Goal: Task Accomplishment & Management: Use online tool/utility

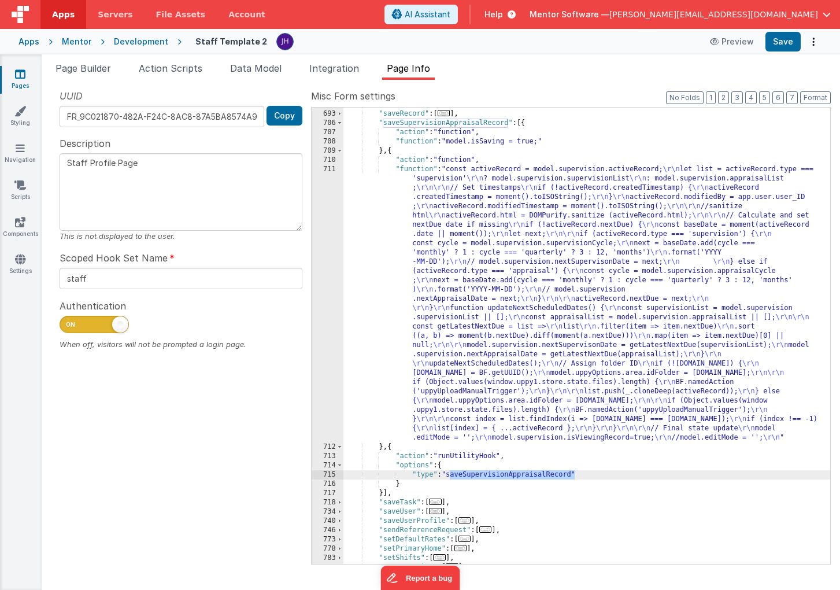
scroll to position [729, 0]
click at [24, 73] on icon at bounding box center [20, 74] width 10 height 12
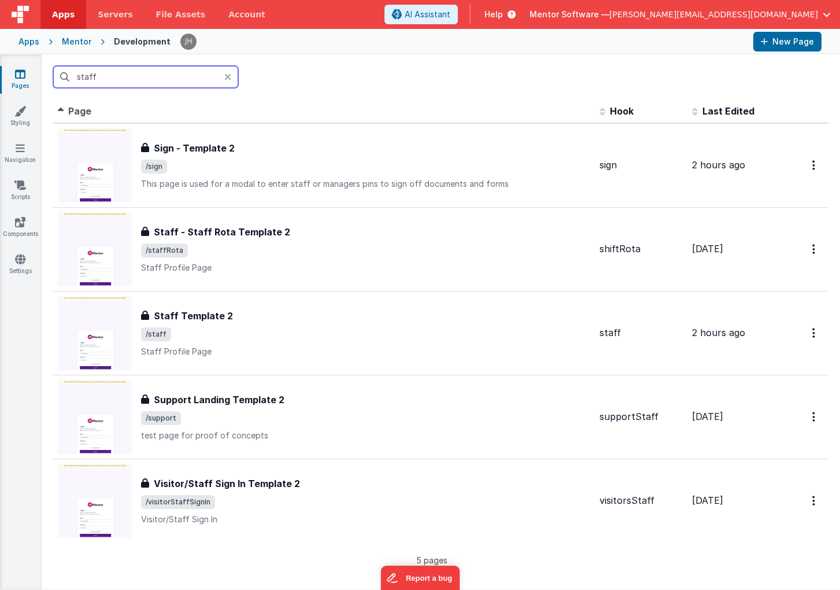
click at [163, 77] on input "staff" at bounding box center [145, 77] width 185 height 22
type input "s"
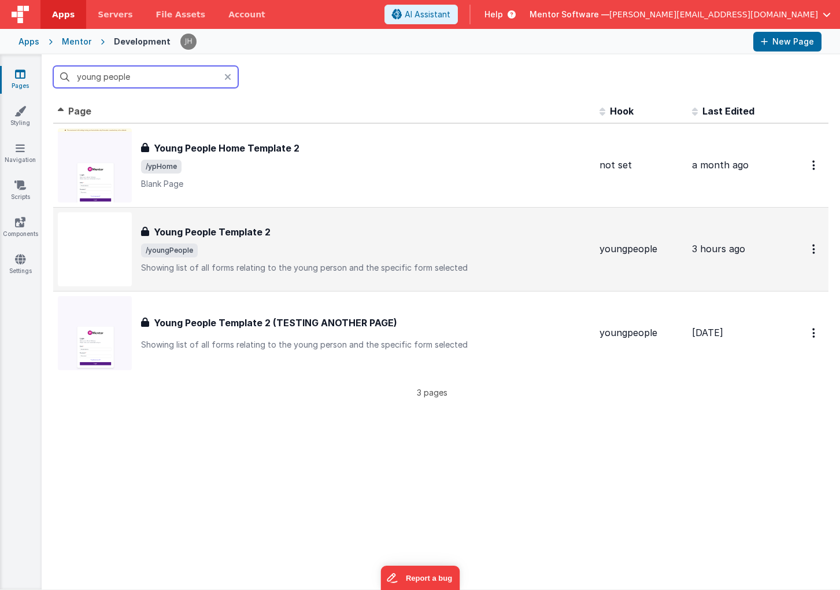
type input "young people"
click at [264, 252] on span "/youngPeople" at bounding box center [365, 250] width 449 height 14
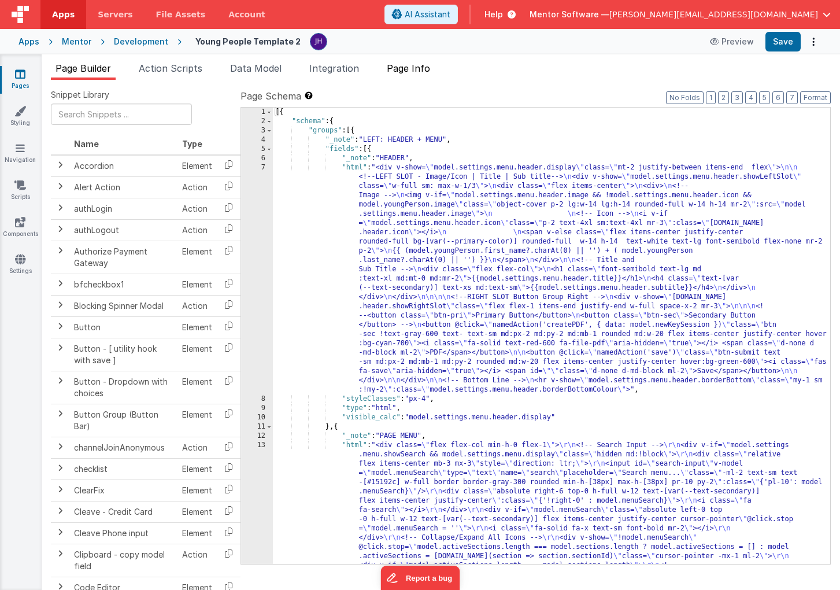
click at [415, 68] on span "Page Info" at bounding box center [408, 68] width 43 height 12
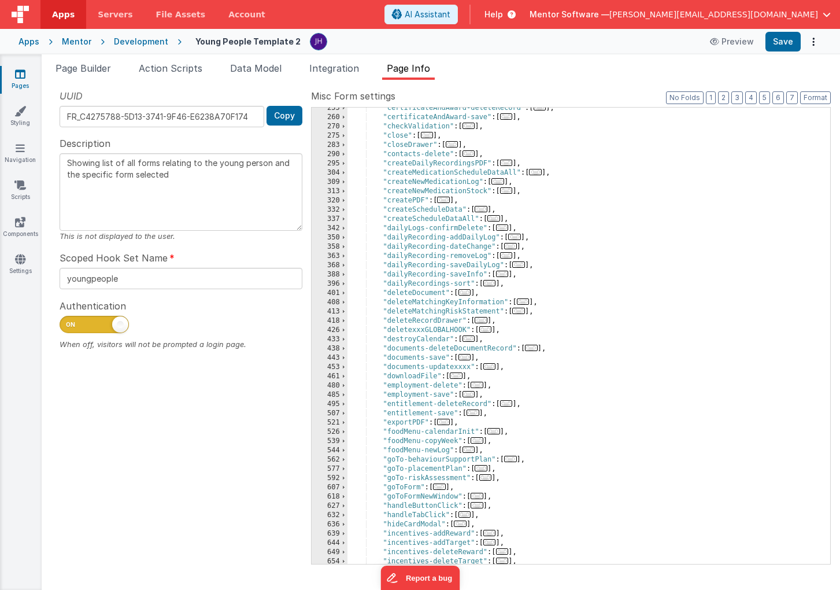
scroll to position [293, 0]
click at [491, 282] on span "..." at bounding box center [489, 281] width 13 height 6
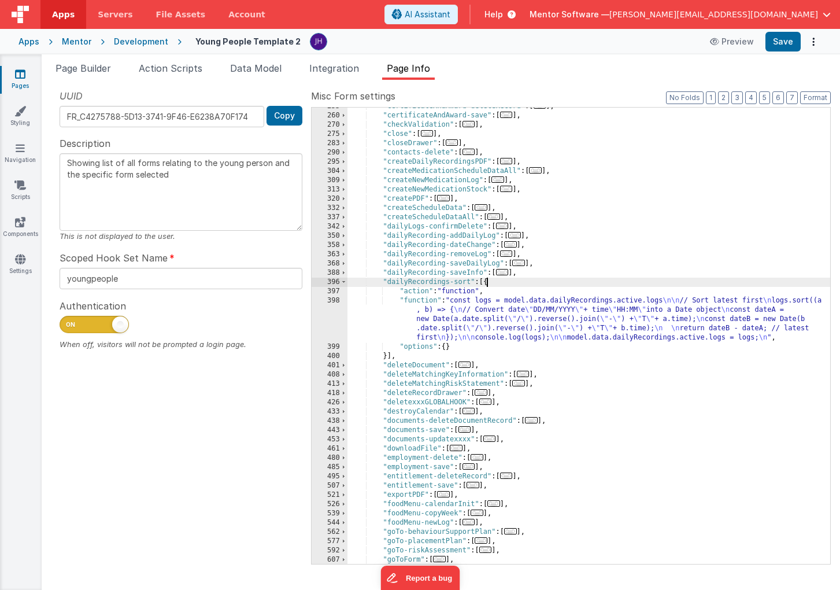
scroll to position [0, 0]
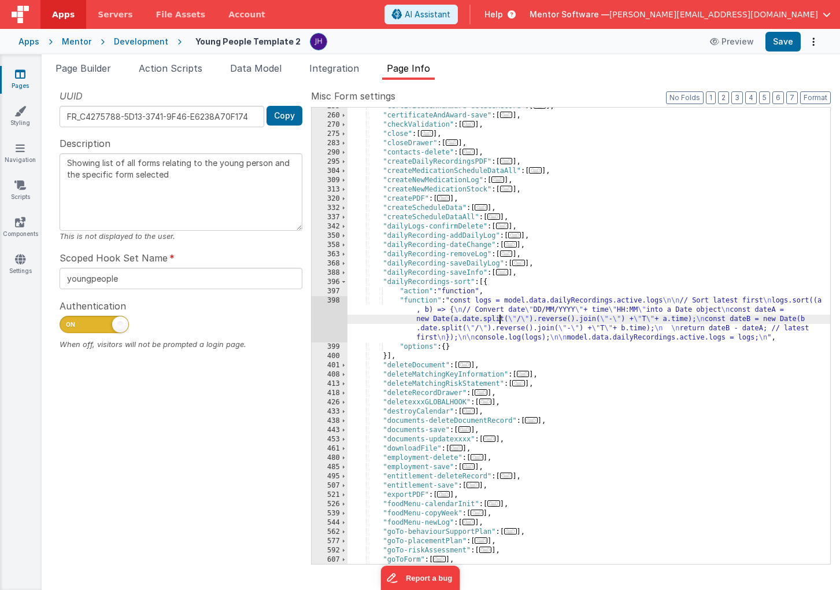
click at [500, 323] on div ""certificateAndAward-deleteRecord" : [ ... ] , "certificateAndAward-save" : [ .…" at bounding box center [589, 339] width 483 height 475
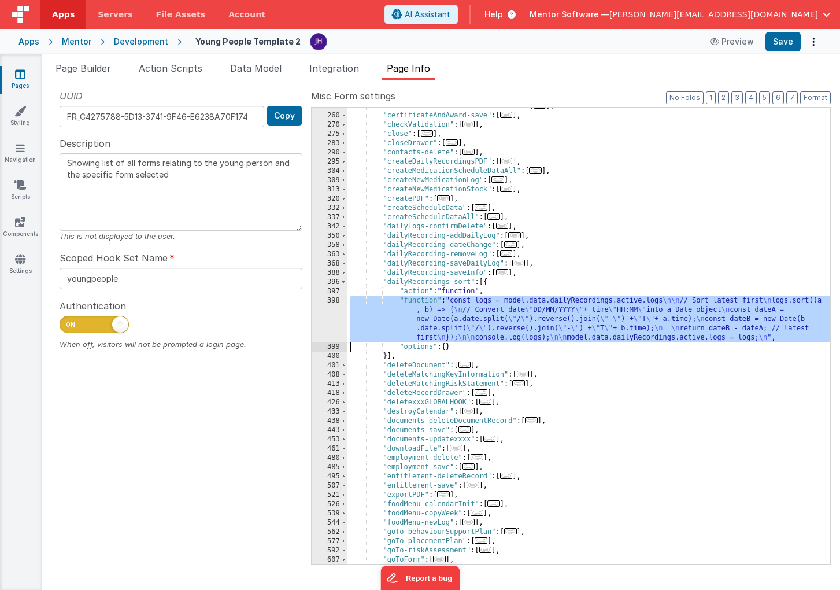
click at [332, 316] on div "398" at bounding box center [330, 319] width 36 height 46
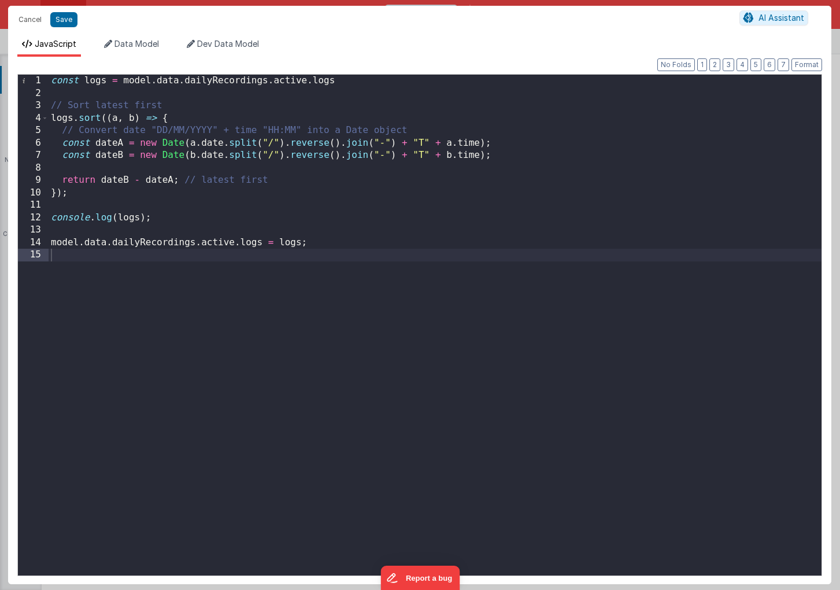
click at [461, 243] on div "const logs = model . data . dailyRecordings . active . logs // Sort latest firs…" at bounding box center [435, 338] width 773 height 526
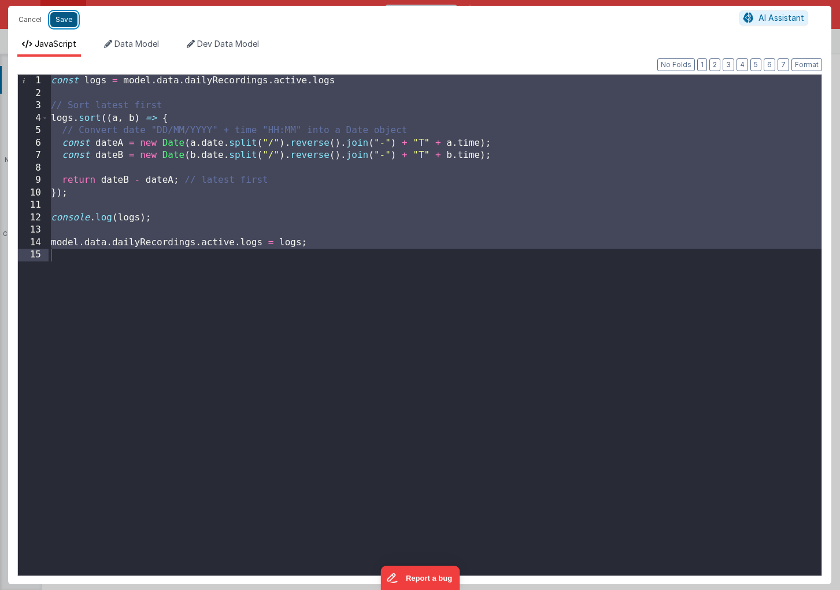
click at [62, 20] on button "Save" at bounding box center [63, 19] width 27 height 15
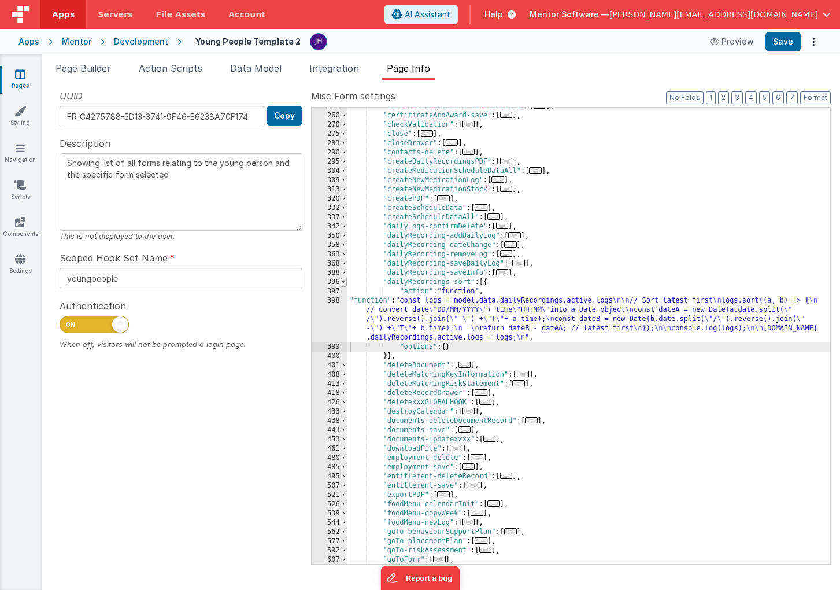
click at [345, 282] on span at bounding box center [344, 282] width 6 height 9
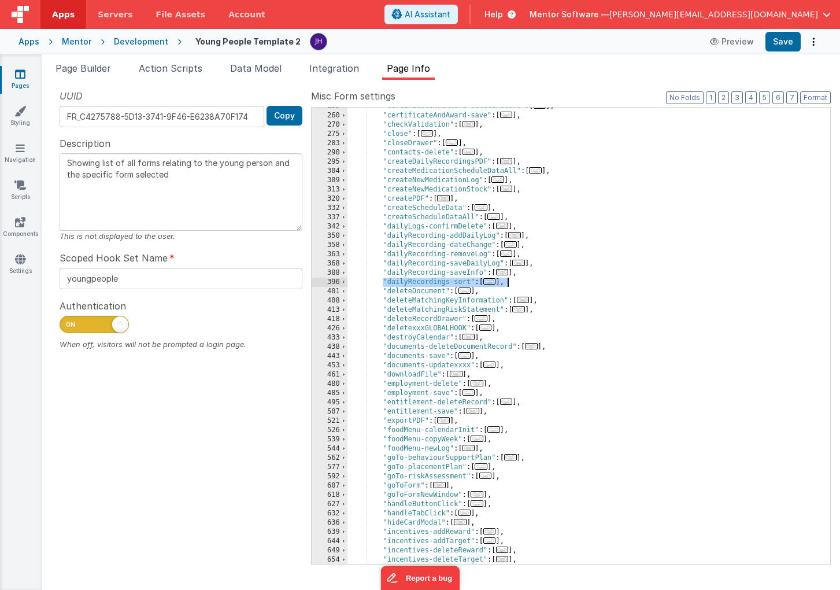
drag, startPoint x: 383, startPoint y: 280, endPoint x: 511, endPoint y: 283, distance: 128.4
click at [511, 283] on div ""certificateAndAward-deleteRecord" : [ ... ] , "certificateAndAward-save" : [ .…" at bounding box center [589, 339] width 483 height 475
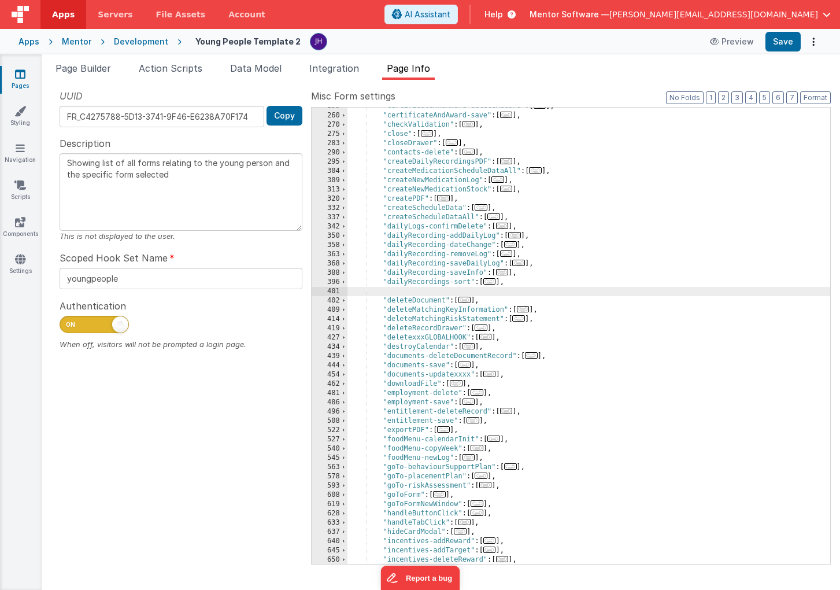
paste textarea
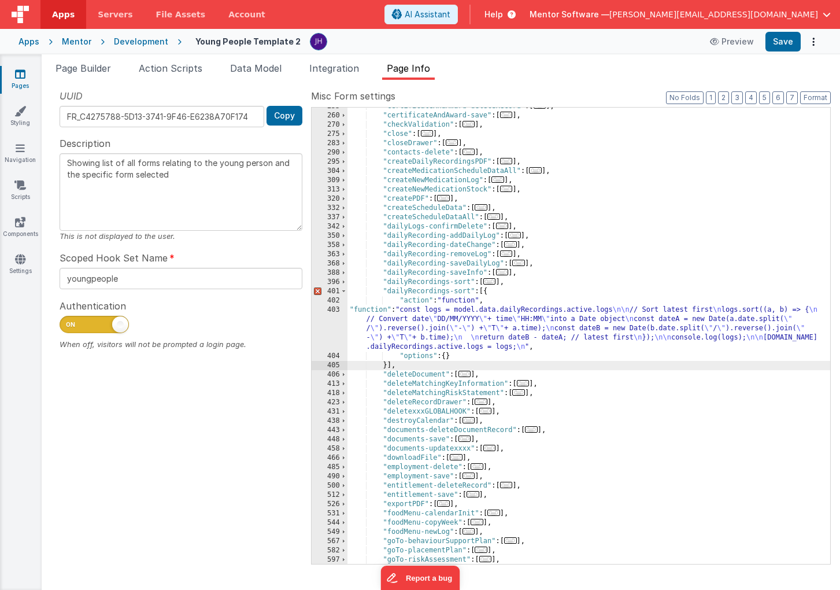
click at [470, 289] on div ""certificateAndAward-deleteRecord" : [ ... ] , "certificateAndAward-save" : [ .…" at bounding box center [589, 339] width 483 height 475
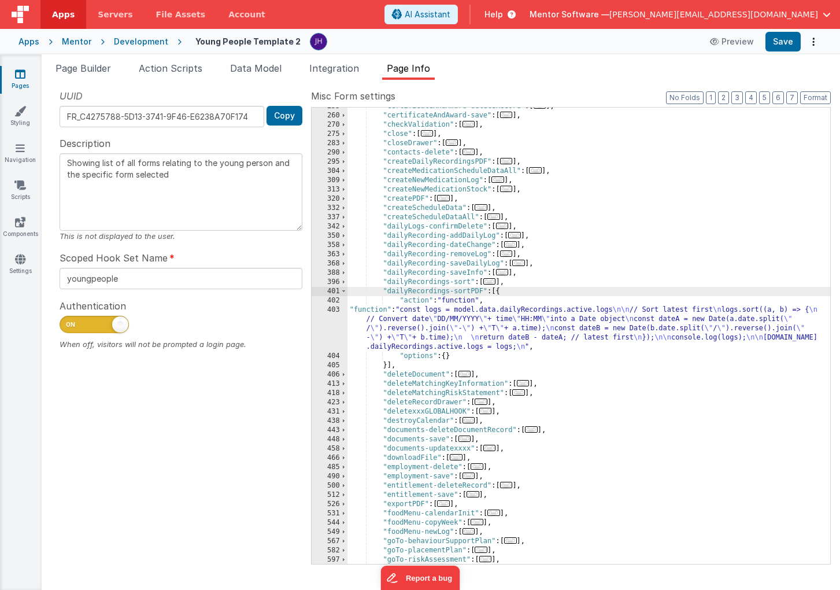
click at [440, 319] on div ""certificateAndAward-deleteRecord" : [ ... ] , "certificateAndAward-save" : [ .…" at bounding box center [589, 339] width 483 height 475
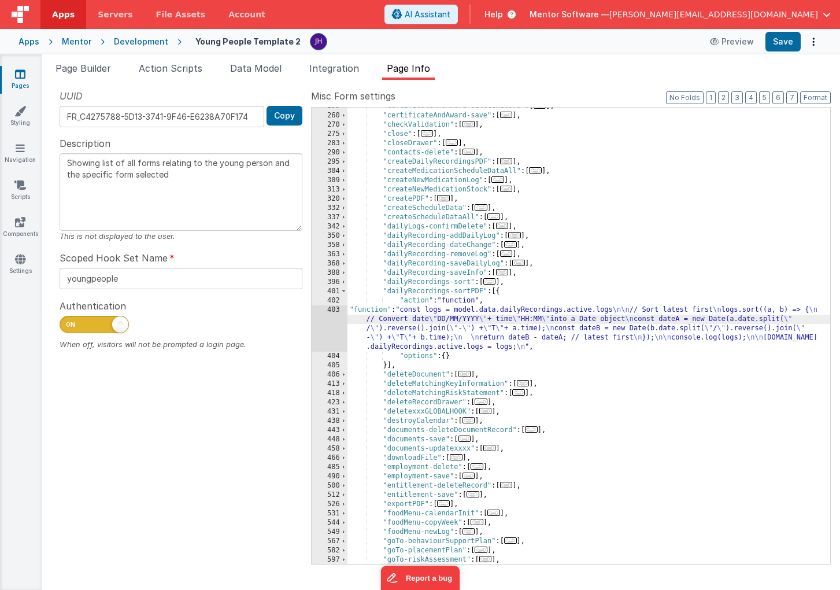
click at [324, 321] on div "403" at bounding box center [330, 328] width 36 height 46
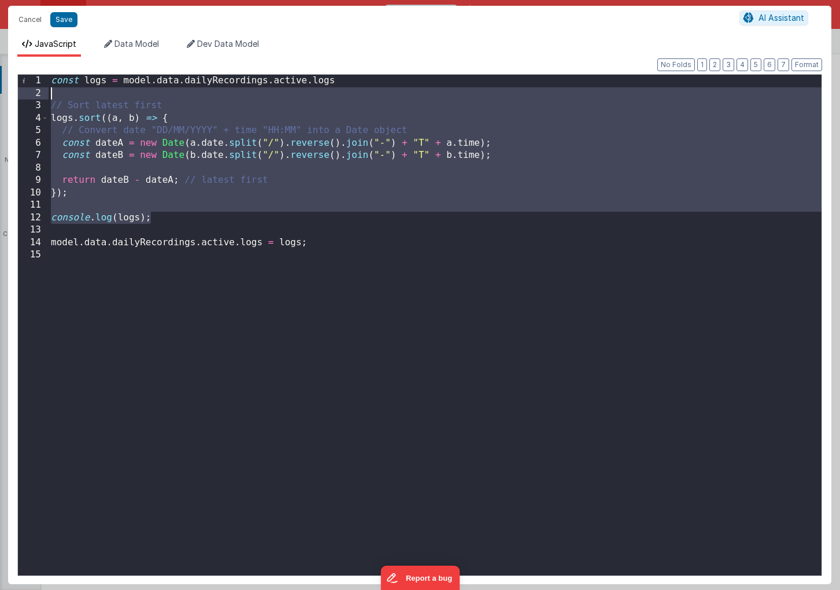
drag, startPoint x: 157, startPoint y: 219, endPoint x: 30, endPoint y: 95, distance: 177.9
click at [30, 95] on div "1 2 3 4 5 6 7 8 9 10 11 12 13 14 15 const logs = model . data . dailyRecordings…" at bounding box center [419, 325] width 805 height 502
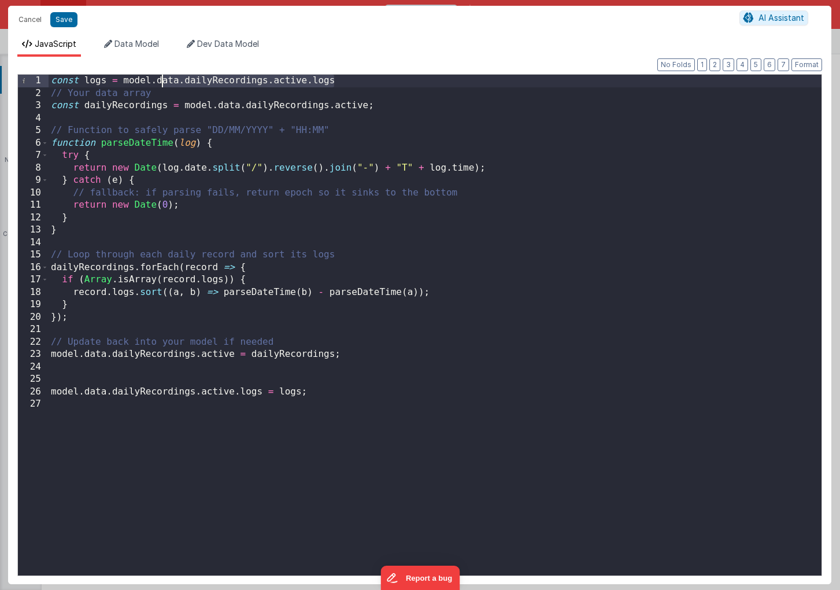
drag, startPoint x: 348, startPoint y: 82, endPoint x: 160, endPoint y: 80, distance: 188.5
click at [160, 80] on div "const logs = model . data . dailyRecordings . active . logs // Your data array …" at bounding box center [435, 338] width 773 height 526
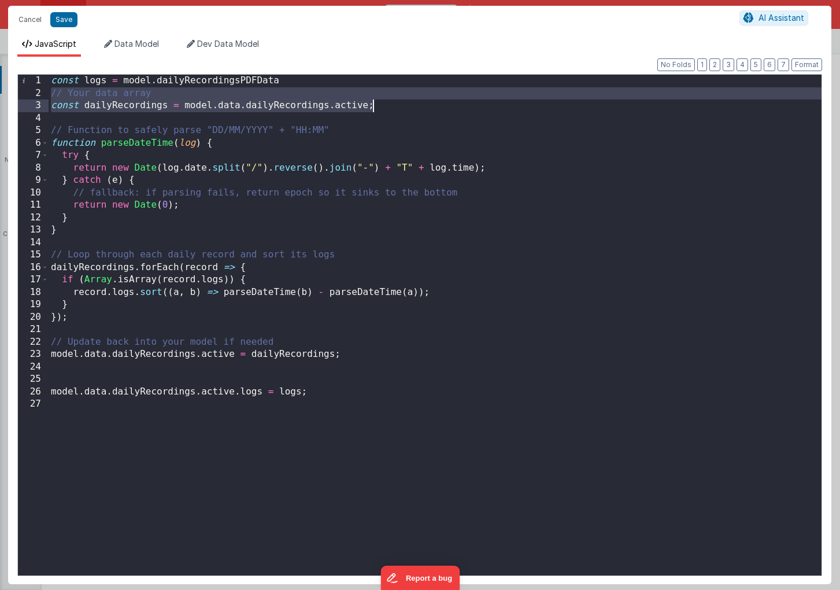
drag, startPoint x: 49, startPoint y: 93, endPoint x: 441, endPoint y: 105, distance: 392.8
click at [441, 105] on div "const logs = model . dailyRecordingsPDFData // Your data array const dailyRecor…" at bounding box center [435, 338] width 773 height 526
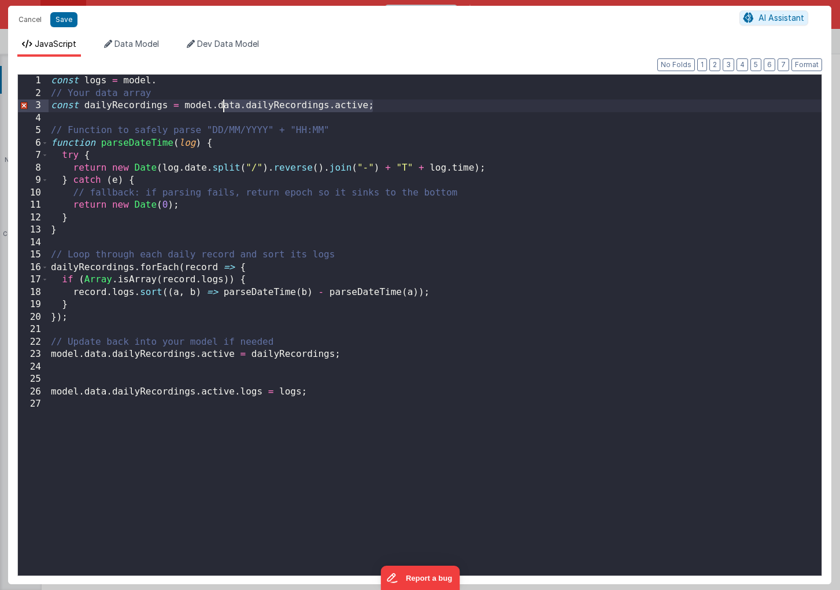
drag, startPoint x: 374, startPoint y: 103, endPoint x: 218, endPoint y: 105, distance: 155.5
click at [218, 105] on div "const logs = model . // Your data array const dailyRecordings = model . data . …" at bounding box center [435, 338] width 773 height 526
paste textarea
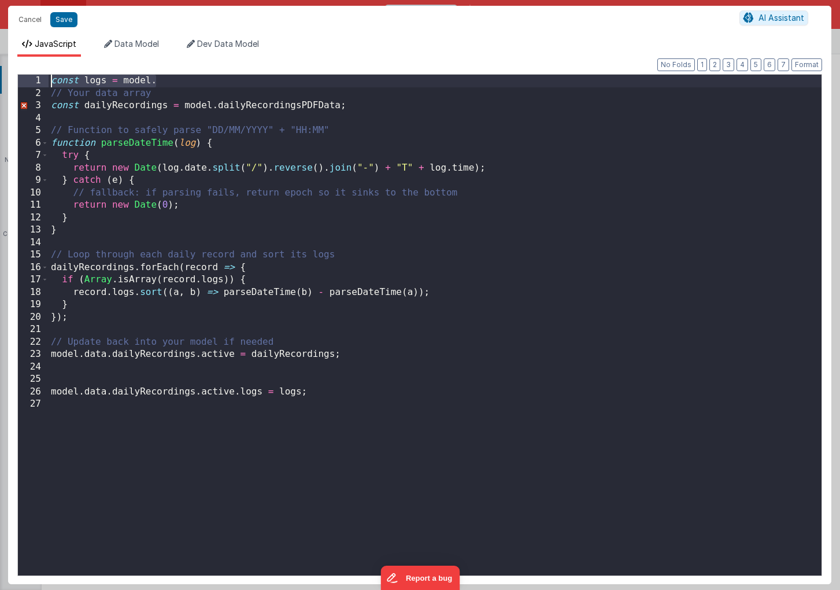
drag, startPoint x: 165, startPoint y: 80, endPoint x: 47, endPoint y: 79, distance: 117.4
click at [47, 79] on div "1 2 3 4 5 6 7 8 9 10 11 12 13 14 15 16 17 18 19 20 21 22 23 24 25 26 27 const l…" at bounding box center [419, 325] width 805 height 502
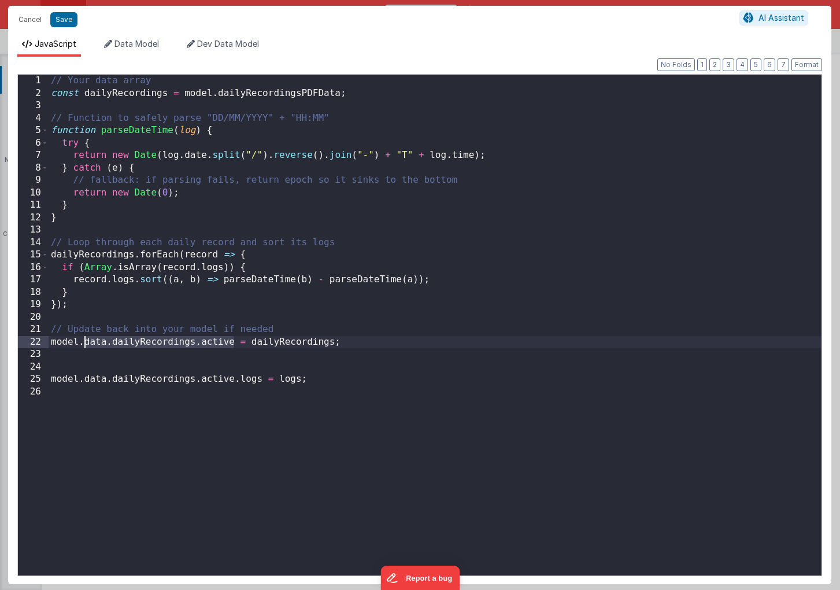
drag, startPoint x: 233, startPoint y: 342, endPoint x: 83, endPoint y: 338, distance: 149.8
click at [83, 338] on div "// Your data array const dailyRecordings = model . dailyRecordingsPDFData ; // …" at bounding box center [435, 338] width 773 height 526
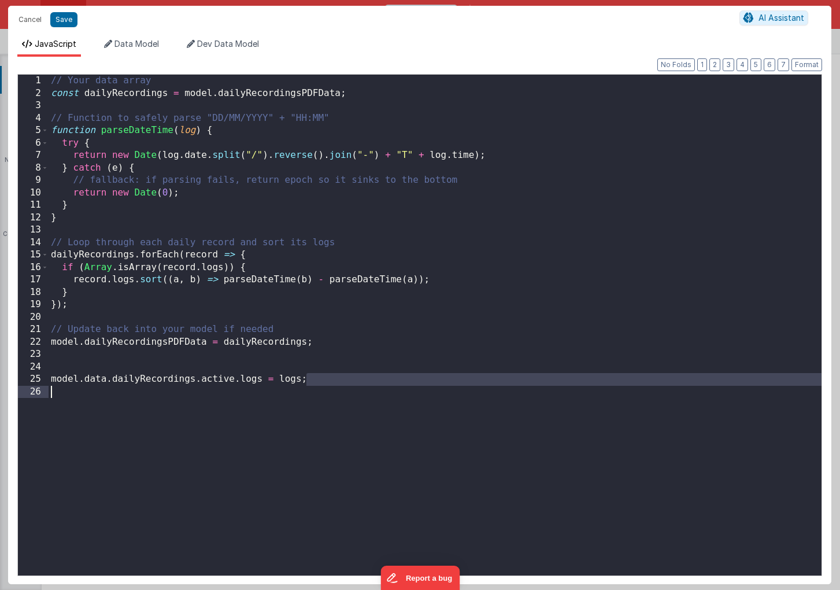
drag, startPoint x: 330, startPoint y: 381, endPoint x: 18, endPoint y: 387, distance: 311.7
click at [18, 387] on div "1 2 3 4 5 6 7 8 9 10 11 12 13 14 15 16 17 18 19 20 21 22 23 24 25 26 // Your da…" at bounding box center [419, 325] width 805 height 502
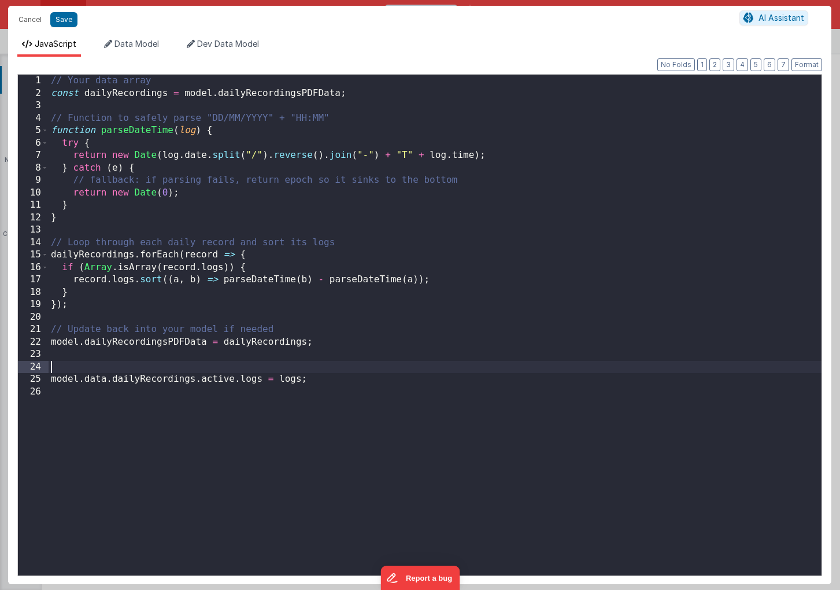
click at [231, 361] on div "// Your data array const dailyRecordings = model . dailyRecordingsPDFData ; // …" at bounding box center [435, 338] width 773 height 526
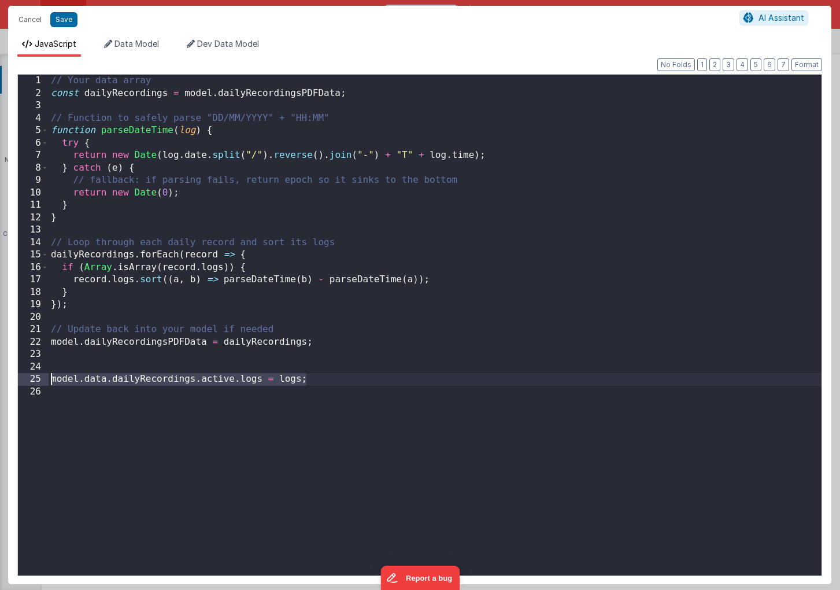
drag, startPoint x: 316, startPoint y: 376, endPoint x: -11, endPoint y: 375, distance: 327.3
click at [0, 375] on html "Cancel Save AI Assistant JavaScript Data Model Dev Data Model Format 7 6 5 4 3 …" at bounding box center [420, 295] width 840 height 590
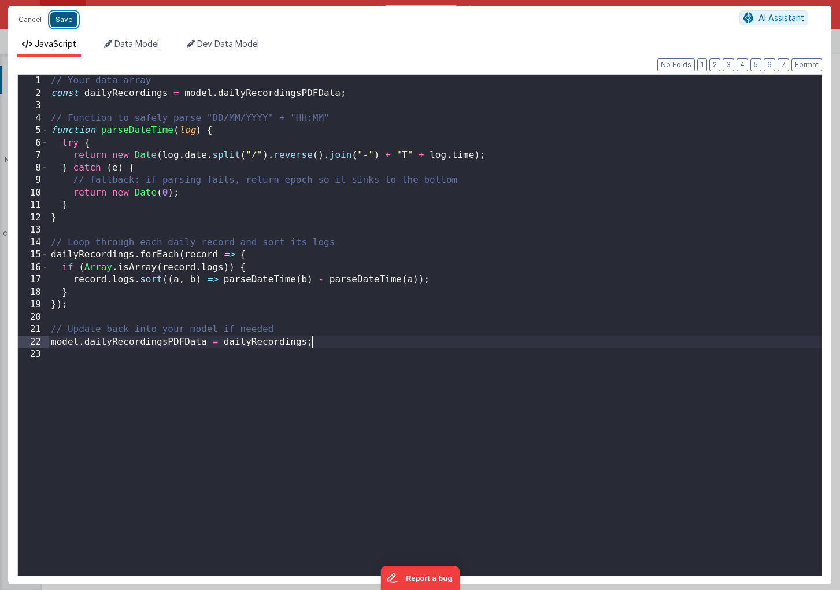
click at [64, 21] on button "Save" at bounding box center [63, 19] width 27 height 15
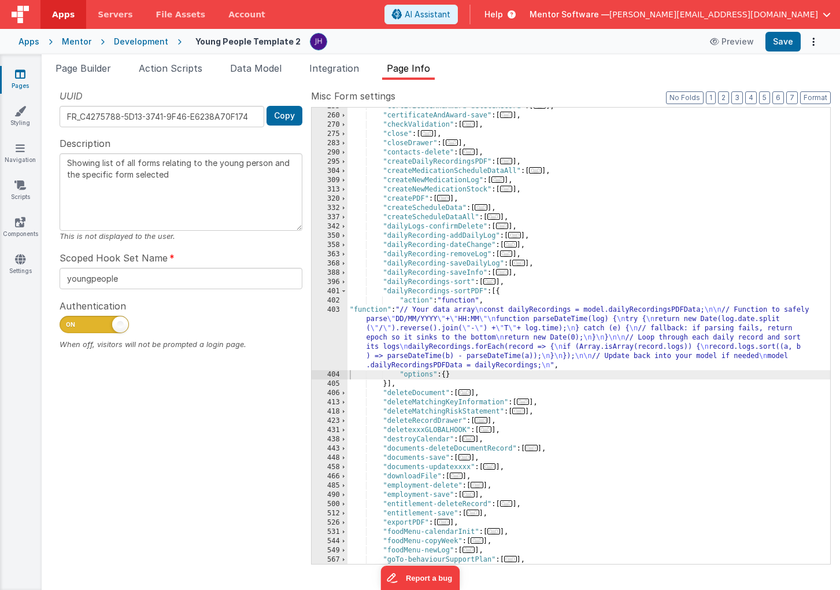
click at [431, 291] on div ""certificateAndAward-deleteRecord" : [ ... ] , "certificateAndAward-save" : [ .…" at bounding box center [589, 339] width 483 height 475
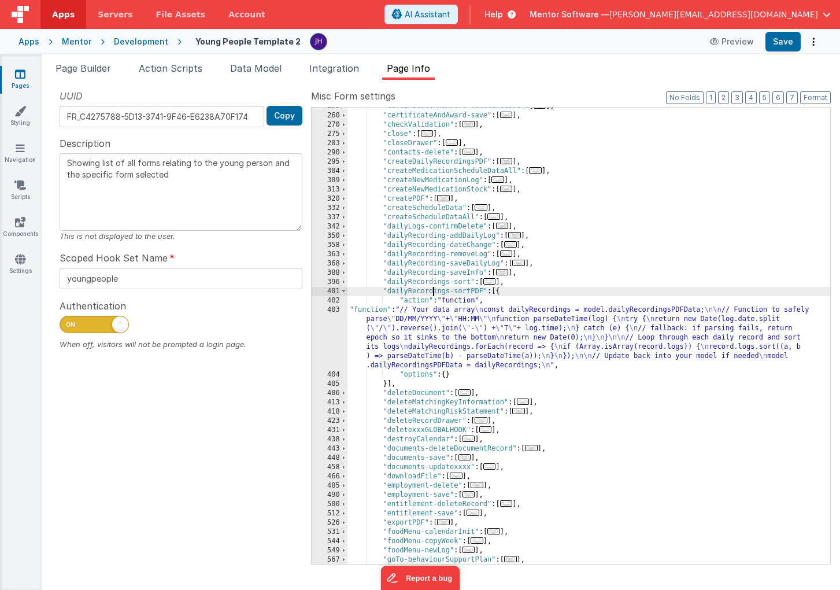
click at [431, 291] on div ""certificateAndAward-deleteRecord" : [ ... ] , "certificateAndAward-save" : [ .…" at bounding box center [589, 339] width 483 height 475
drag, startPoint x: 482, startPoint y: 289, endPoint x: 387, endPoint y: 293, distance: 94.9
click at [387, 293] on div ""certificateAndAward-deleteRecord" : [ ... ] , "certificateAndAward-save" : [ .…" at bounding box center [589, 339] width 483 height 475
click at [784, 43] on button "Save" at bounding box center [783, 42] width 35 height 20
click at [439, 291] on div ""certificateAndAward-deleteRecord" : [ ... ] , "certificateAndAward-save" : [ .…" at bounding box center [589, 339] width 483 height 475
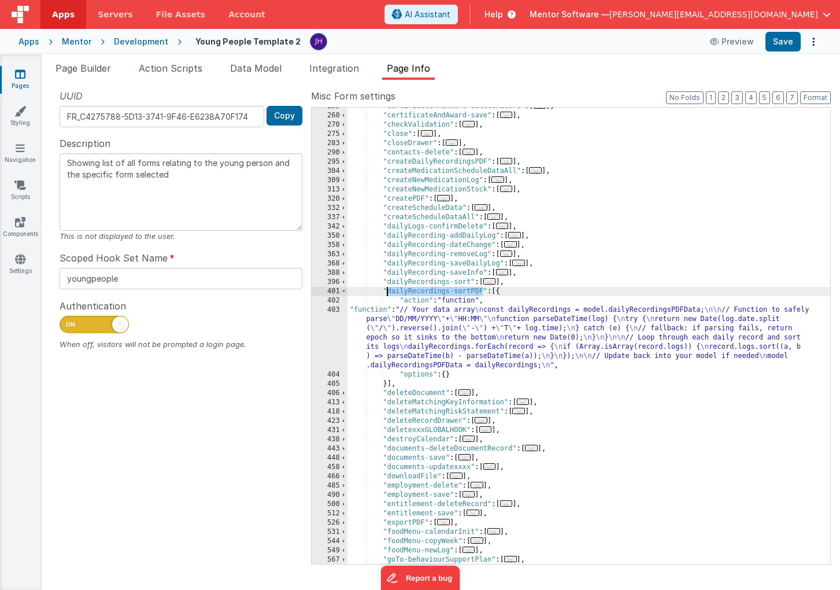
drag, startPoint x: 482, startPoint y: 293, endPoint x: 386, endPoint y: 290, distance: 96.6
click at [386, 290] on div ""certificateAndAward-deleteRecord" : [ ... ] , "certificateAndAward-save" : [ .…" at bounding box center [589, 339] width 483 height 475
click at [495, 344] on div ""certificateAndAward-deleteRecord" : [ ... ] , "certificateAndAward-save" : [ .…" at bounding box center [589, 339] width 483 height 475
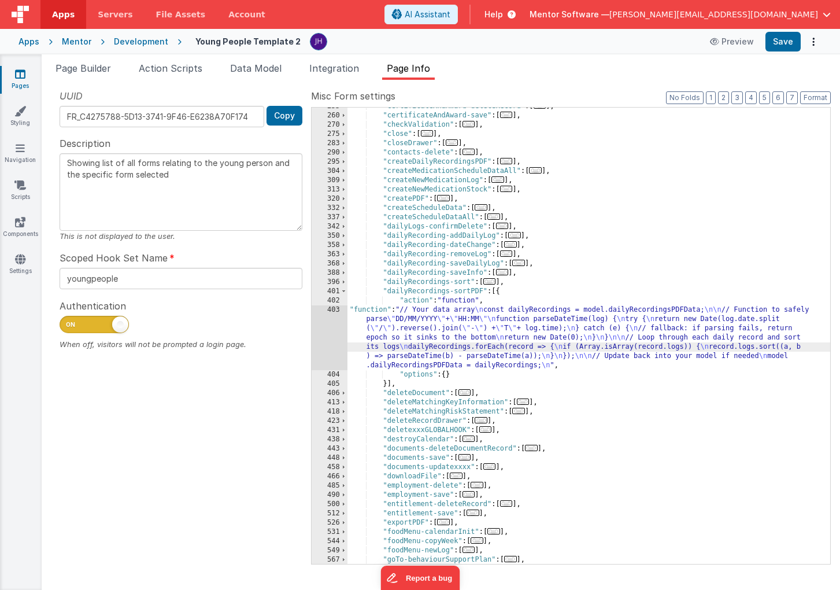
click at [333, 331] on div "403" at bounding box center [330, 337] width 36 height 65
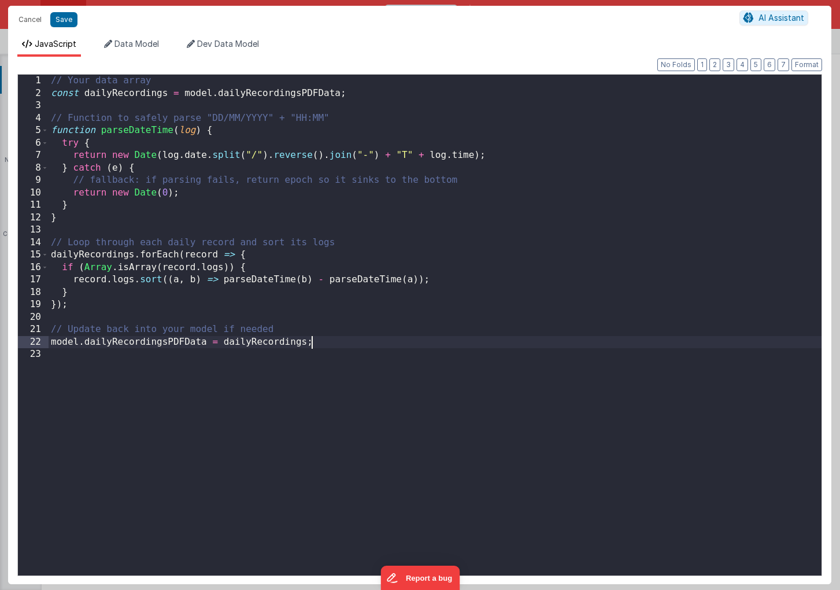
click at [334, 343] on div "// Your data array const dailyRecordings = model . dailyRecordingsPDFData ; // …" at bounding box center [435, 338] width 773 height 526
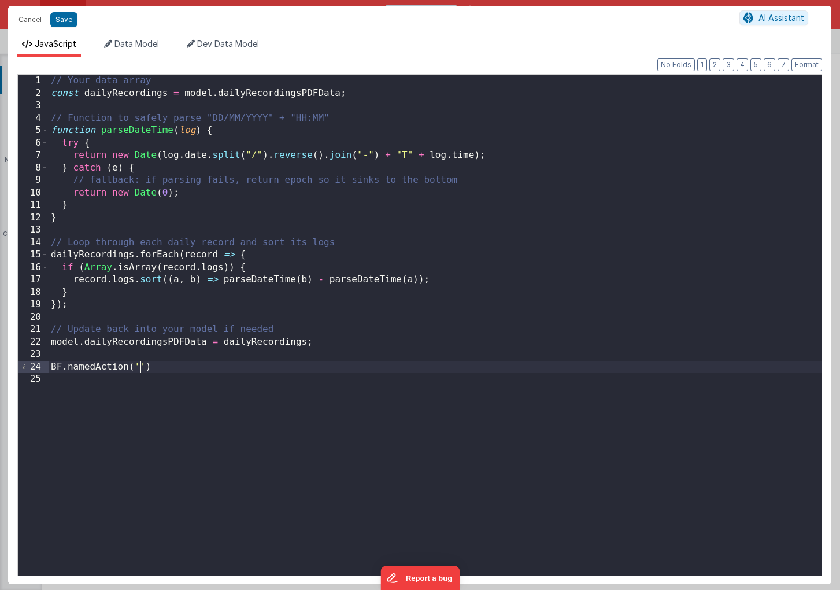
paste textarea
click at [387, 368] on div "// Your data array const dailyRecordings = model . dailyRecordingsPDFData ; // …" at bounding box center [435, 338] width 773 height 526
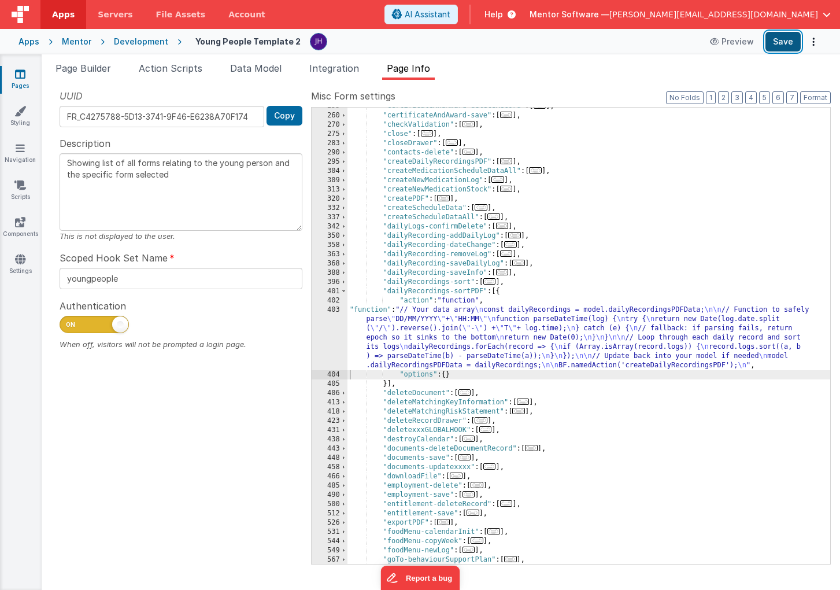
click at [779, 43] on button "Save" at bounding box center [783, 42] width 35 height 20
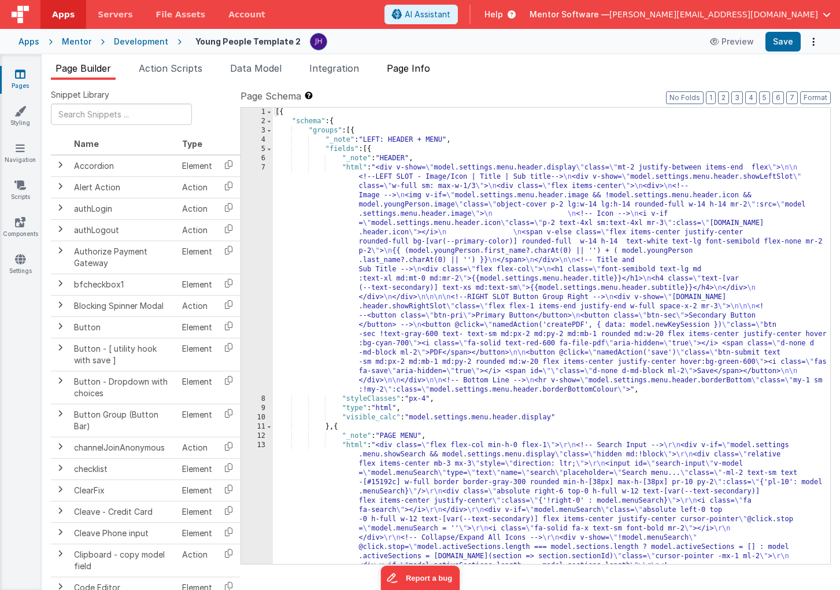
click at [416, 63] on span "Page Info" at bounding box center [408, 68] width 43 height 12
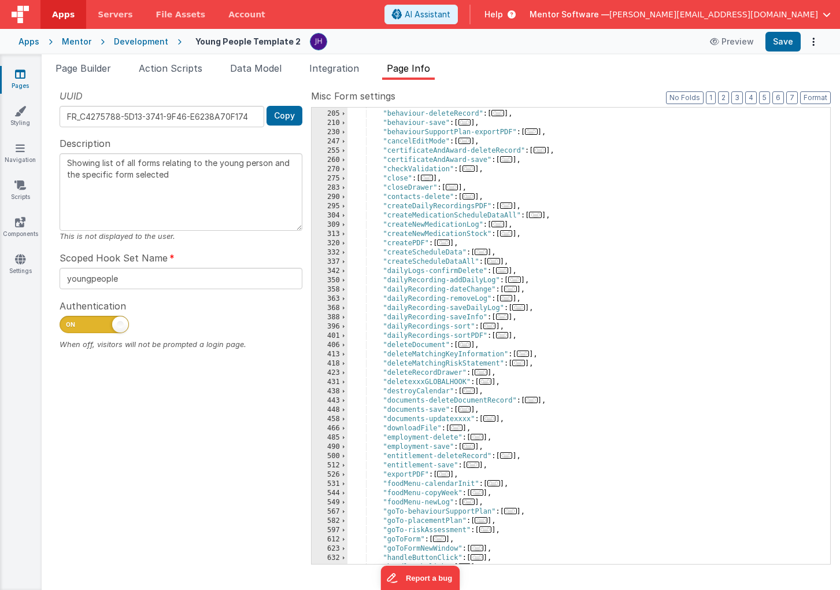
scroll to position [248, 0]
click at [504, 335] on span "..." at bounding box center [502, 335] width 13 height 6
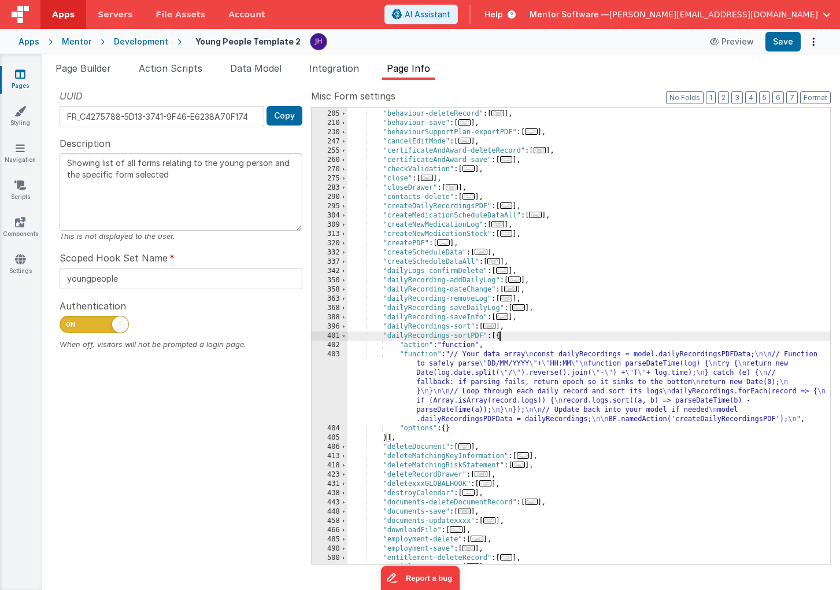
click at [453, 377] on div ""award-save" : [ ... ] , "behaviour-deleteRecord" : [ ... ] , "behaviour-save" …" at bounding box center [589, 337] width 483 height 475
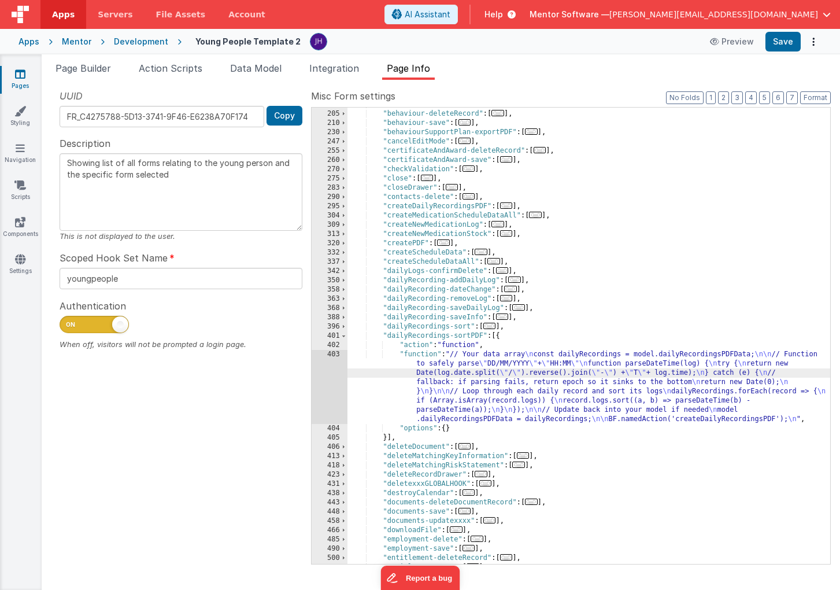
click at [331, 371] on div "403" at bounding box center [330, 387] width 36 height 74
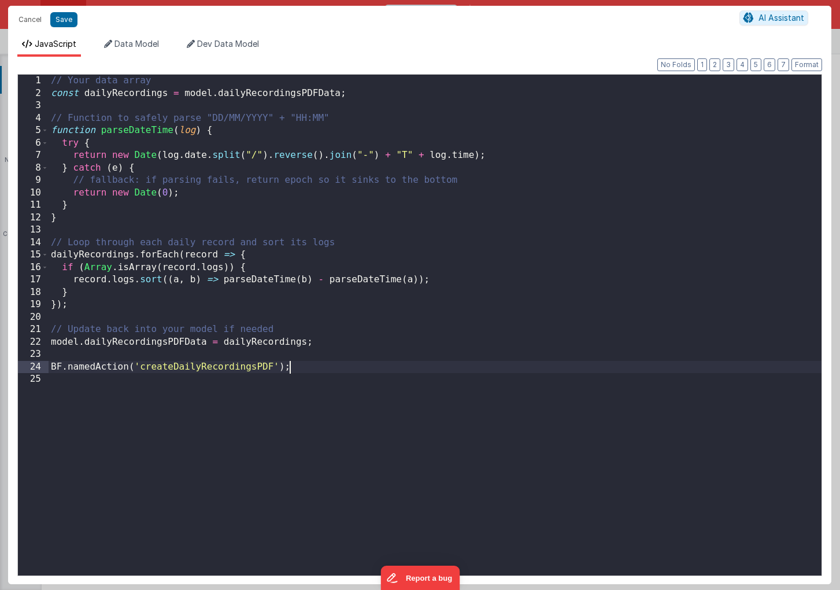
click at [310, 368] on div "// Your data array const dailyRecordings = model . dailyRecordingsPDFData ; // …" at bounding box center [435, 338] width 773 height 526
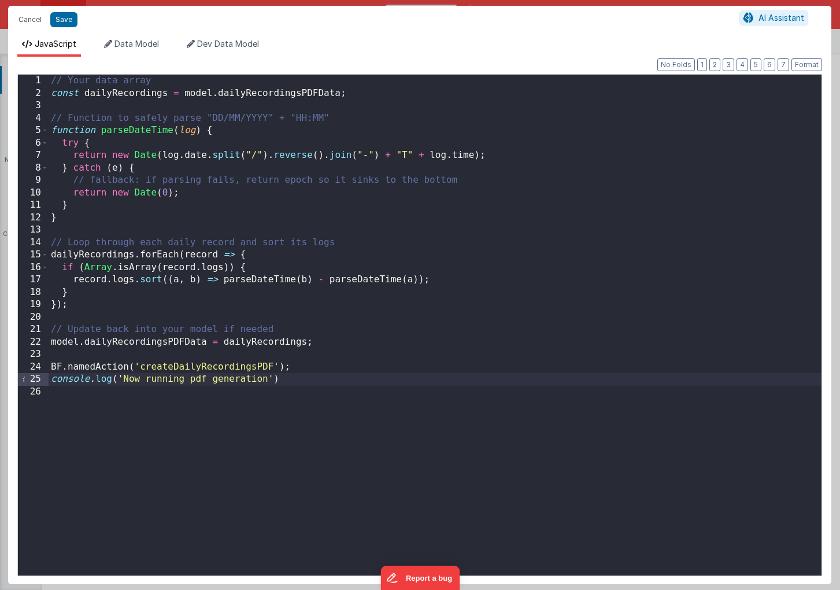
click at [334, 381] on div "// Your data array const dailyRecordings = model . dailyRecordingsPDFData ; // …" at bounding box center [435, 338] width 773 height 526
click at [182, 380] on div "// Your data array const dailyRecordings = model . dailyRecordingsPDFData ; // …" at bounding box center [435, 338] width 773 height 526
drag, startPoint x: 265, startPoint y: 377, endPoint x: 40, endPoint y: 377, distance: 224.9
click at [40, 377] on div "1 2 3 4 5 6 7 8 9 10 11 12 13 14 15 16 17 18 19 20 21 22 23 24 25 26 // Your da…" at bounding box center [419, 325] width 805 height 502
click at [56, 357] on div "// Your data array const dailyRecordings = model . dailyRecordingsPDFData ; // …" at bounding box center [435, 338] width 773 height 526
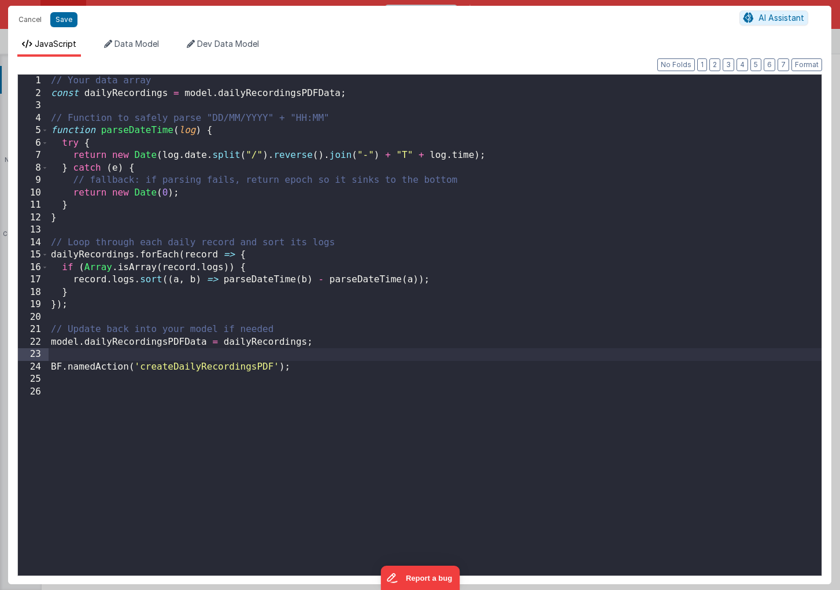
paste textarea
click at [56, 357] on div "// Your data array const dailyRecordings = model . dailyRecordingsPDFData ; // …" at bounding box center [435, 338] width 773 height 526
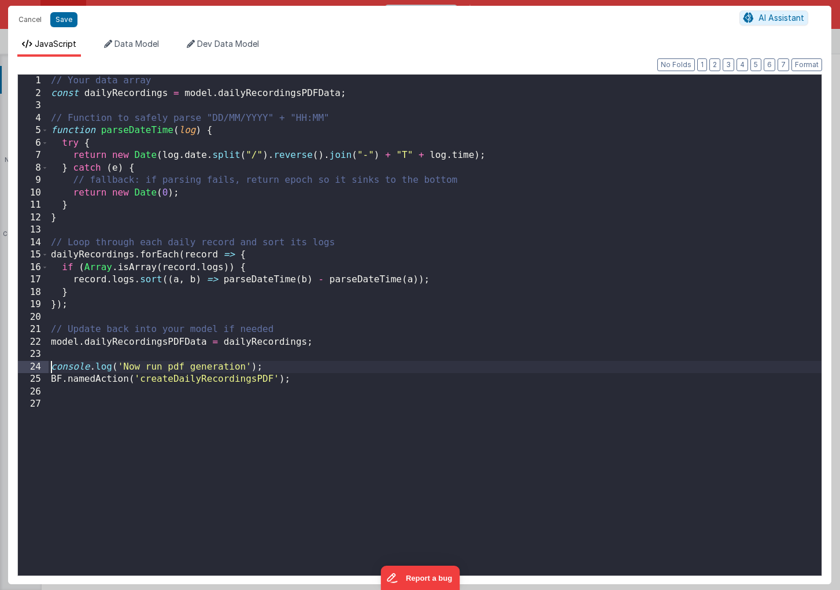
click at [123, 367] on div "// Your data array const dailyRecordings = model . dailyRecordingsPDFData ; // …" at bounding box center [435, 338] width 773 height 526
click at [303, 400] on div "// Your data array const dailyRecordings = model . dailyRecordingsPDFData ; // …" at bounding box center [435, 338] width 773 height 526
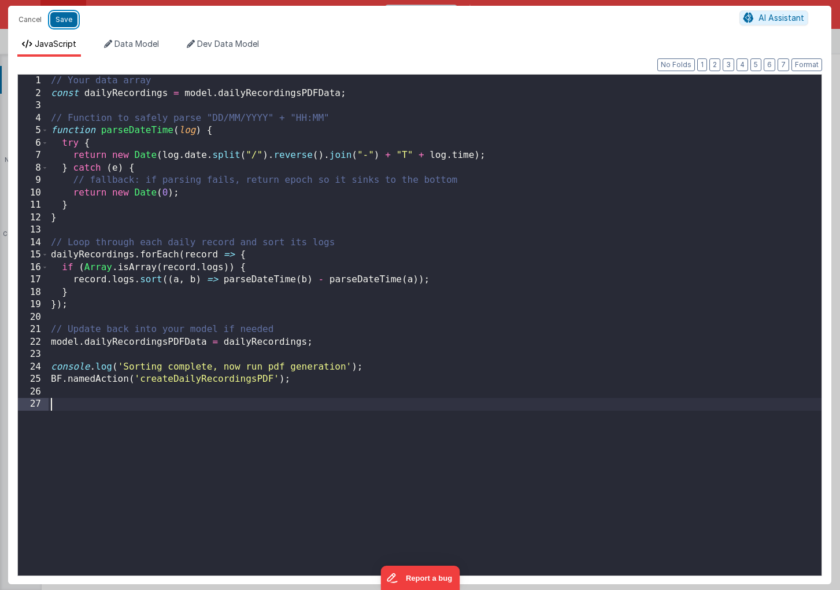
drag, startPoint x: 68, startPoint y: 17, endPoint x: 549, endPoint y: 113, distance: 490.0
click at [68, 17] on button "Save" at bounding box center [63, 19] width 27 height 15
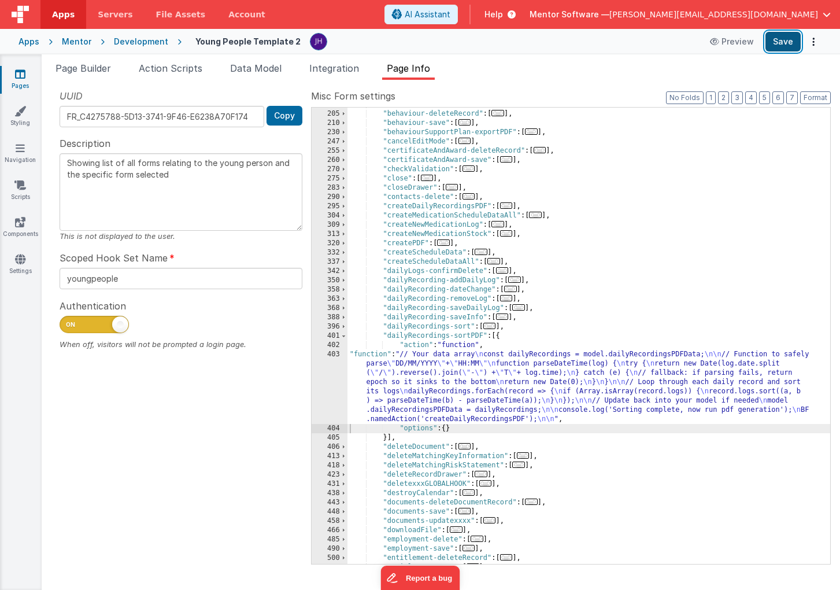
click at [784, 42] on button "Save" at bounding box center [783, 42] width 35 height 20
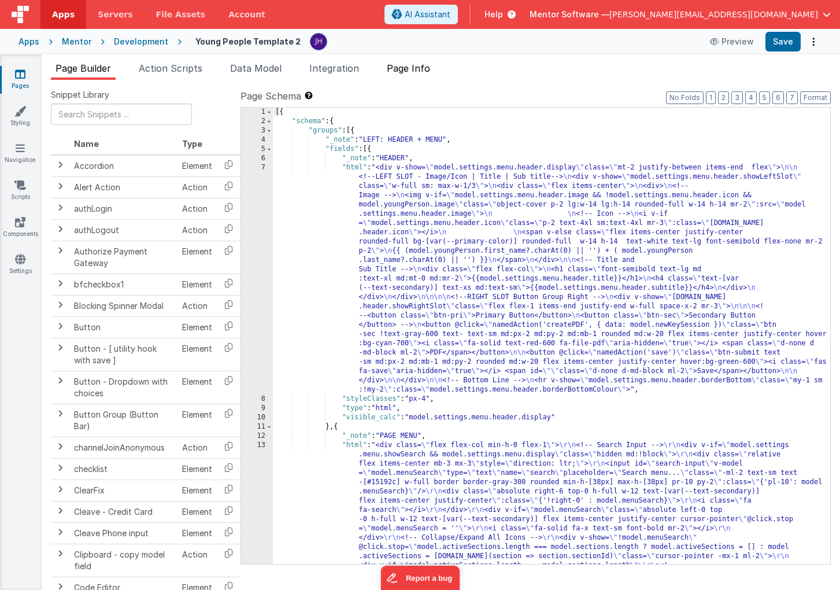
click at [395, 64] on span "Page Info" at bounding box center [408, 68] width 43 height 12
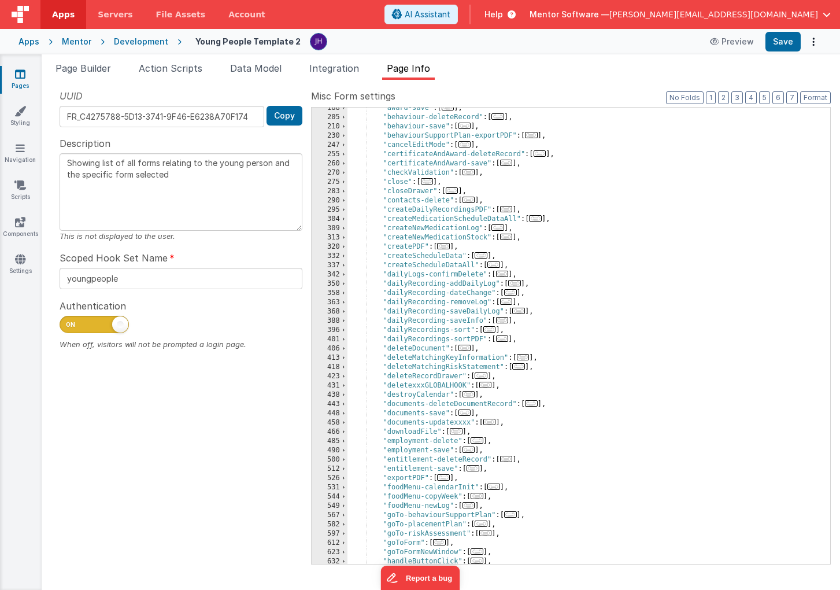
scroll to position [268, 0]
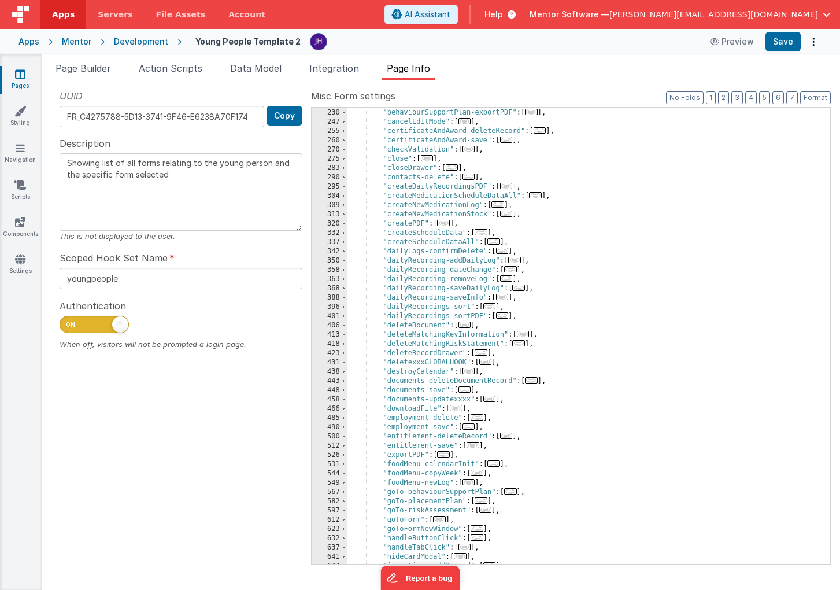
click at [505, 316] on span "..." at bounding box center [502, 315] width 13 height 6
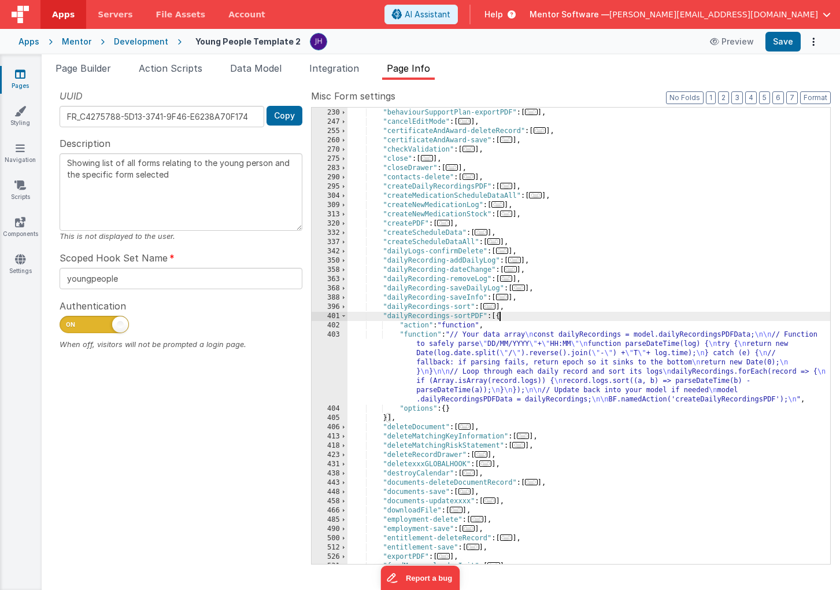
scroll to position [0, 0]
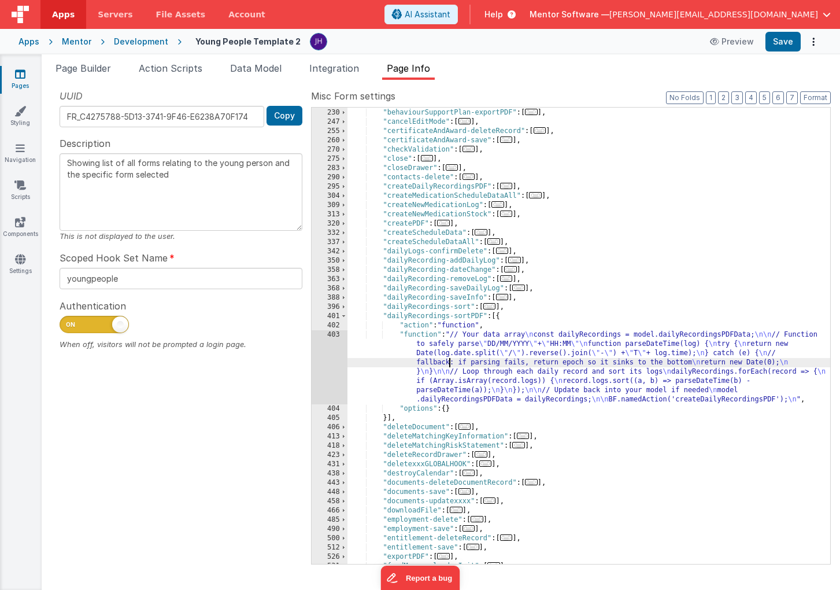
click at [451, 364] on div ""behaviour-save" : [ ... ] , "behaviourSupportPlan-exportPDF" : [ ... ] , "canc…" at bounding box center [589, 336] width 483 height 475
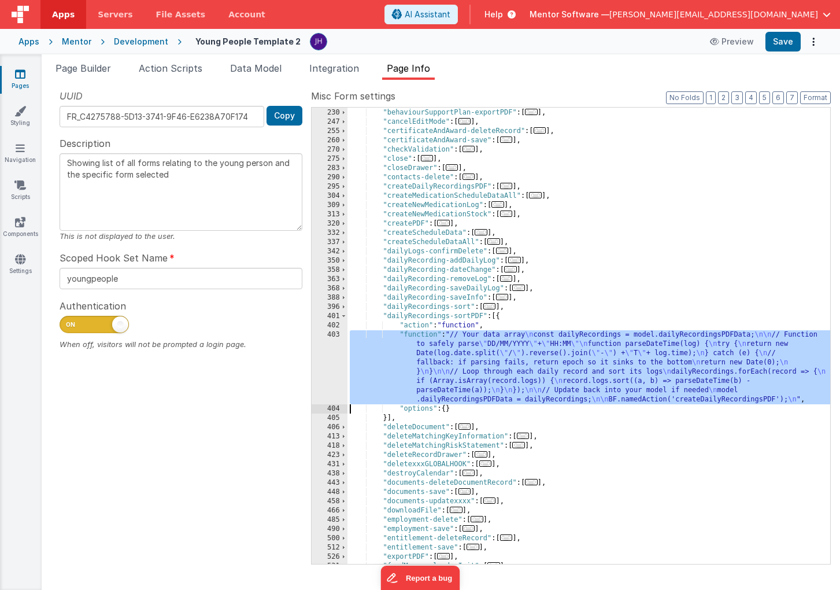
click at [326, 360] on div "403" at bounding box center [330, 367] width 36 height 74
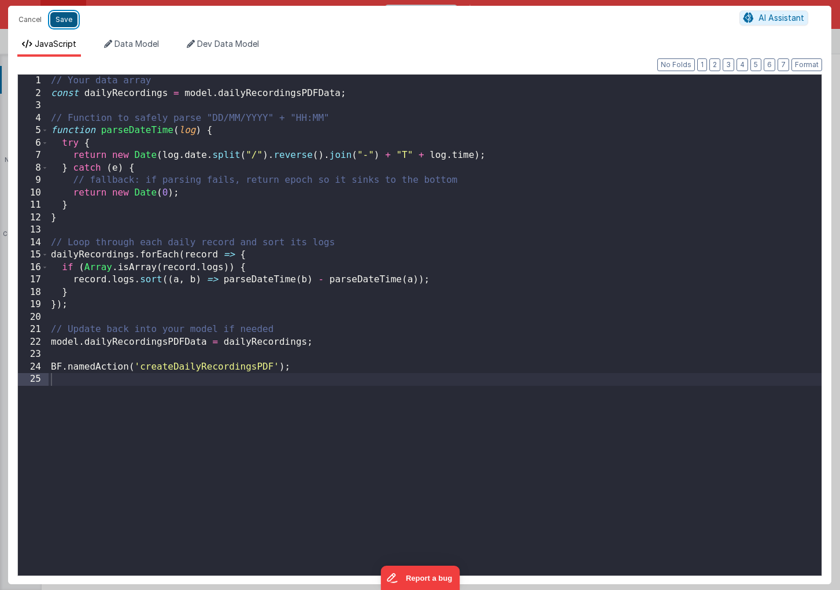
click at [63, 21] on button "Save" at bounding box center [63, 19] width 27 height 15
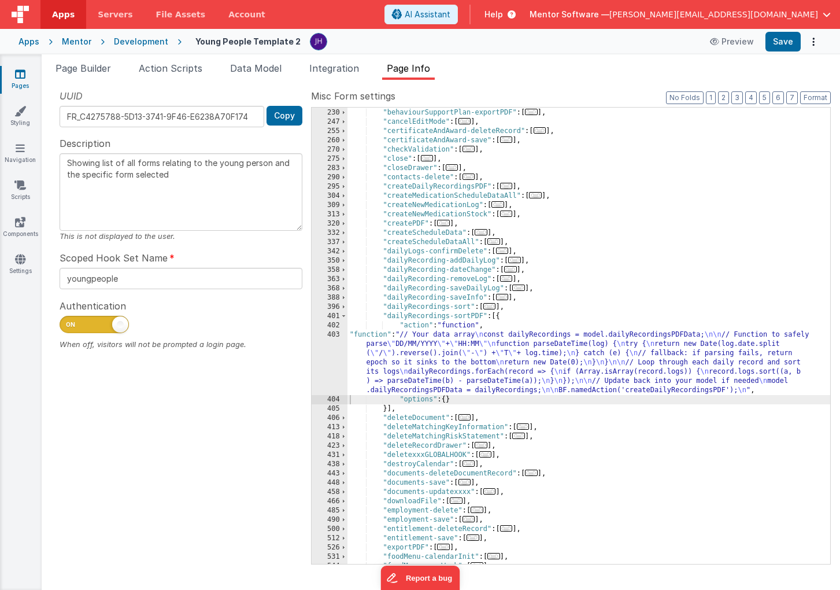
scroll to position [258, 0]
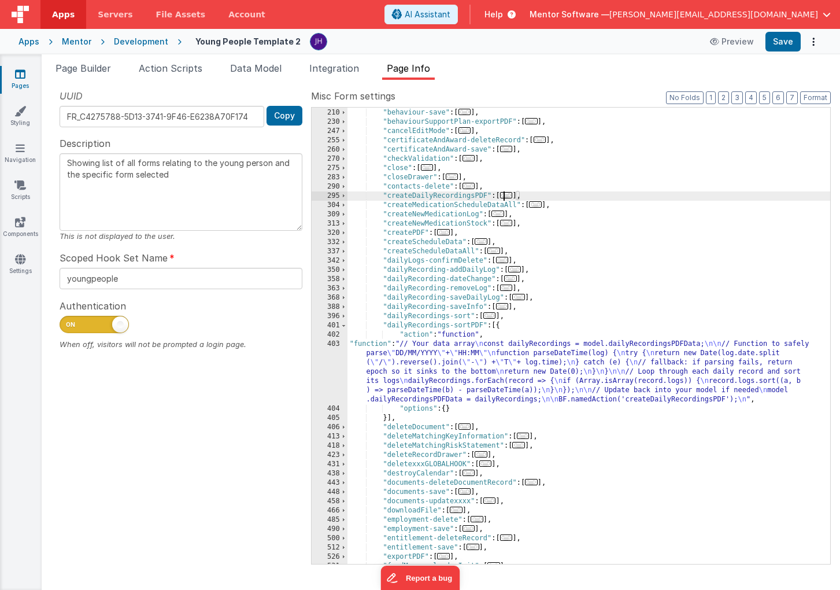
click at [511, 196] on span "..." at bounding box center [506, 195] width 13 height 6
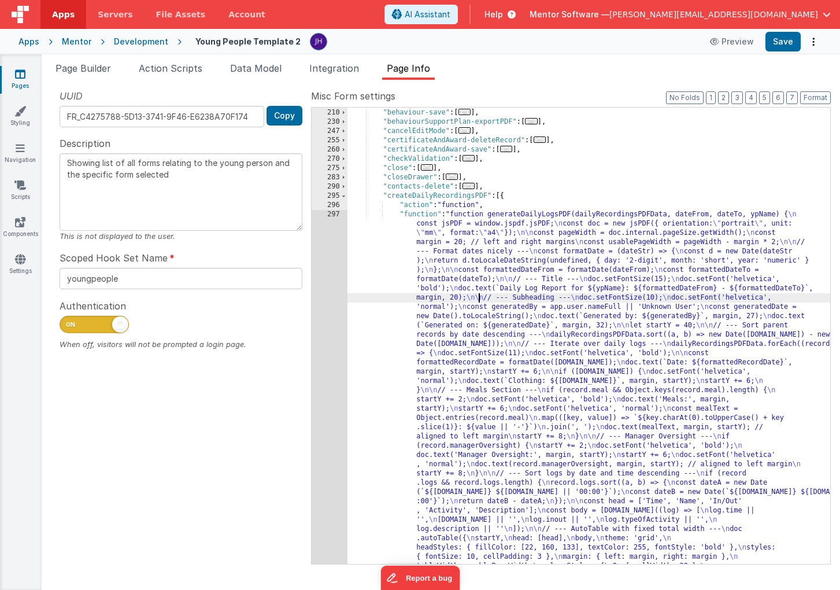
click at [479, 295] on div ""behaviour-deleteRecord" : [ ... ] , "behaviour-save" : [ ... ] , "behaviourSup…" at bounding box center [589, 577] width 483 height 956
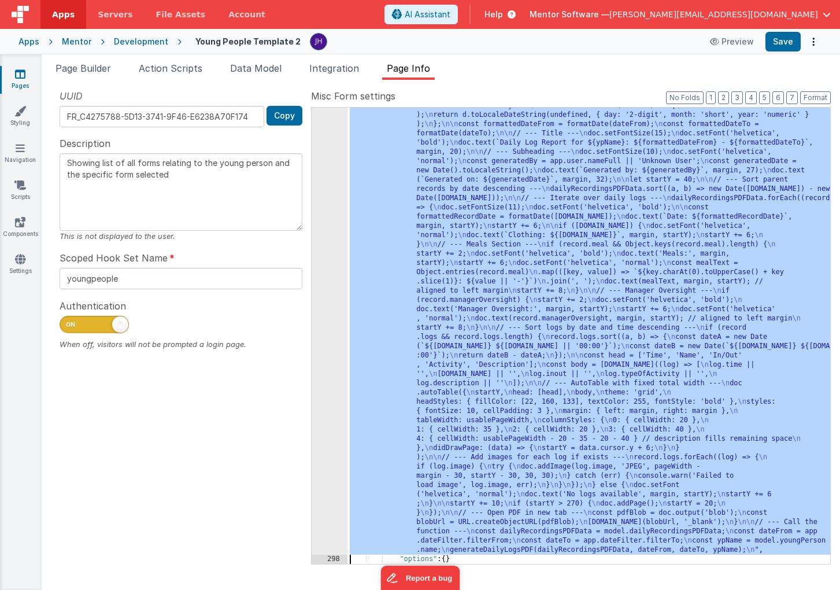
click at [321, 249] on div "297" at bounding box center [330, 309] width 36 height 490
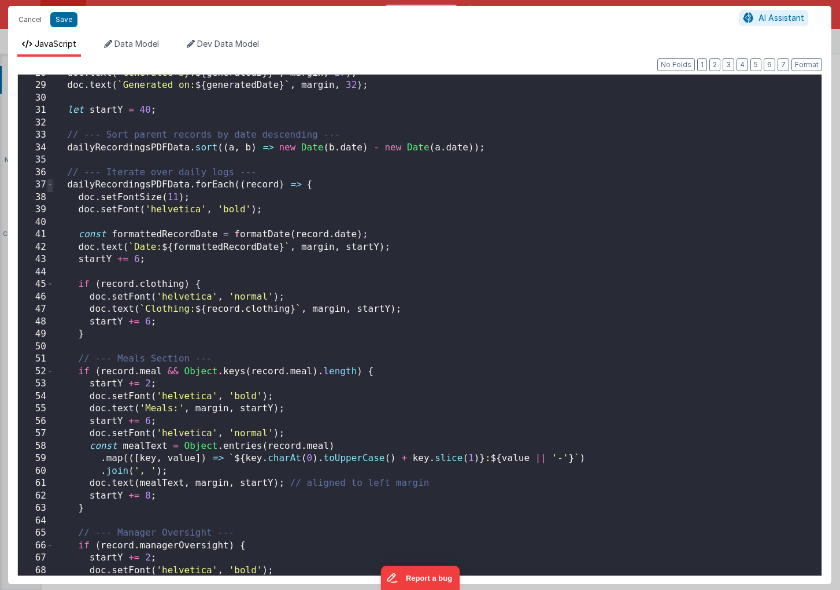
scroll to position [0, 0]
click at [51, 185] on span at bounding box center [50, 185] width 6 height 13
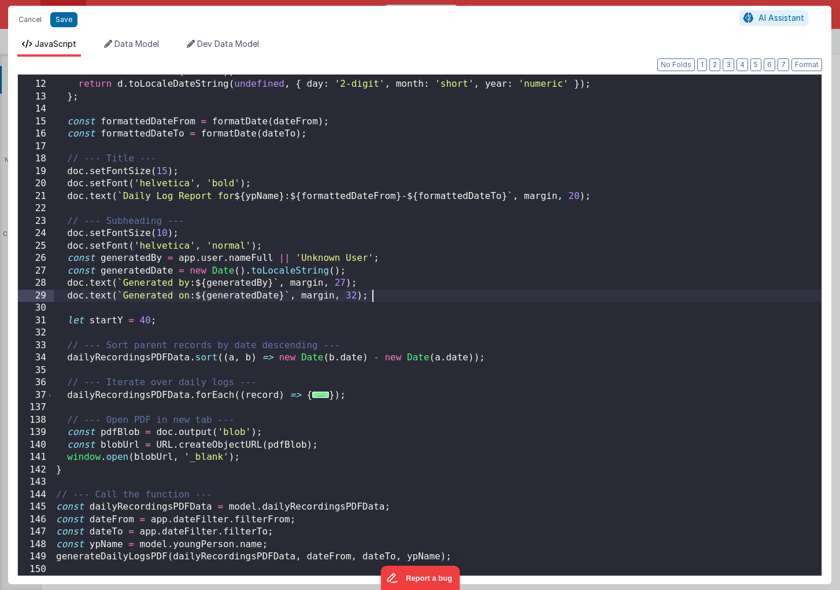
click at [475, 292] on div "const d = new Date ( dateStr ) ; return d . toLocaleDateString ( undefined , { …" at bounding box center [438, 329] width 768 height 526
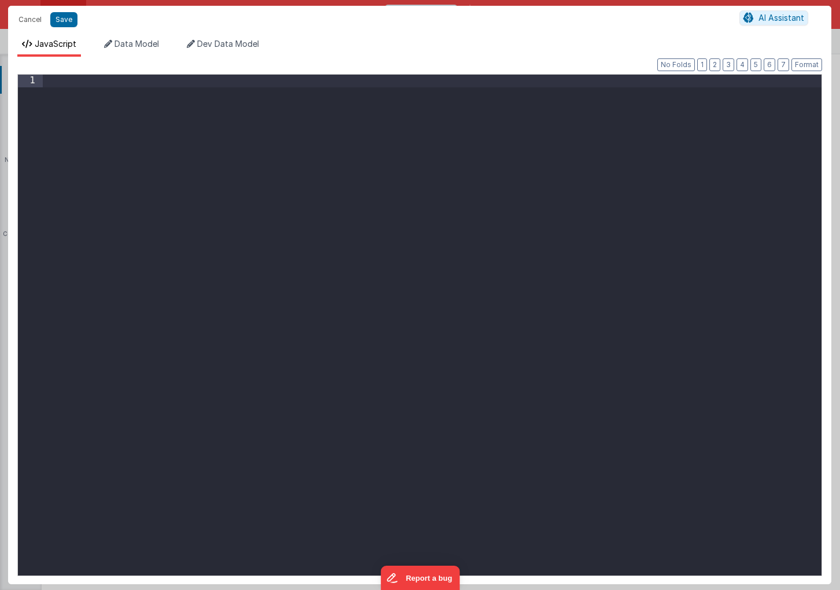
scroll to position [1463, 0]
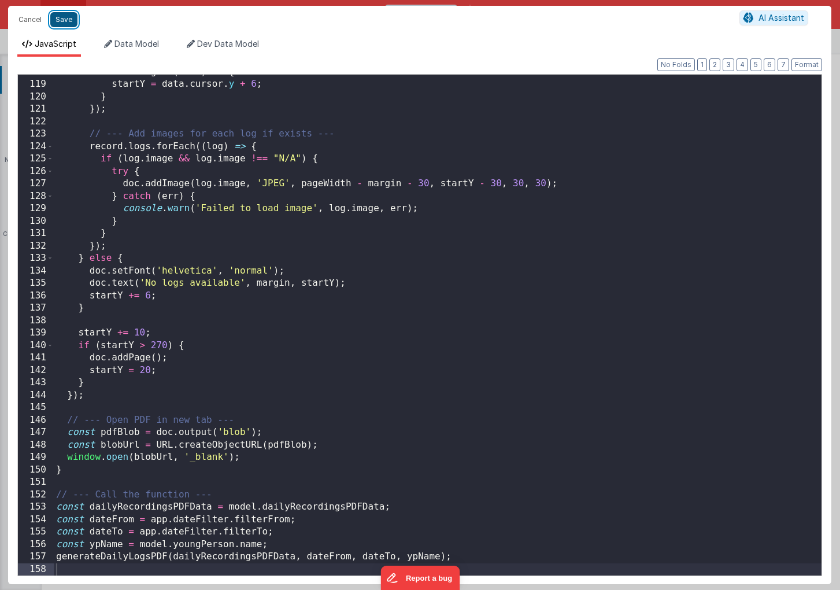
click at [66, 20] on button "Save" at bounding box center [63, 19] width 27 height 15
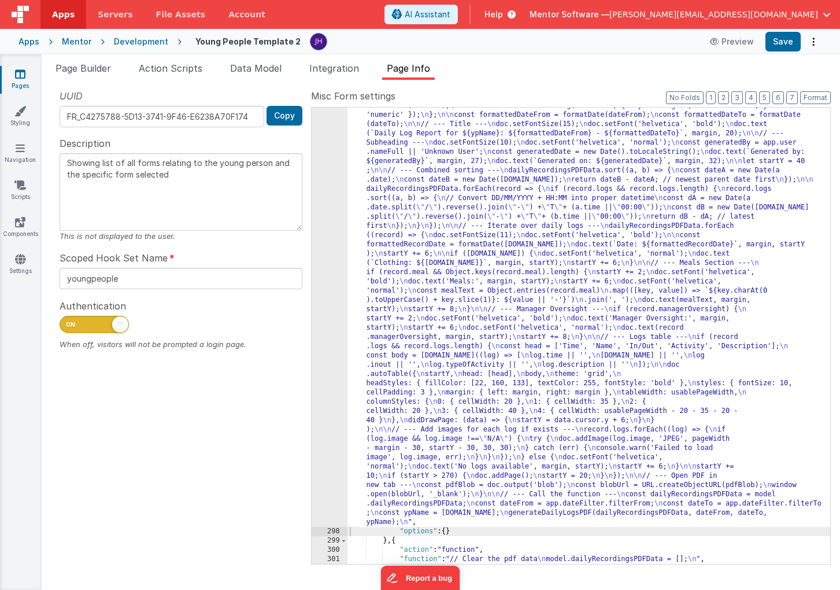
click at [416, 70] on span "Page Info" at bounding box center [408, 68] width 43 height 12
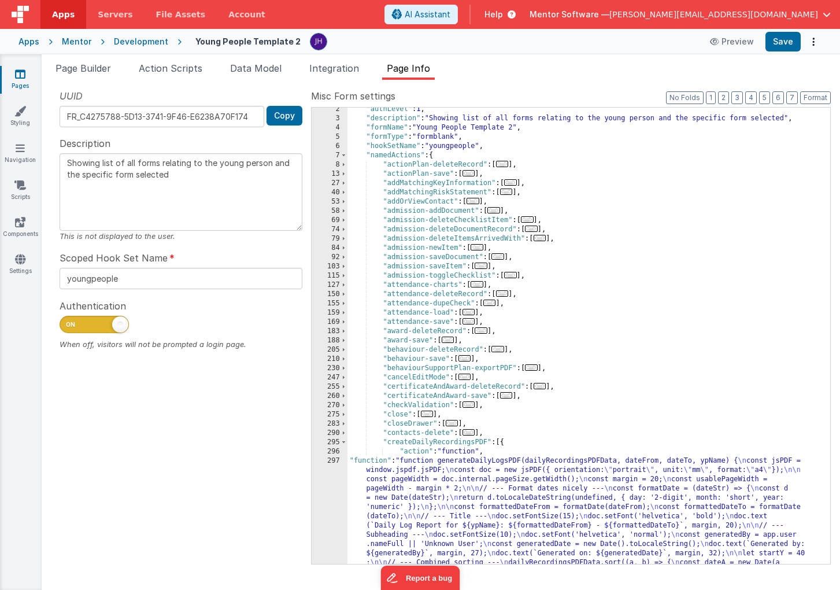
scroll to position [12, 0]
click at [423, 442] on div ""authLevel" : 1 , "description" : "Showing list of all forms relating to the yo…" at bounding box center [589, 569] width 483 height 928
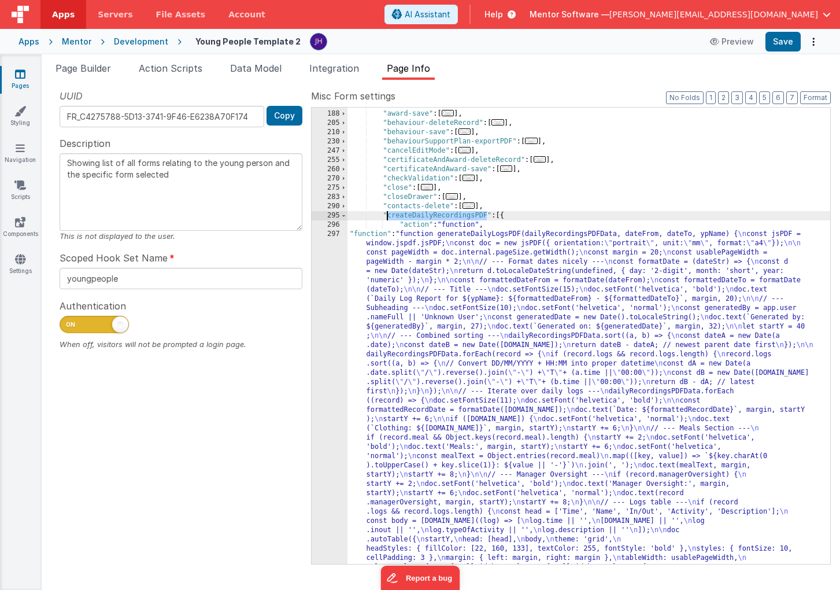
scroll to position [239, 0]
click at [343, 215] on span at bounding box center [344, 215] width 6 height 9
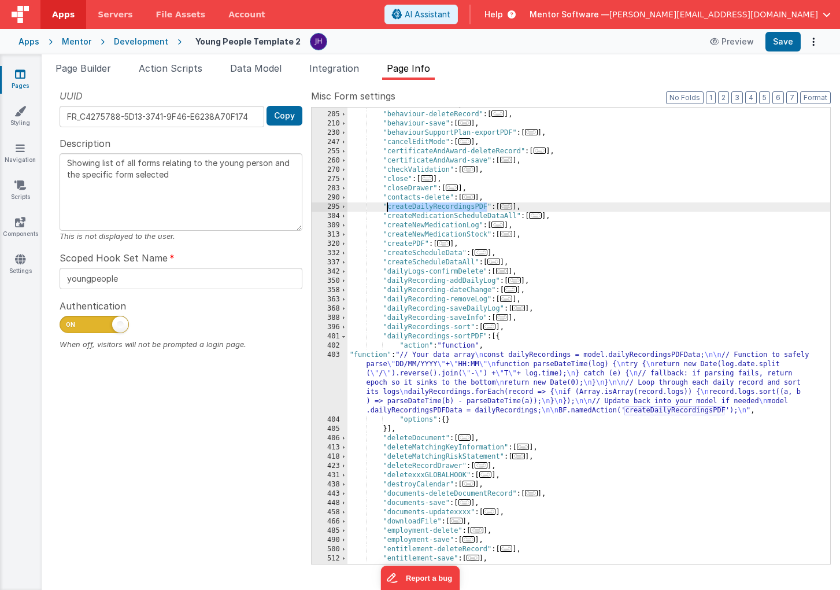
scroll to position [258, 0]
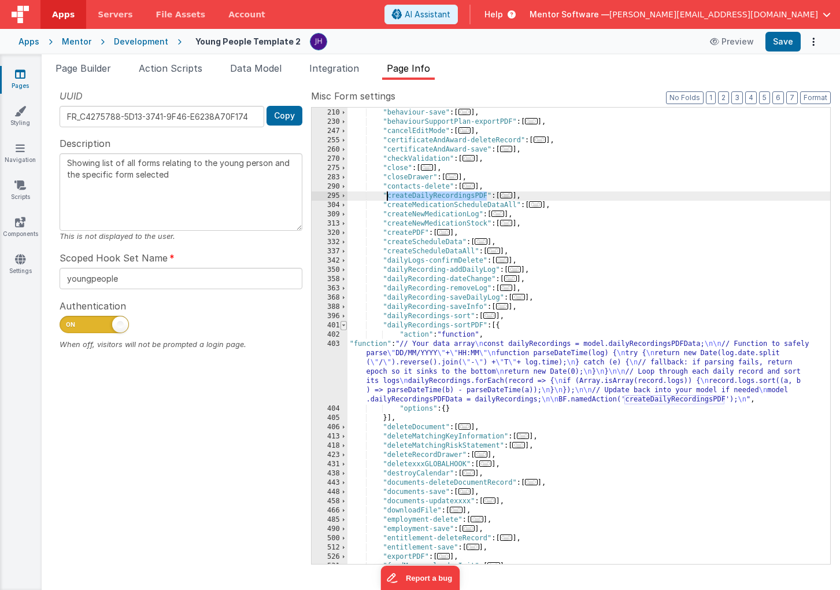
click at [345, 325] on span at bounding box center [344, 325] width 6 height 9
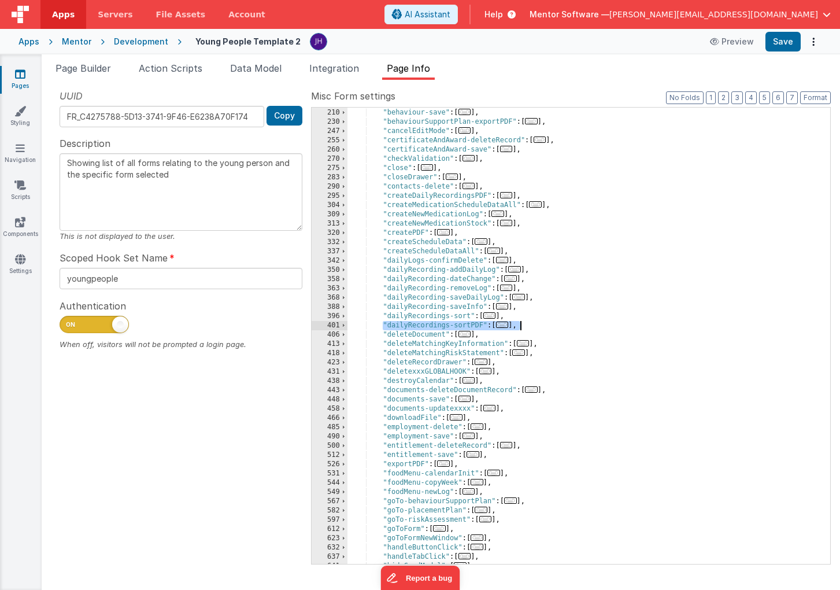
drag, startPoint x: 382, startPoint y: 323, endPoint x: 534, endPoint y: 324, distance: 152.1
click at [534, 324] on div ""behaviour-deleteRecord" : [ ... ] , "behaviour-save" : [ ... ] , "behaviourSup…" at bounding box center [589, 336] width 483 height 475
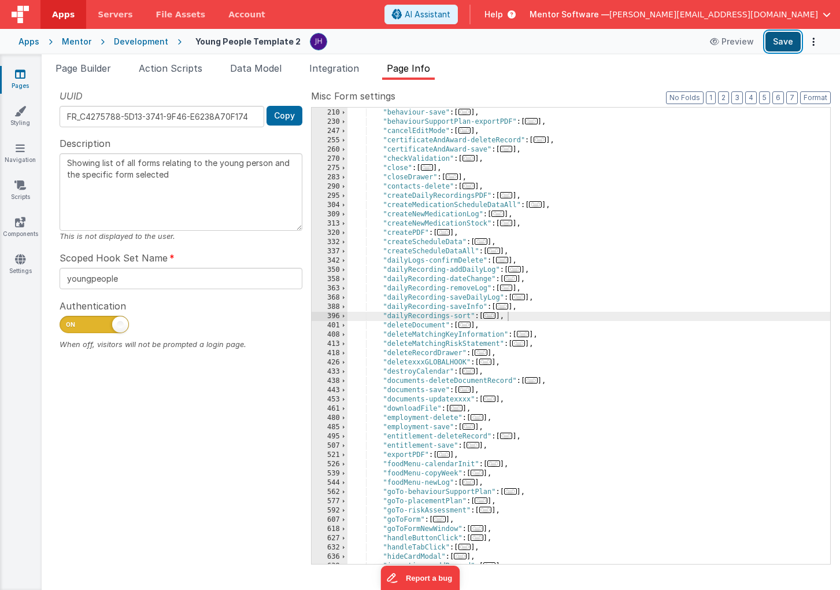
click at [773, 33] on button "Save" at bounding box center [783, 42] width 35 height 20
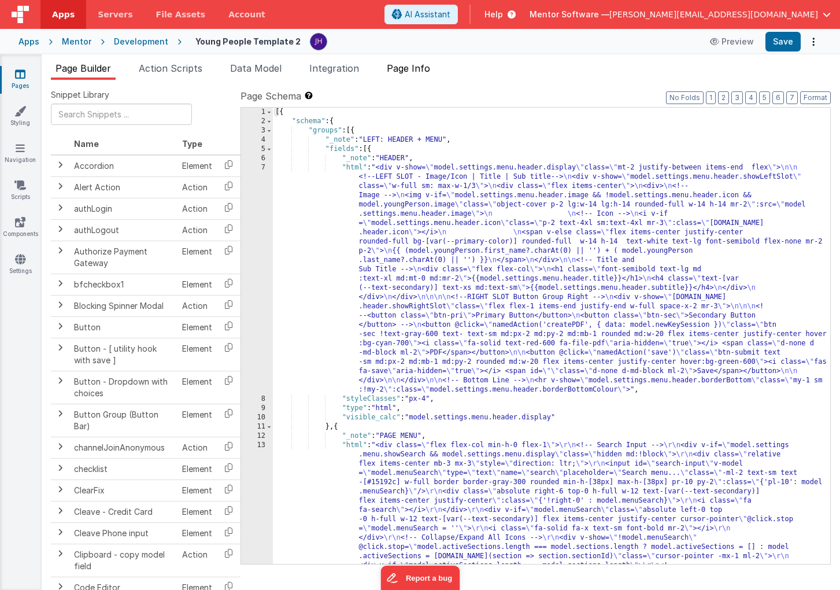
click at [411, 65] on span "Page Info" at bounding box center [408, 68] width 43 height 12
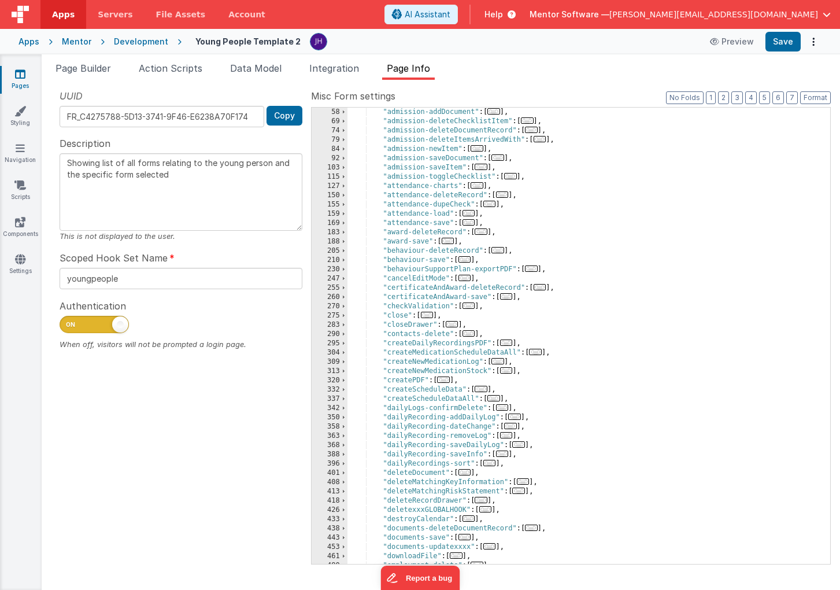
scroll to position [158, 0]
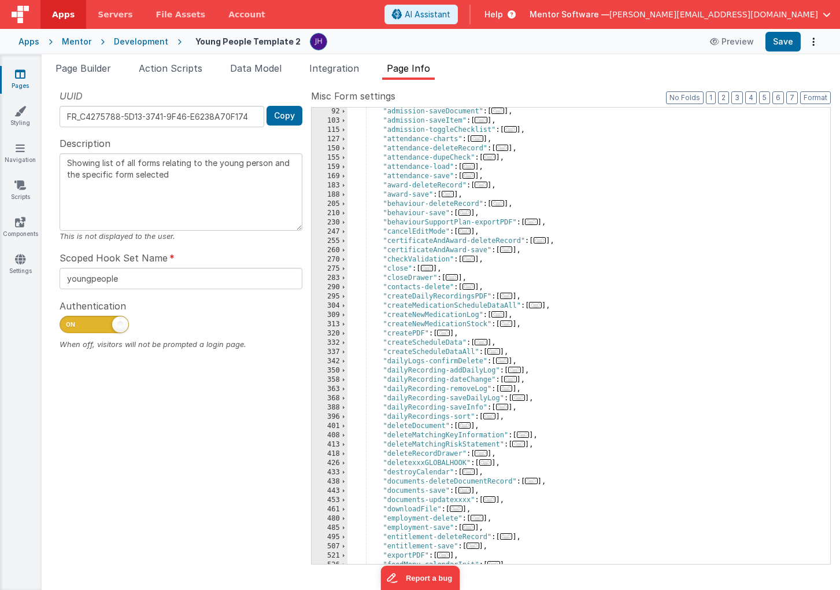
click at [511, 295] on span "..." at bounding box center [506, 296] width 13 height 6
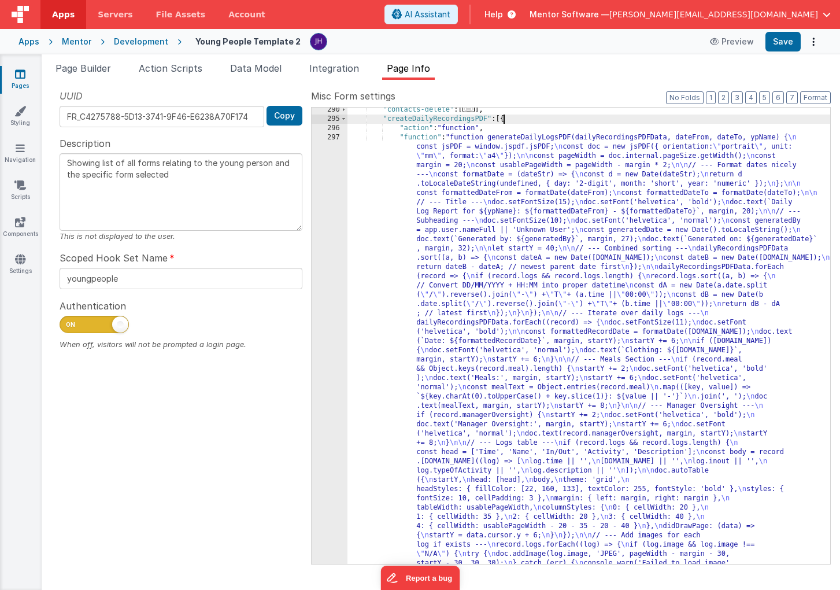
scroll to position [335, 0]
click at [499, 276] on div ""contacts-delete" : [ ... ] , "createDailyRecordingsPDF" : [{ "action" : "funct…" at bounding box center [589, 592] width 483 height 974
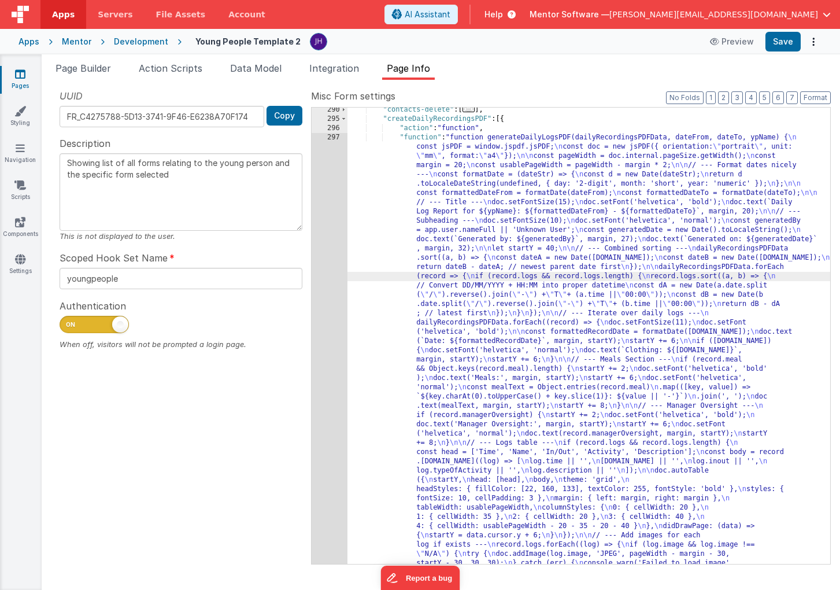
click at [324, 237] on div "290 295 296 297 298" at bounding box center [330, 592] width 36 height 974
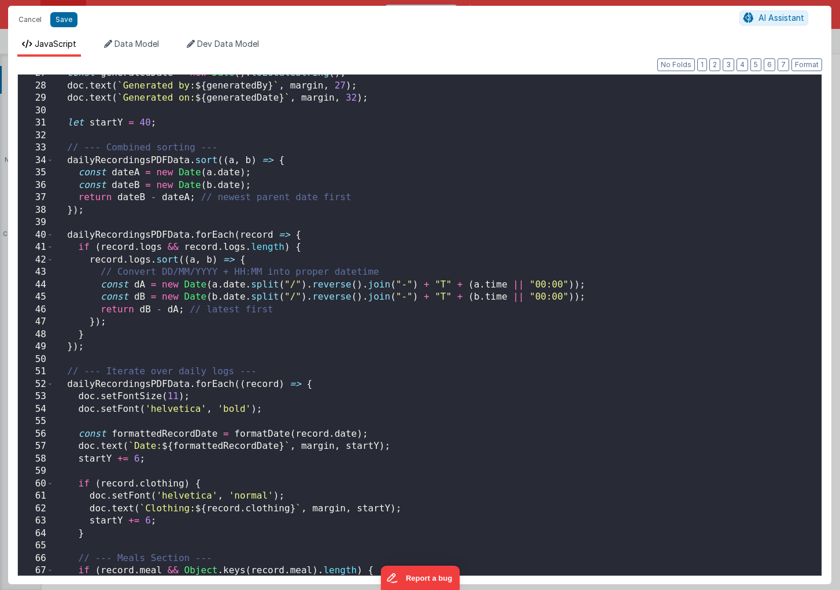
scroll to position [329, 0]
click at [435, 372] on div "const generatedDate = new Date ( ) . toLocaleString ( ) ; doc . text ( ` Genera…" at bounding box center [438, 332] width 768 height 526
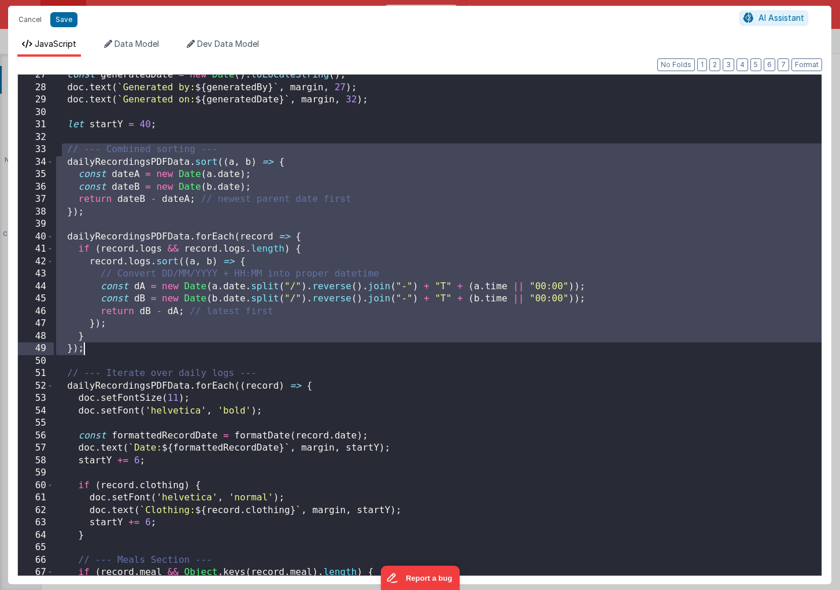
drag, startPoint x: 64, startPoint y: 149, endPoint x: 98, endPoint y: 345, distance: 199.0
click at [98, 345] on div "const generatedDate = new Date ( ) . toLocaleString ( ) ; doc . text ( ` Genera…" at bounding box center [438, 332] width 768 height 526
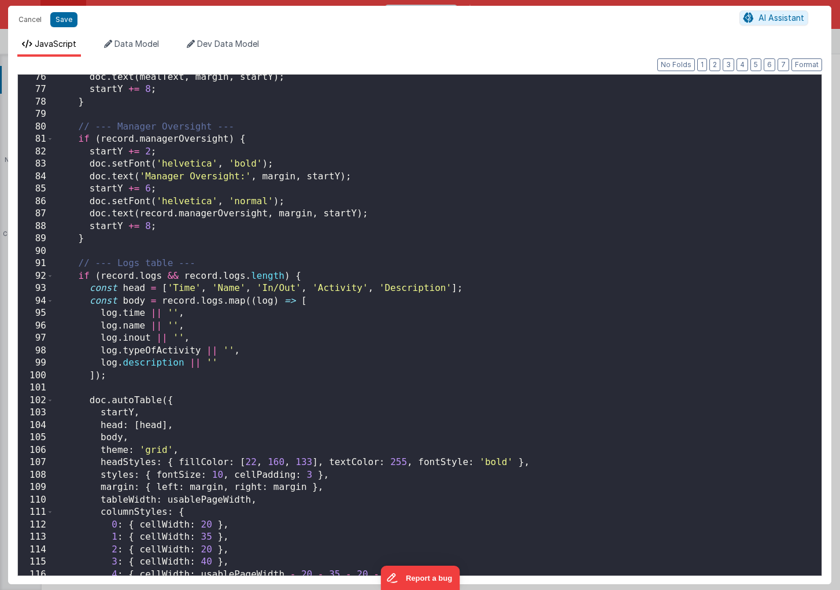
scroll to position [1463, 0]
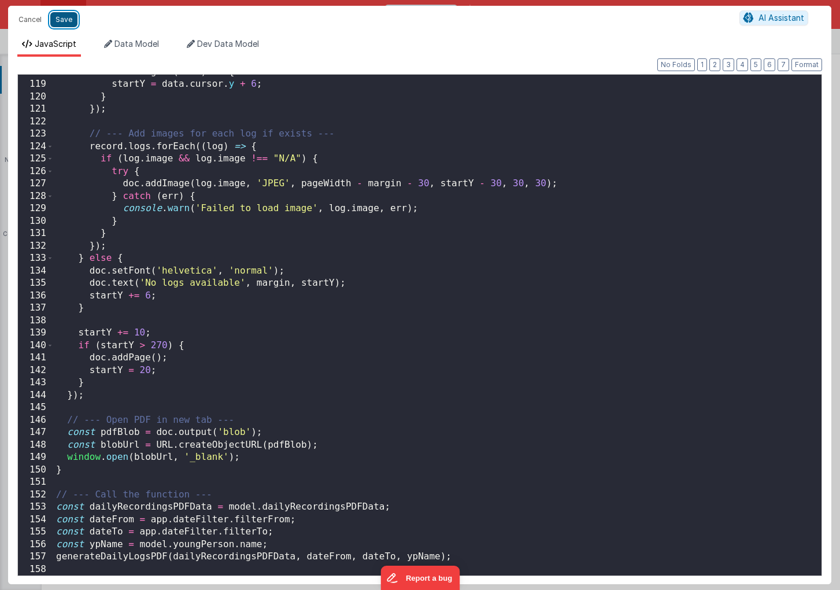
click at [60, 24] on button "Save" at bounding box center [63, 19] width 27 height 15
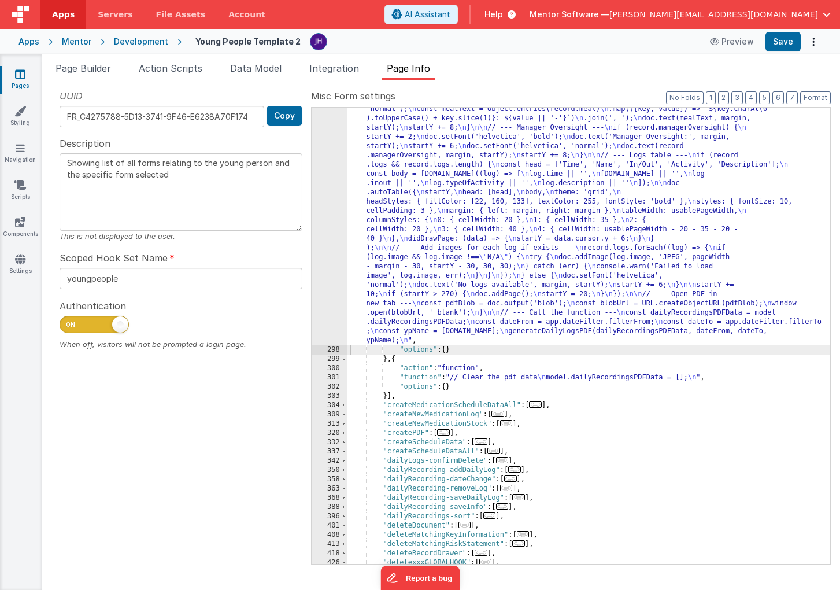
scroll to position [601, 0]
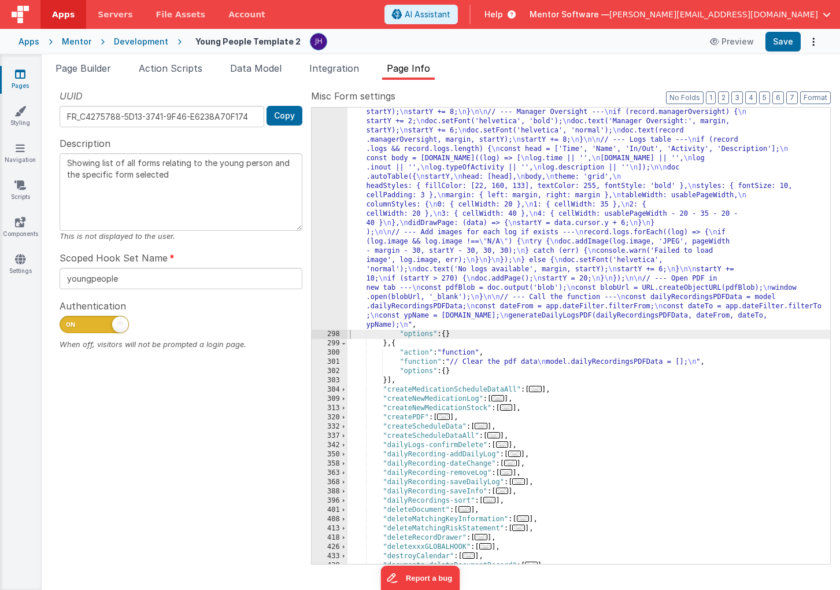
click at [578, 363] on div ""function" : "function generateDailyLogsPDF(dailyRecordingsPDFData, dateFrom, d…" at bounding box center [589, 331] width 483 height 928
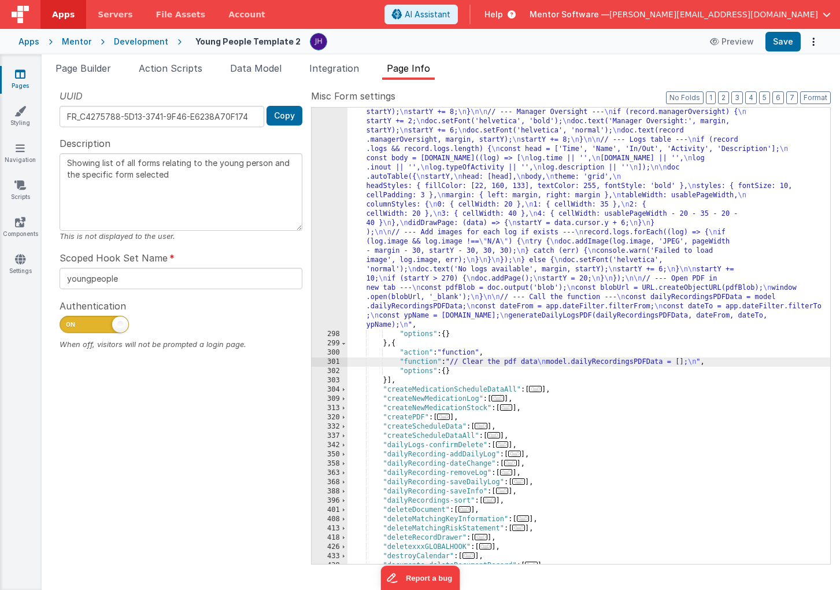
click at [341, 363] on div "301" at bounding box center [330, 361] width 36 height 9
click at [337, 363] on div "301" at bounding box center [330, 361] width 36 height 9
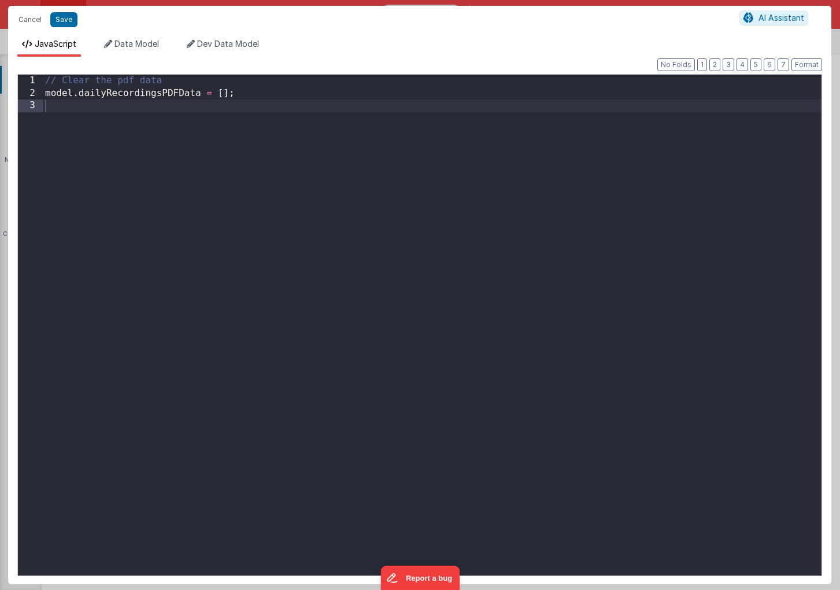
click at [46, 95] on div "// Clear the pdf data model . dailyRecordingsPDFData = [ ] ;" at bounding box center [432, 338] width 779 height 526
click at [65, 19] on button "Save" at bounding box center [63, 19] width 27 height 15
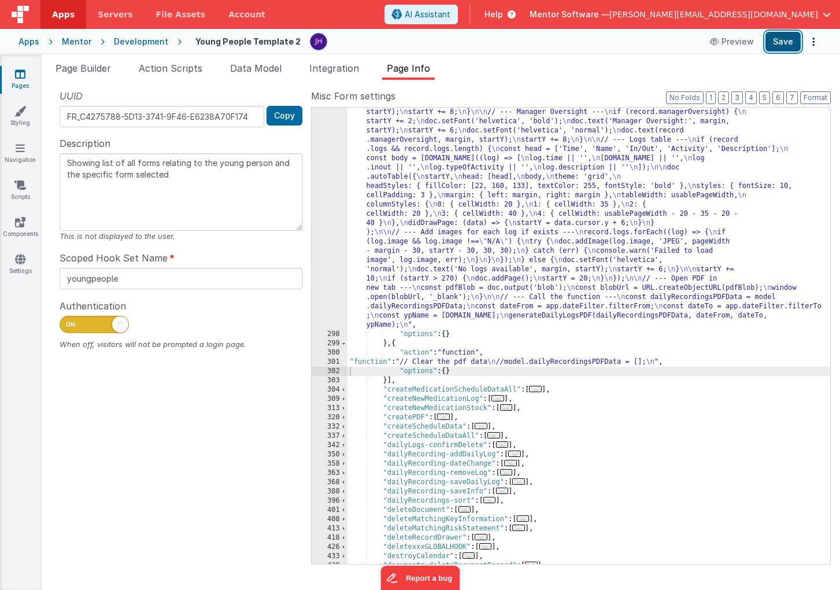
click at [784, 43] on button "Save" at bounding box center [783, 42] width 35 height 20
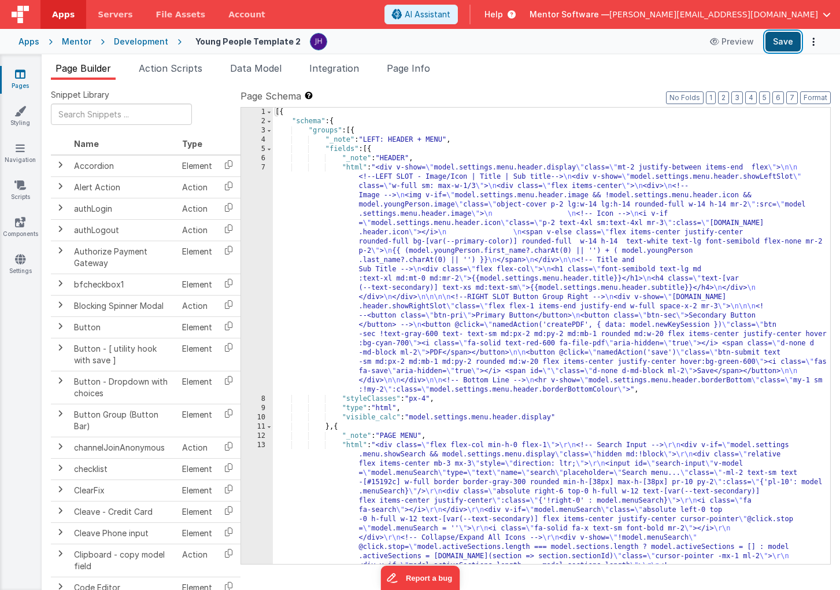
click at [781, 44] on button "Save" at bounding box center [783, 42] width 35 height 20
click at [419, 64] on span "Page Info" at bounding box center [408, 68] width 43 height 12
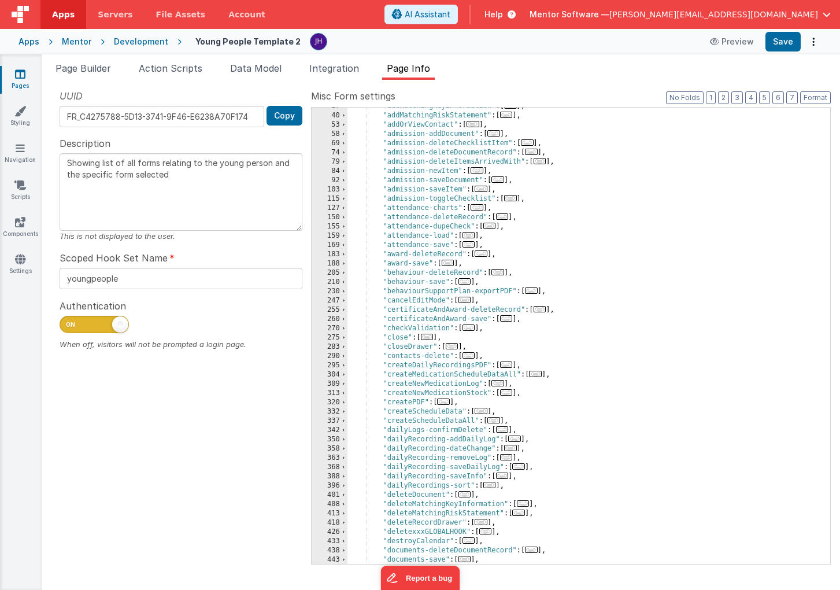
scroll to position [89, 0]
click at [509, 365] on span "..." at bounding box center [506, 364] width 13 height 6
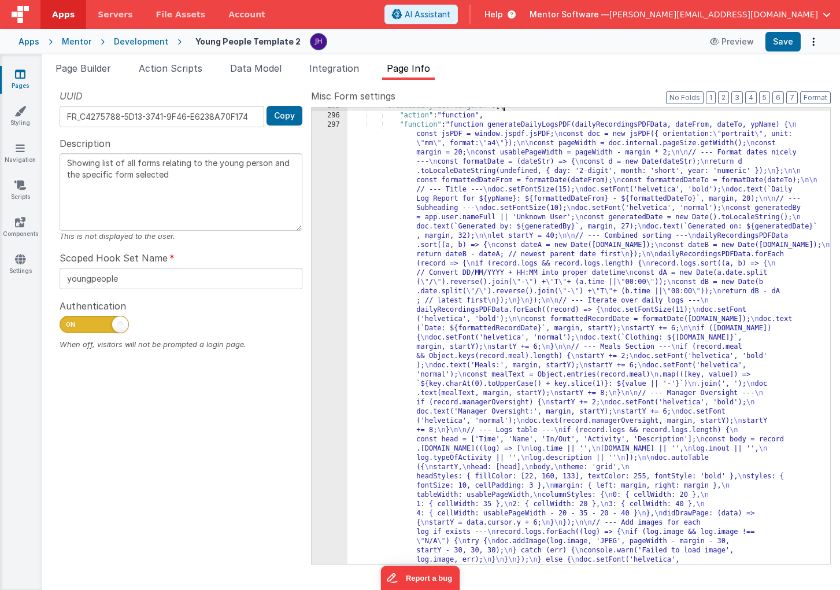
scroll to position [377, 0]
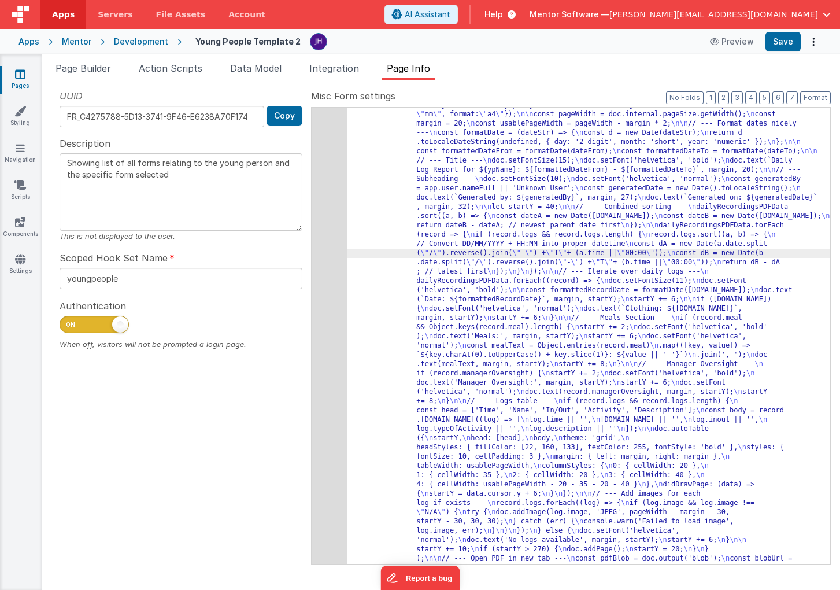
click at [326, 224] on div "297" at bounding box center [330, 345] width 36 height 509
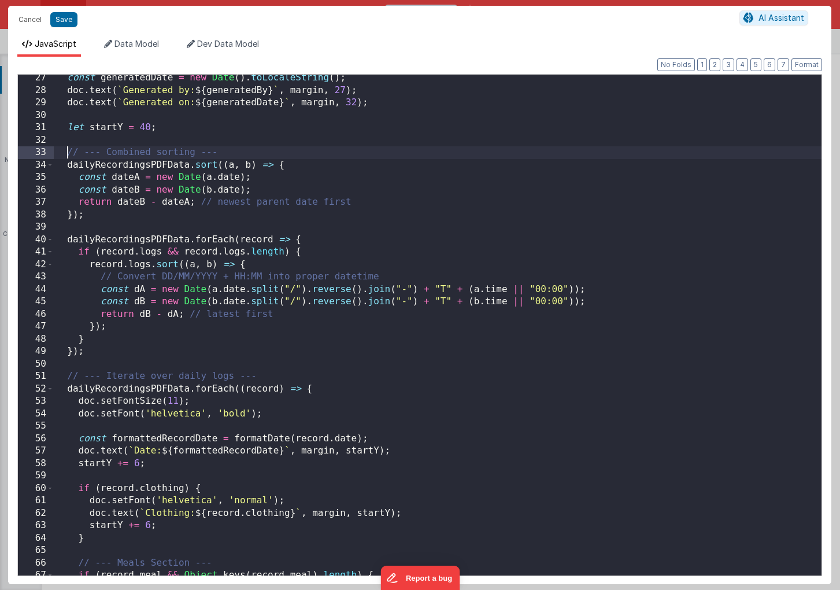
scroll to position [0, 0]
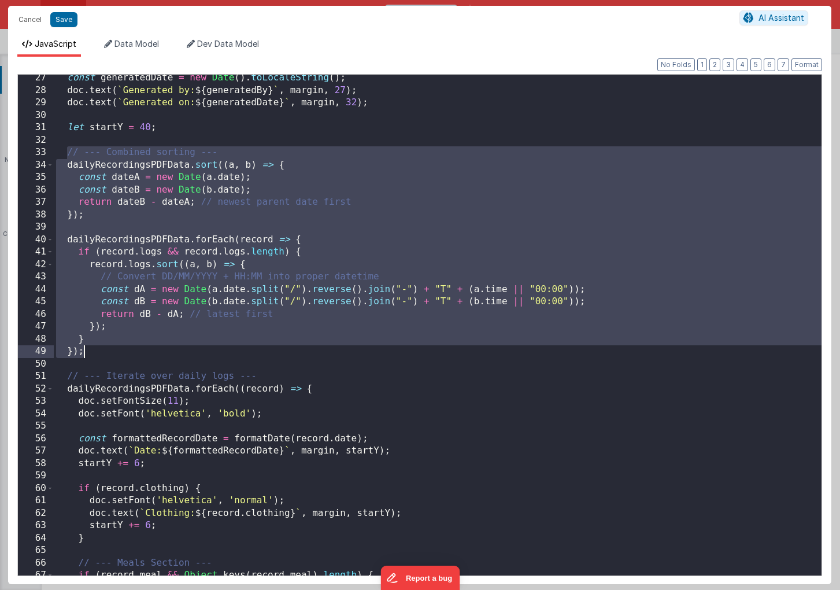
drag, startPoint x: 67, startPoint y: 152, endPoint x: 111, endPoint y: 350, distance: 203.1
click at [111, 350] on div "const generatedDate = new Date ( ) . toLocaleString ( ) ; doc . text ( ` Genera…" at bounding box center [438, 335] width 768 height 526
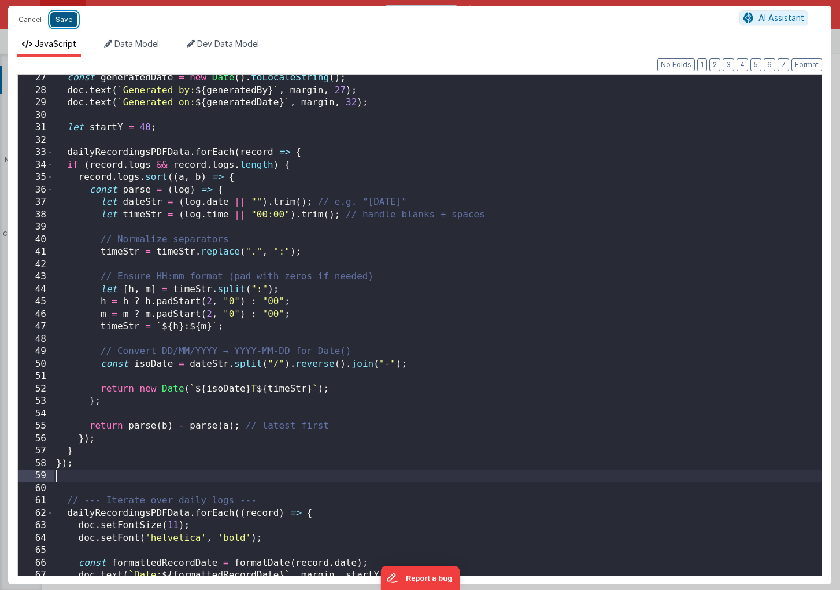
click at [68, 23] on button "Save" at bounding box center [63, 19] width 27 height 15
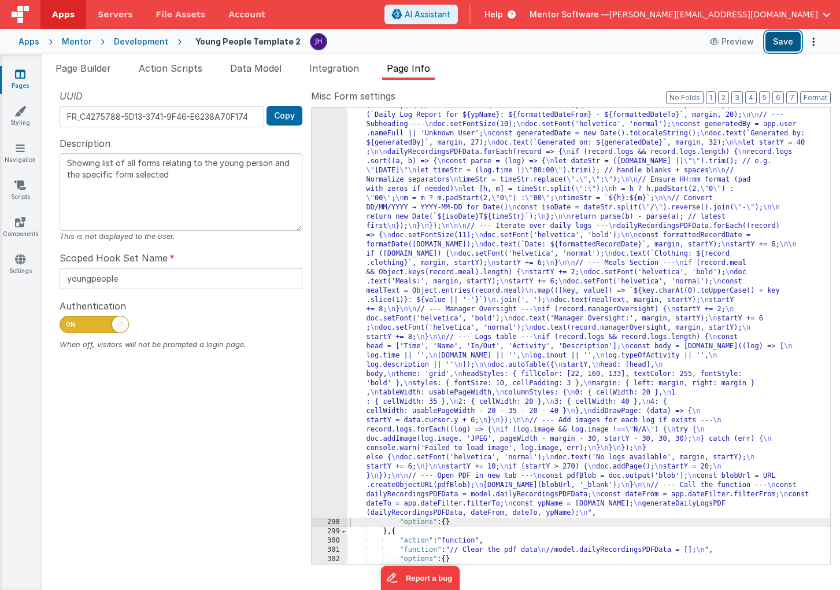
click at [789, 47] on button "Save" at bounding box center [783, 42] width 35 height 20
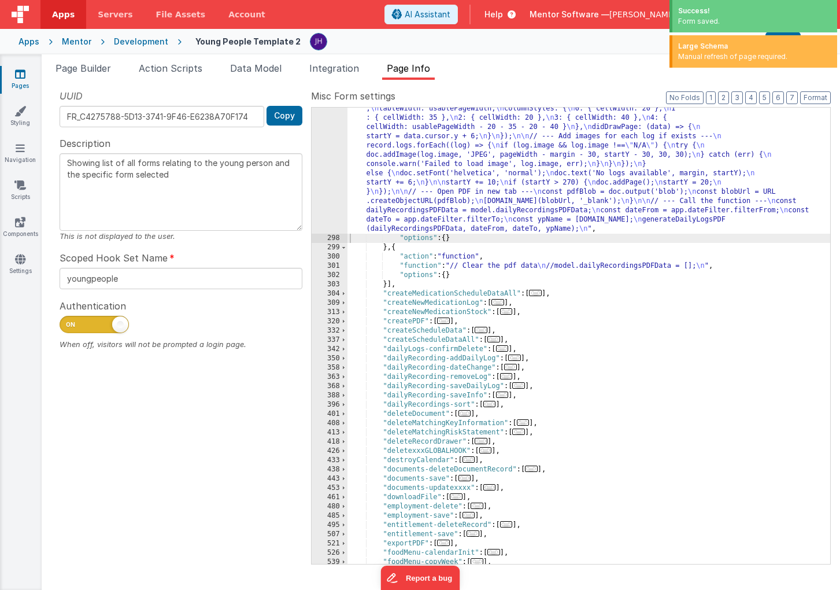
scroll to position [707, 0]
click at [532, 266] on div ""function" : "function generateDailyLogsPDF(dailyRecordingsPDFData, dateFrom, d…" at bounding box center [589, 230] width 483 height 937
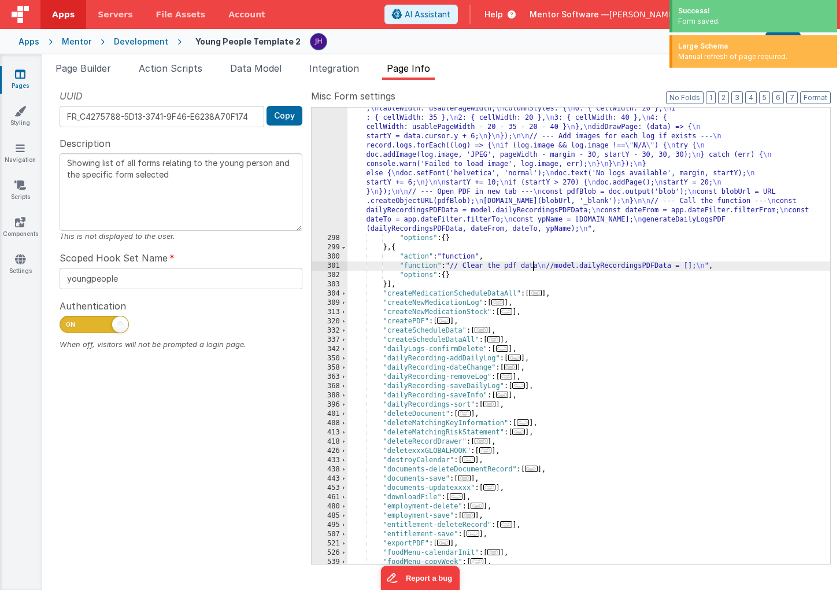
click at [334, 265] on div "301" at bounding box center [330, 265] width 36 height 9
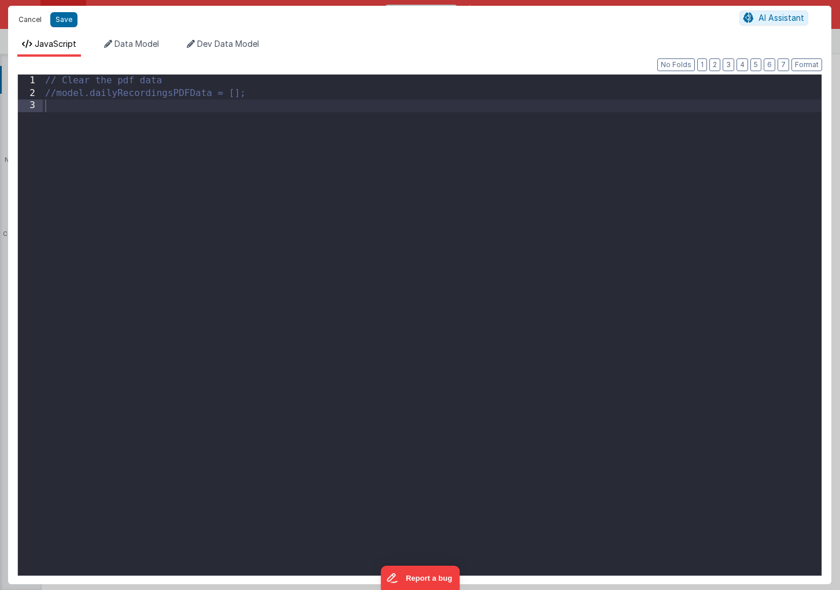
click at [33, 18] on button "Cancel" at bounding box center [30, 20] width 35 height 16
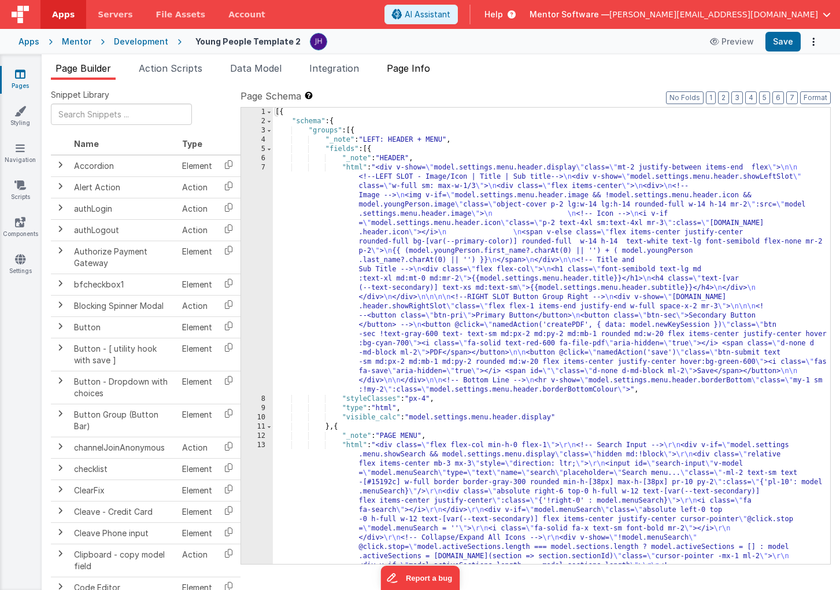
click at [426, 72] on span "Page Info" at bounding box center [408, 68] width 43 height 12
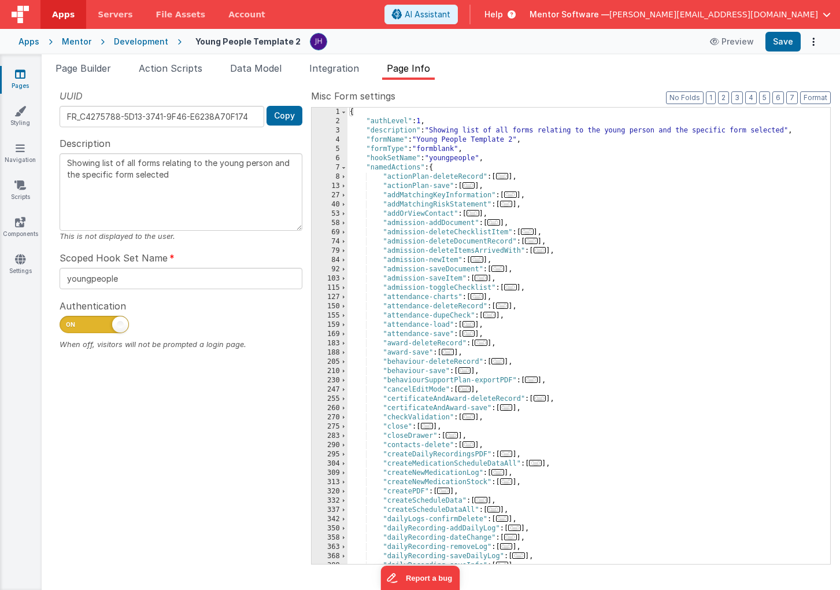
click at [510, 454] on span "..." at bounding box center [506, 453] width 13 height 6
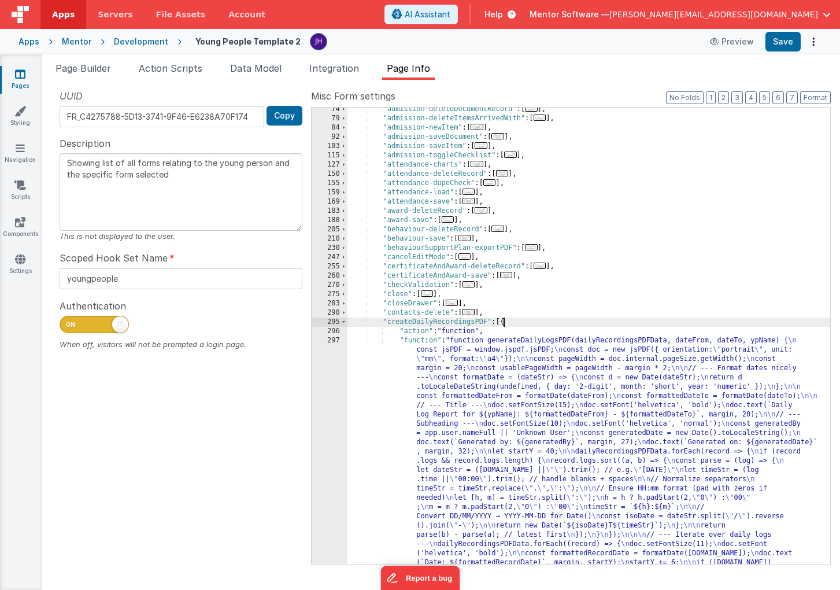
scroll to position [204, 0]
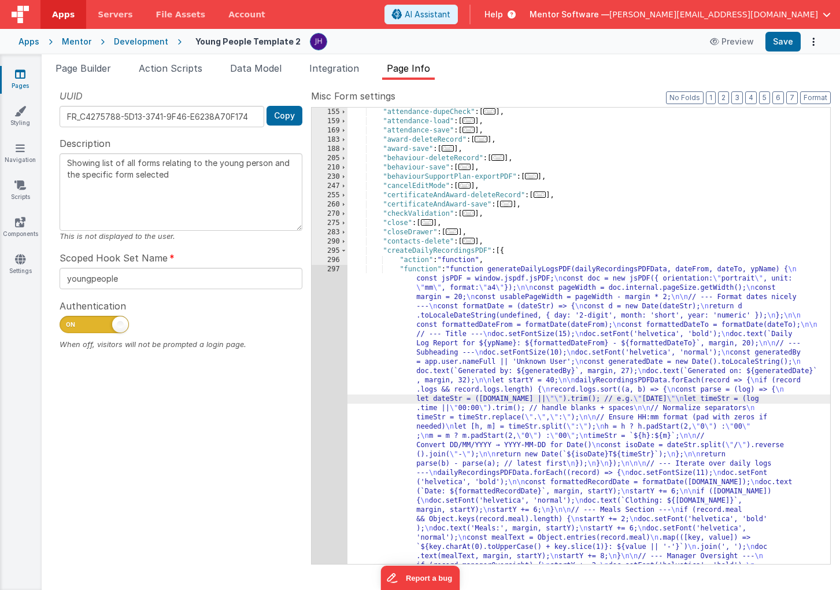
scroll to position [441, 0]
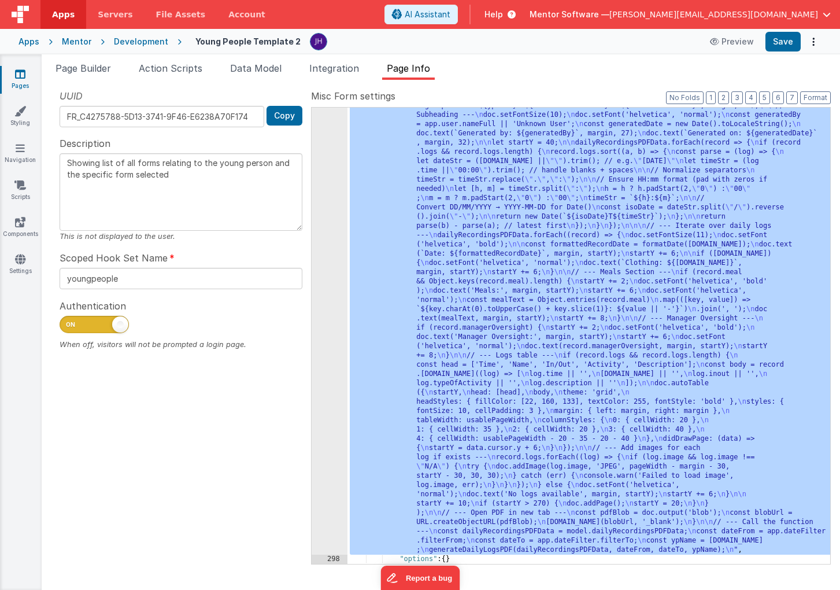
click at [331, 193] on div "297" at bounding box center [330, 290] width 36 height 527
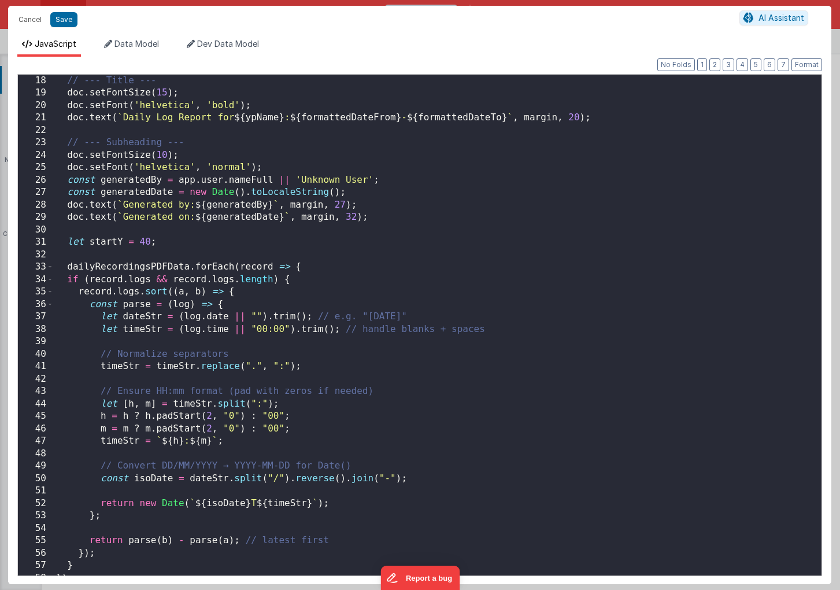
scroll to position [213, 0]
click at [27, 19] on button "Cancel" at bounding box center [30, 20] width 35 height 16
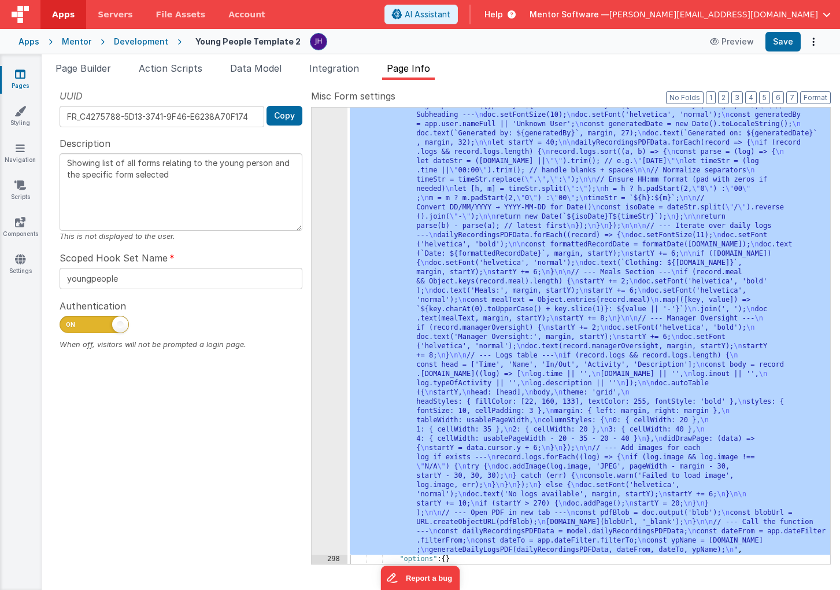
click at [527, 307] on div ""function" : "function generateDailyLogsPDF(dailyRecordingsPDFData, dateFrom, d…" at bounding box center [589, 523] width 483 height 993
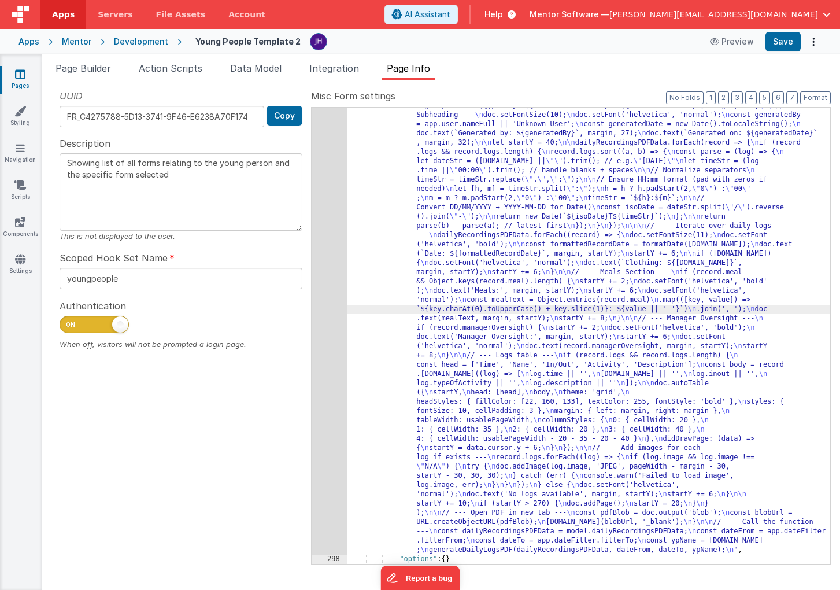
click at [322, 248] on div "297" at bounding box center [330, 290] width 36 height 527
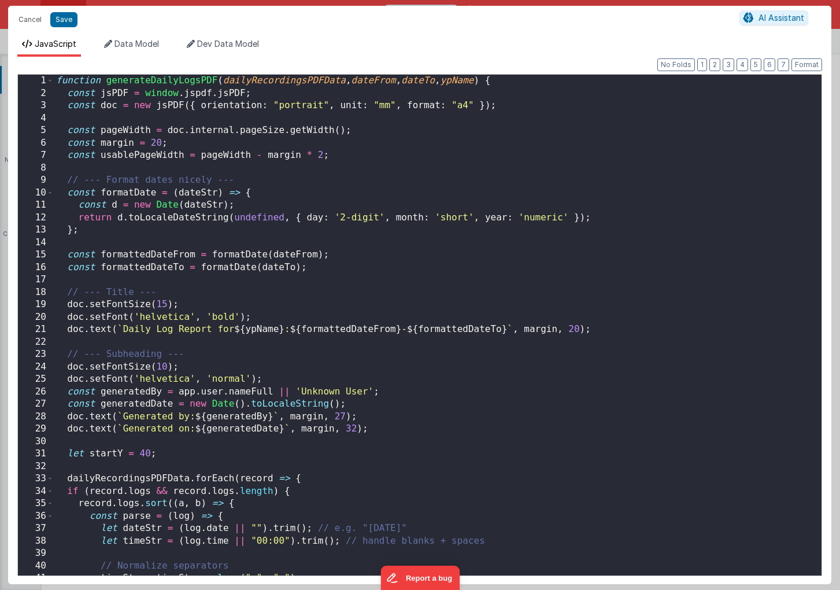
click at [373, 289] on div "function generateDailyLogsPDF ( dailyRecordingsPDFData , dateFrom , dateTo , yp…" at bounding box center [438, 338] width 768 height 526
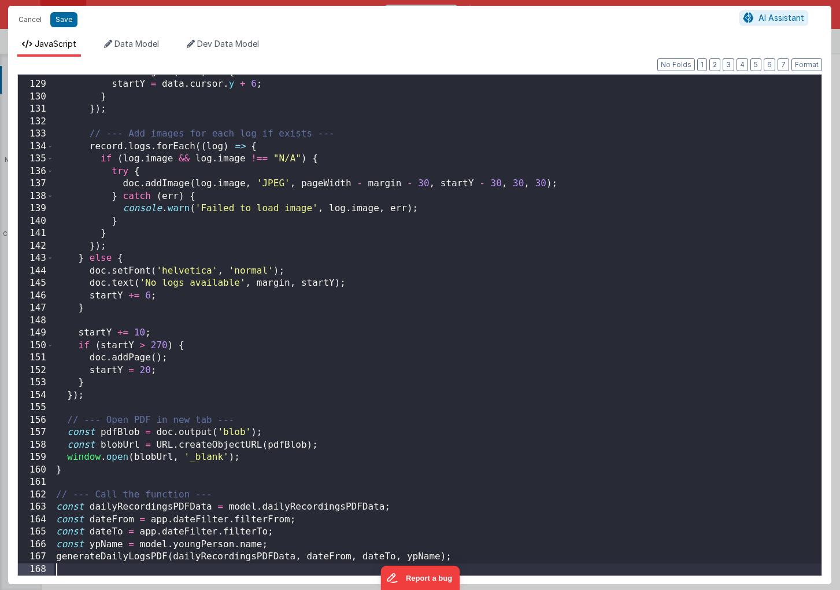
scroll to position [1588, 0]
click at [65, 20] on button "Save" at bounding box center [63, 19] width 27 height 15
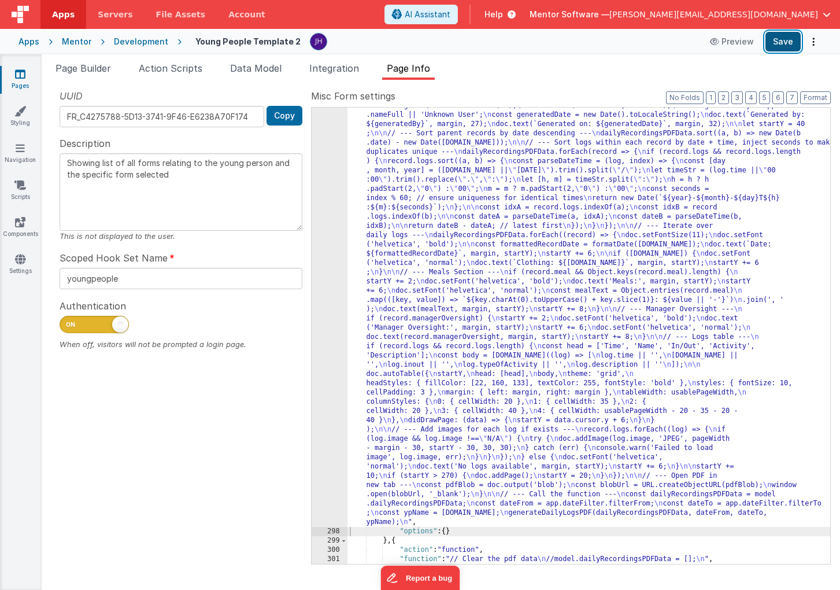
click at [784, 39] on button "Save" at bounding box center [783, 42] width 35 height 20
click at [593, 77] on ul "Page Builder Action Scripts Data Model Integration Page Info" at bounding box center [441, 70] width 799 height 19
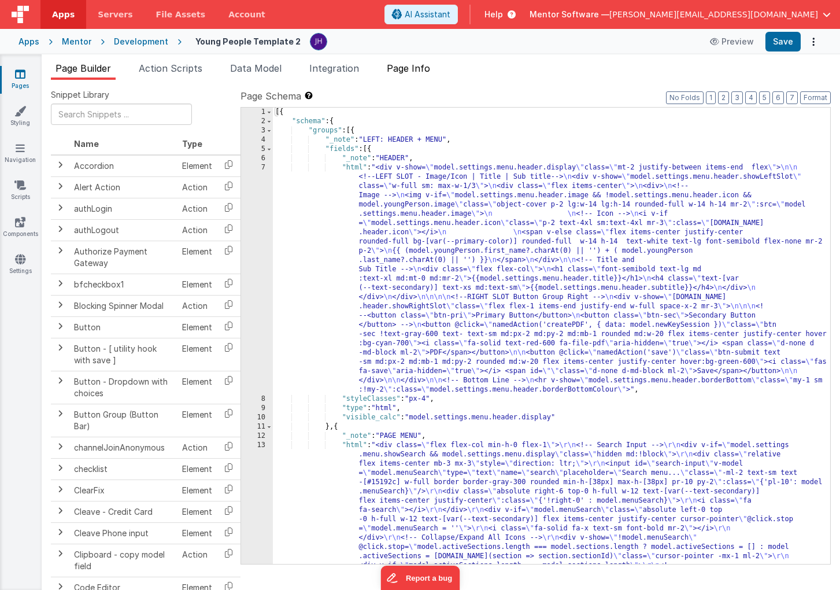
click at [422, 71] on span "Page Info" at bounding box center [408, 68] width 43 height 12
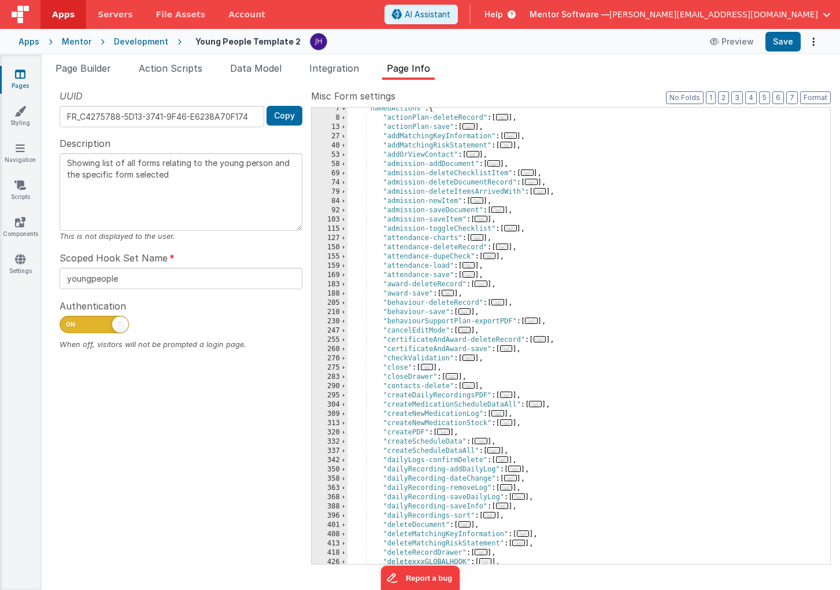
scroll to position [59, 0]
click at [510, 396] on span "..." at bounding box center [506, 394] width 13 height 6
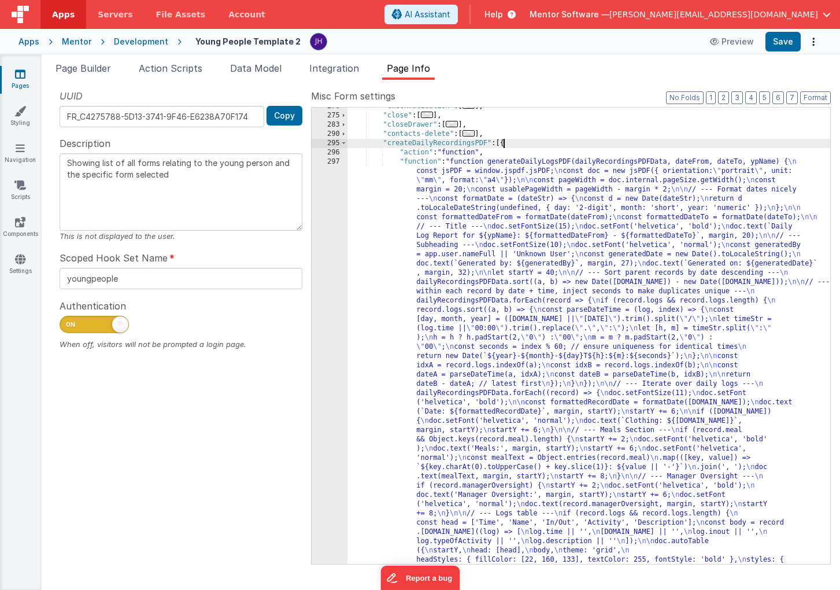
scroll to position [311, 0]
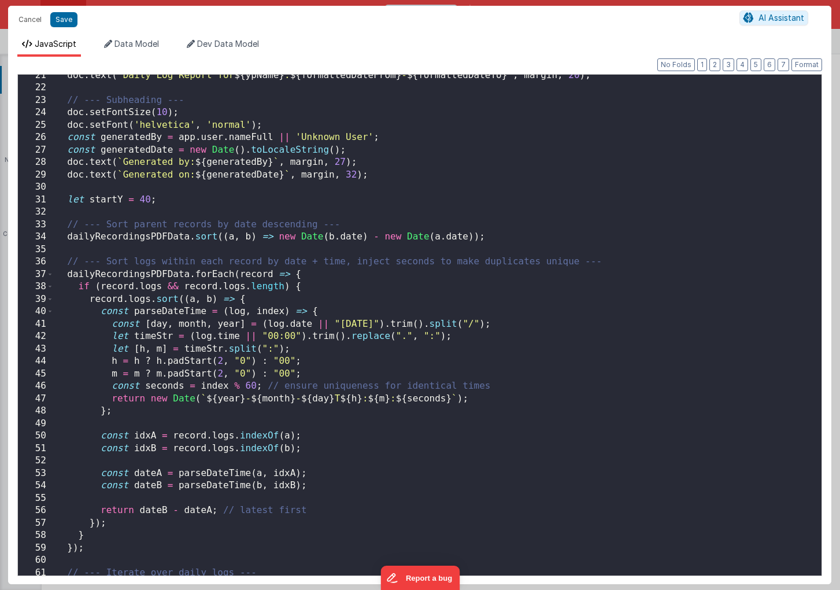
scroll to position [260, 0]
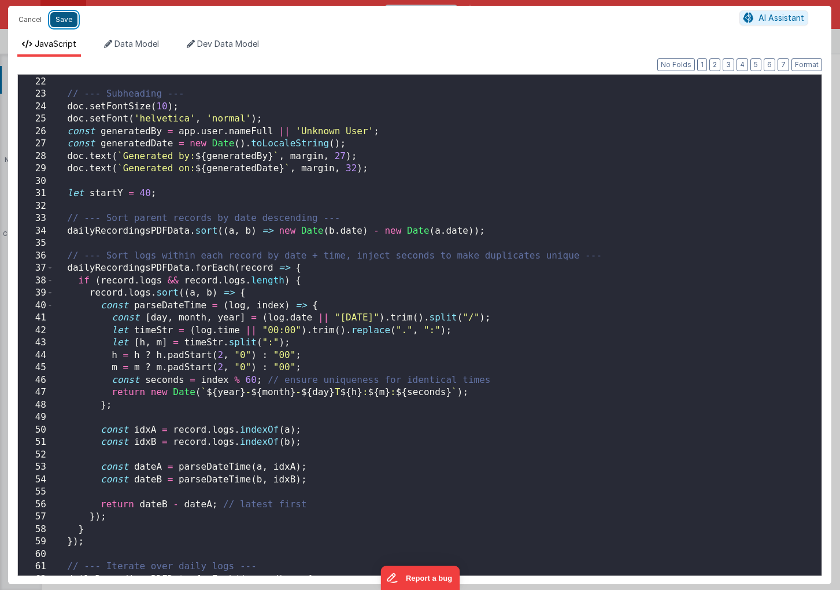
click at [62, 17] on button "Save" at bounding box center [63, 19] width 27 height 15
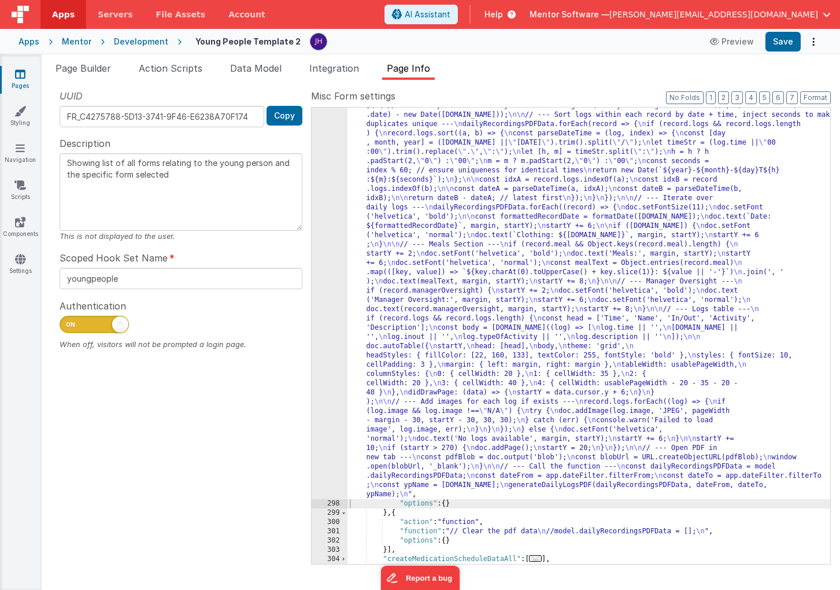
click at [453, 210] on div ""function" : "function generateDailyLogsPDF(dailyRecordingsPDFData, dateFrom, d…" at bounding box center [589, 481] width 483 height 965
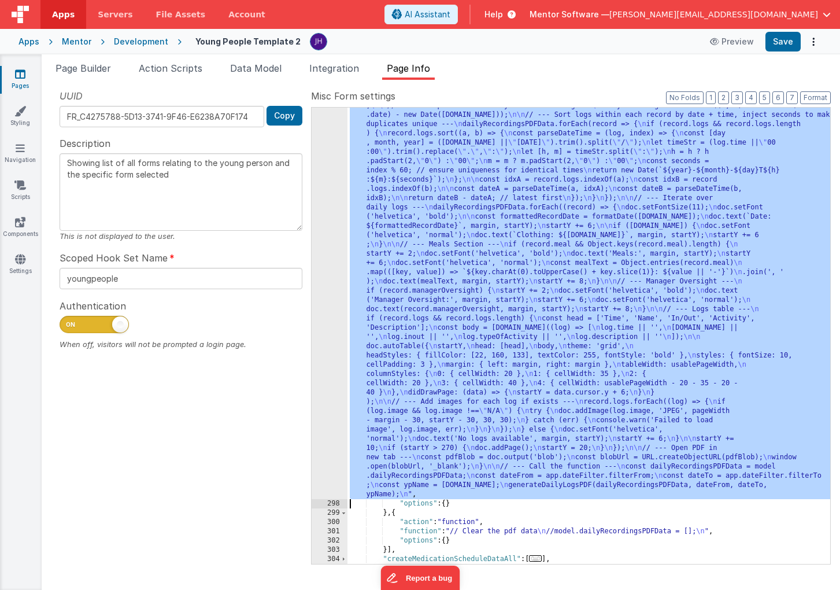
click at [338, 195] on div "297" at bounding box center [330, 249] width 36 height 500
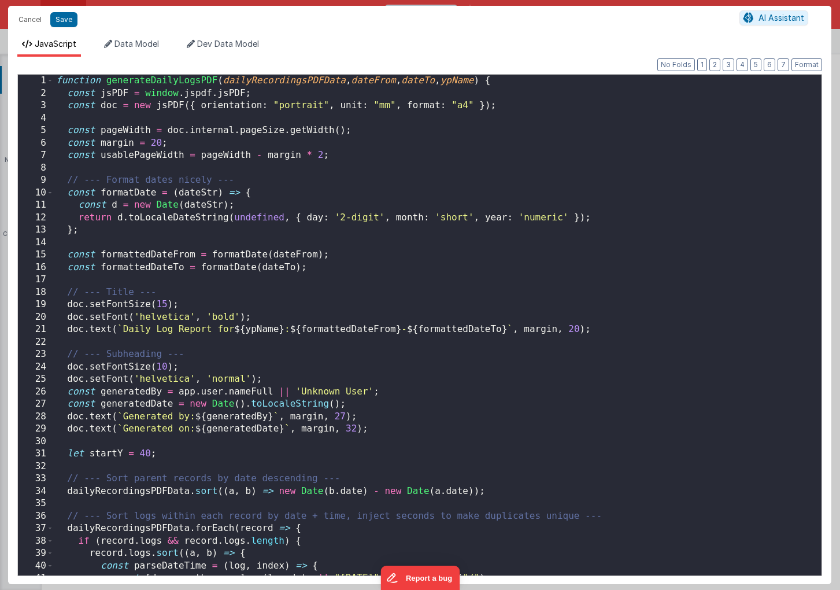
click at [349, 179] on div "function generateDailyLogsPDF ( dailyRecordingsPDFData , dateFrom , dateTo , yp…" at bounding box center [438, 338] width 768 height 526
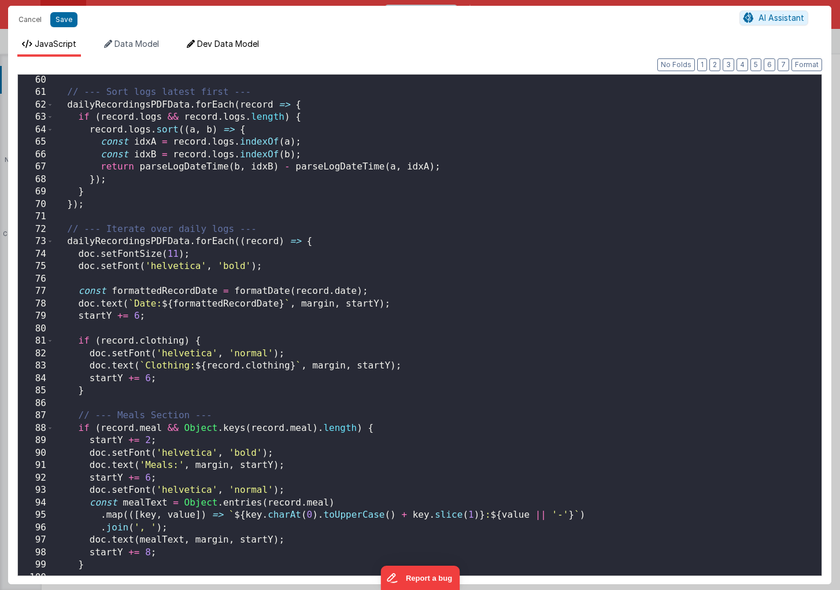
scroll to position [719, 0]
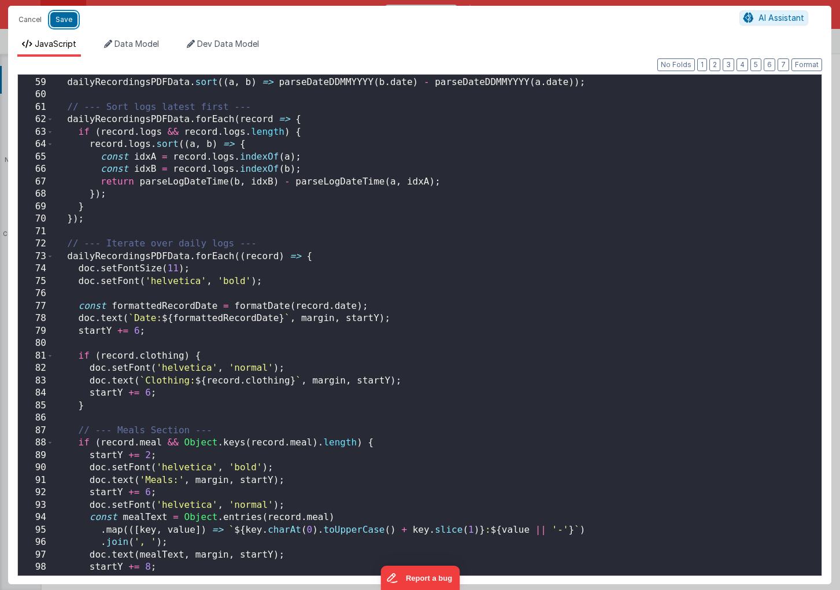
click at [65, 22] on button "Save" at bounding box center [63, 19] width 27 height 15
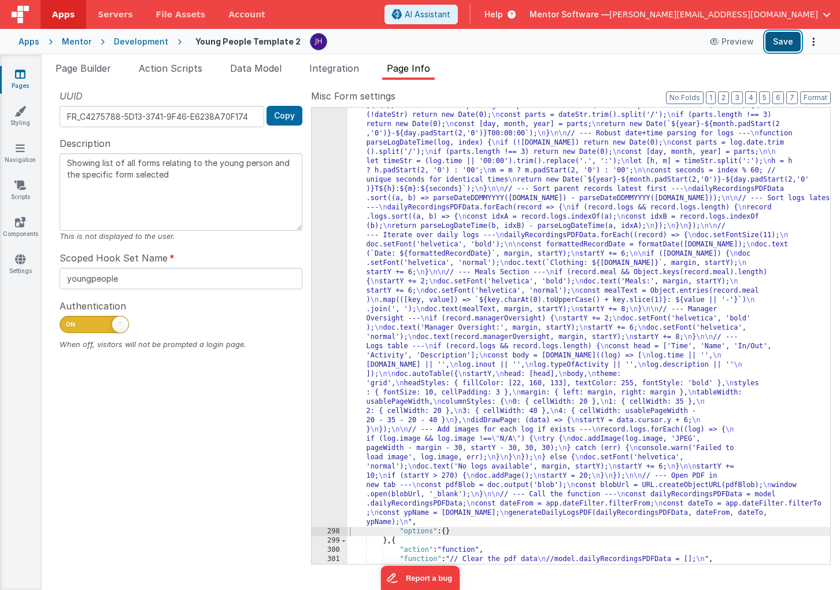
click at [783, 47] on button "Save" at bounding box center [783, 42] width 35 height 20
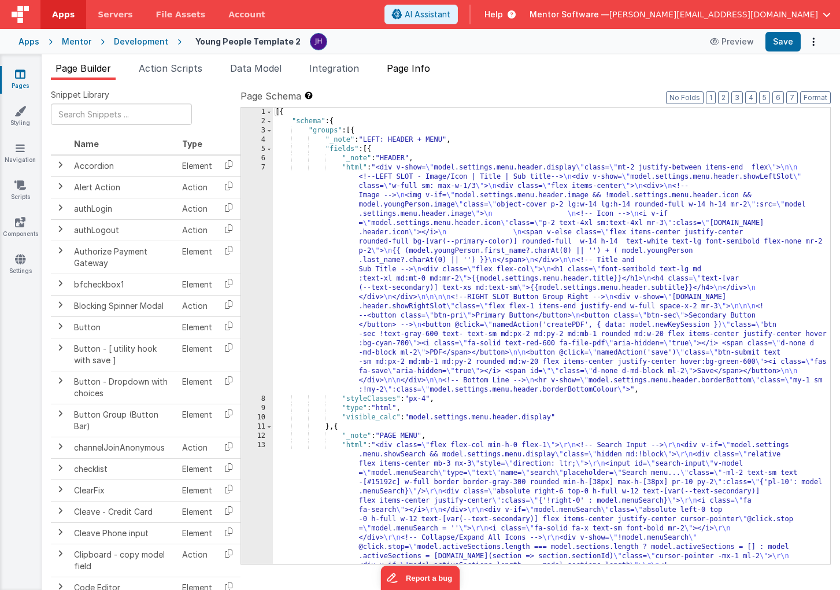
click at [412, 69] on span "Page Info" at bounding box center [408, 68] width 43 height 12
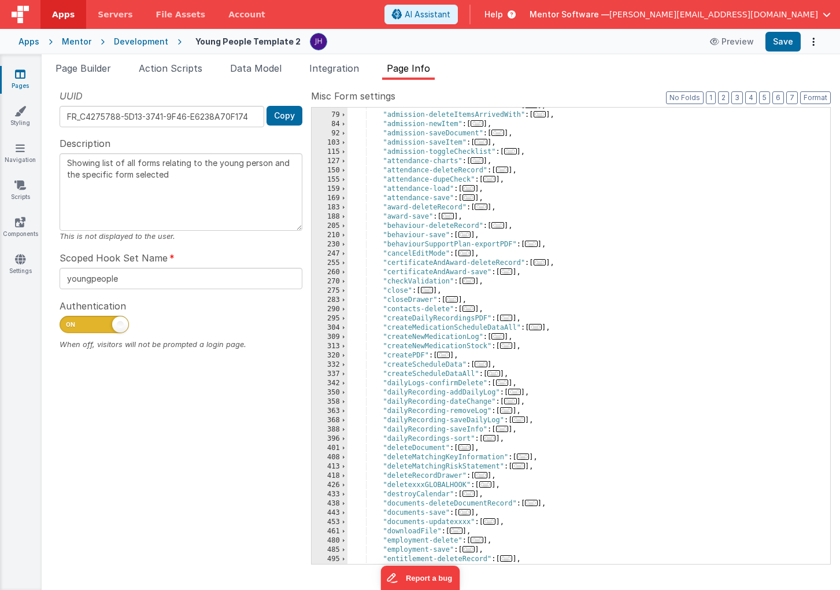
scroll to position [255, 0]
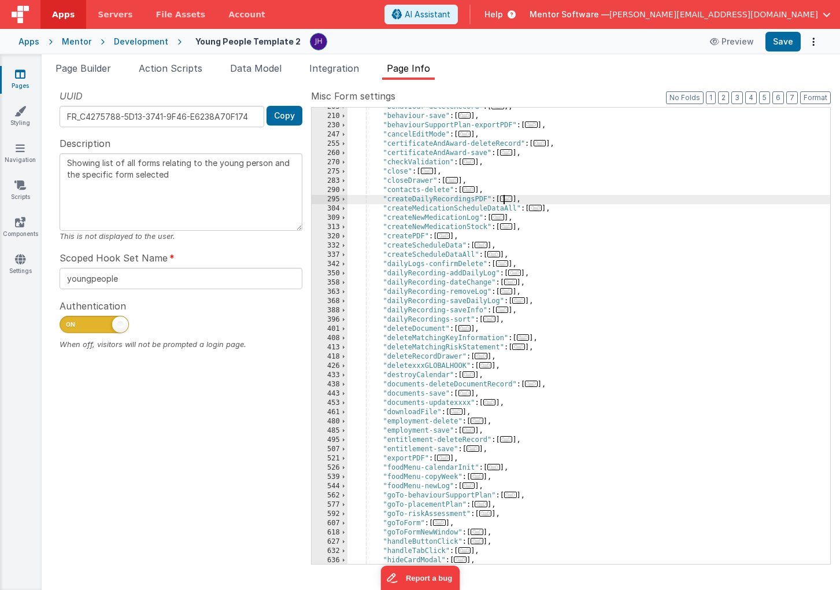
click at [511, 199] on span "..." at bounding box center [506, 198] width 13 height 6
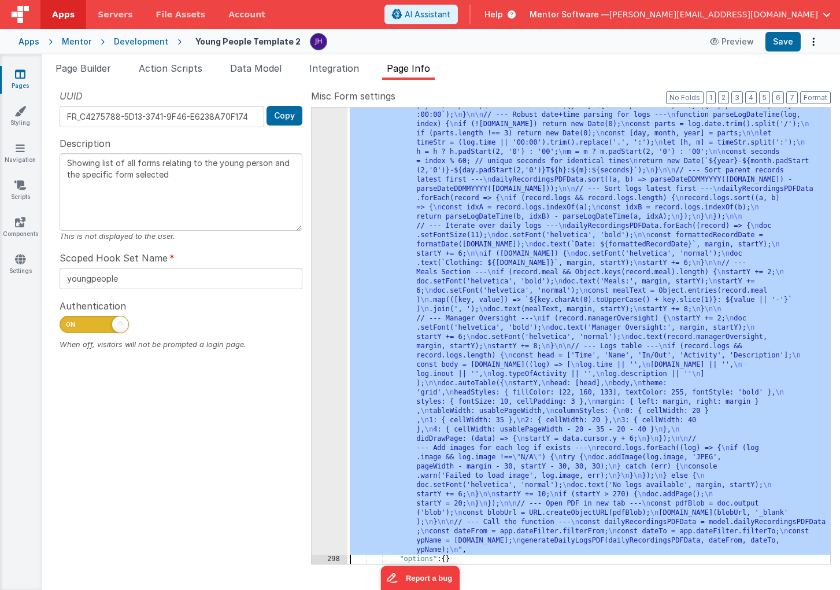
scroll to position [506, 0]
click at [322, 291] on div "297" at bounding box center [330, 258] width 36 height 592
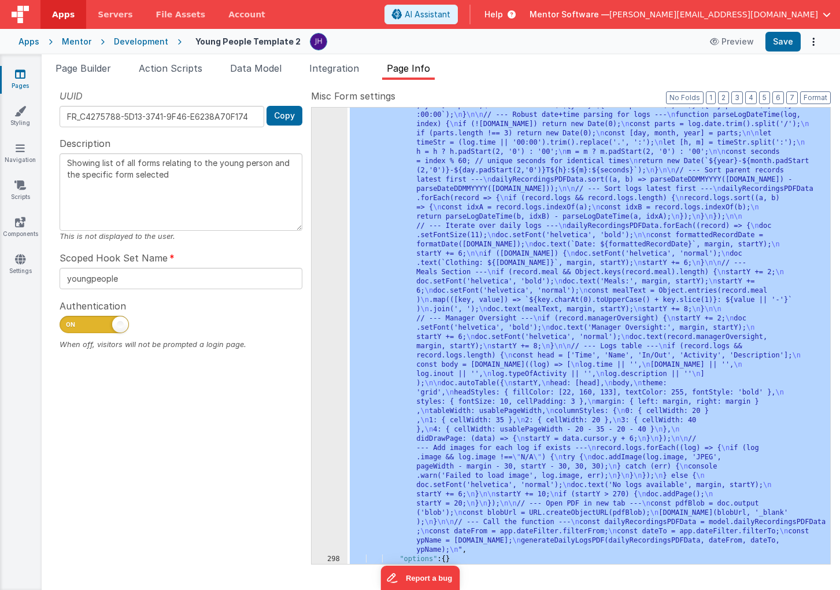
click at [461, 295] on div ""function" : "function generateDailyLogsPDF(dailyRecordingsPDFData, dateFrom, d…" at bounding box center [589, 491] width 483 height 1058
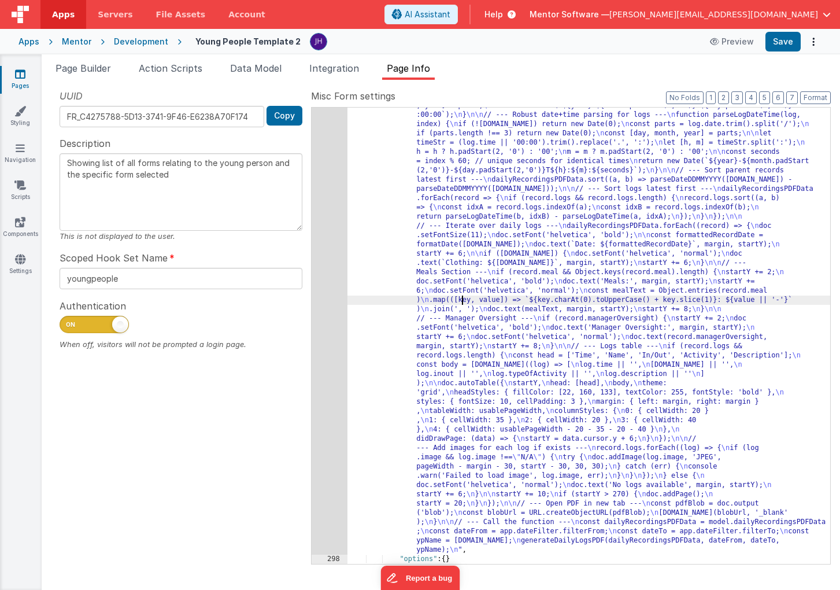
click at [323, 271] on div "297" at bounding box center [330, 258] width 36 height 592
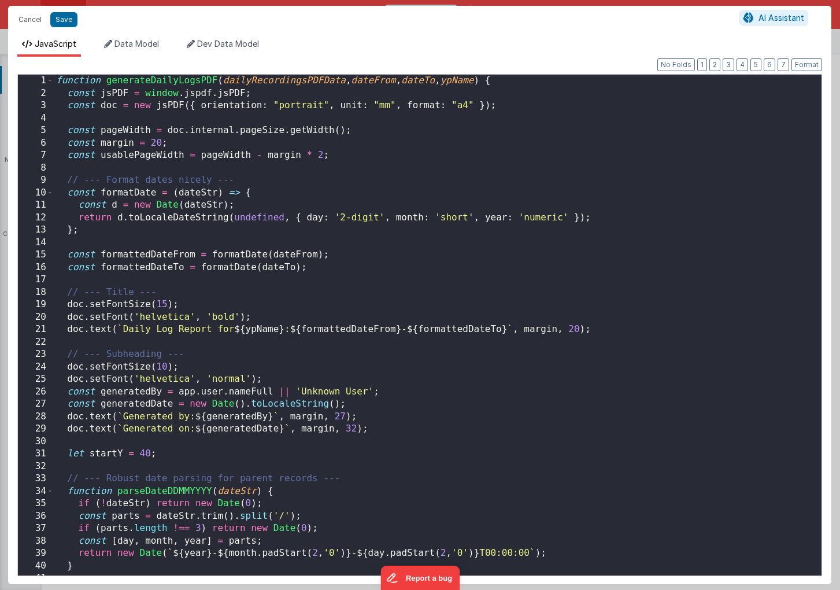
click at [333, 282] on div "function generateDailyLogsPDF ( dailyRecordingsPDFData , dateFrom , dateTo , yp…" at bounding box center [438, 338] width 768 height 526
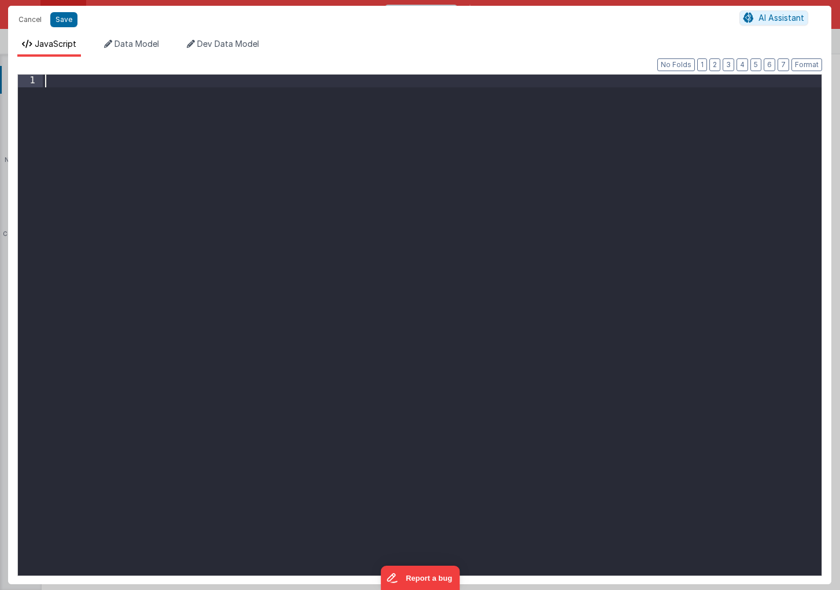
scroll to position [1488, 0]
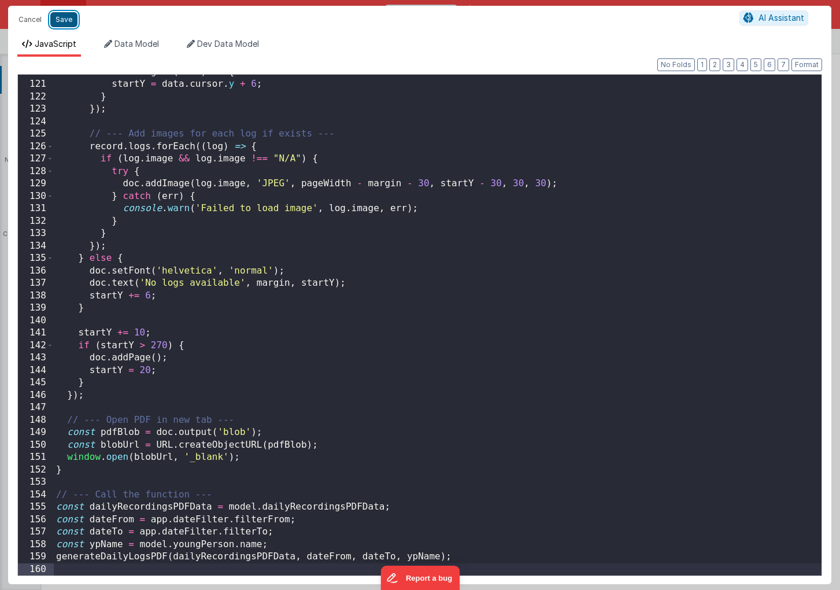
click at [67, 19] on button "Save" at bounding box center [63, 19] width 27 height 15
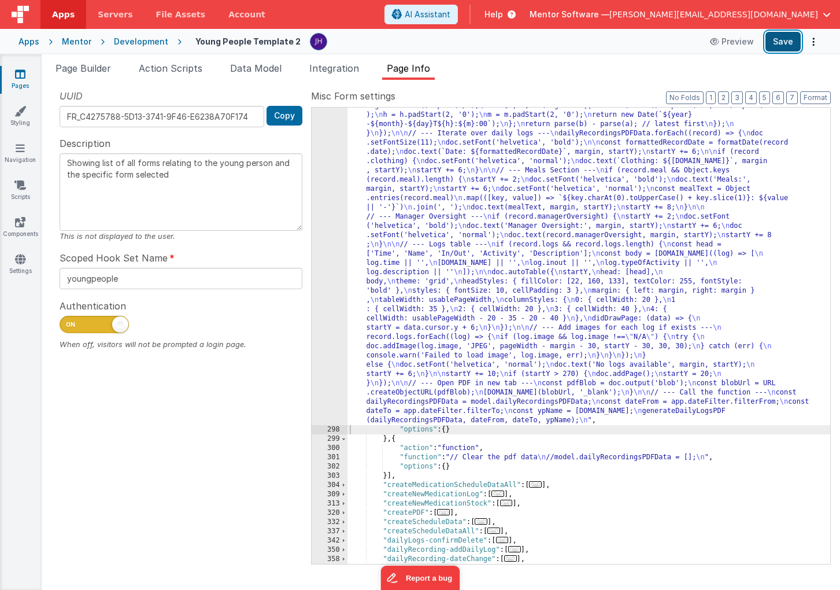
click at [772, 39] on button "Save" at bounding box center [783, 42] width 35 height 20
click at [777, 42] on button "Save" at bounding box center [783, 42] width 35 height 20
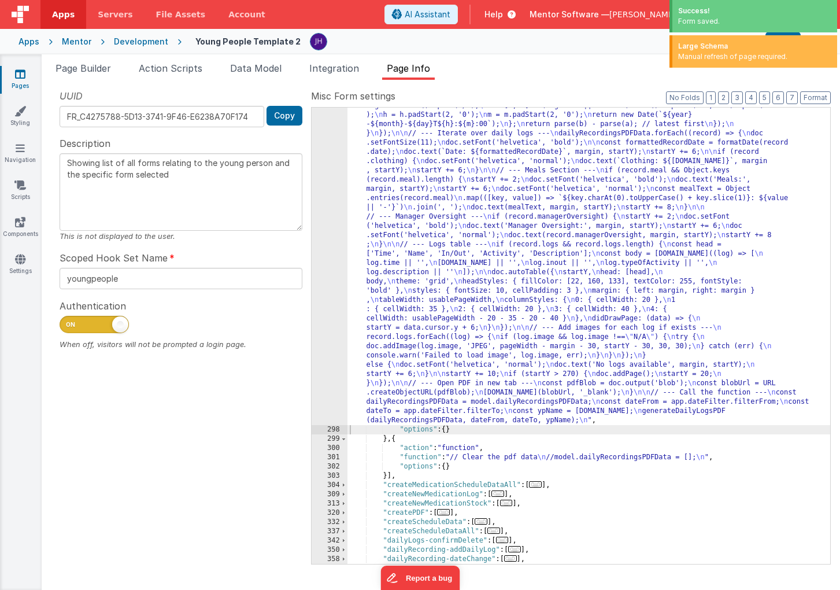
click at [513, 68] on ul "Page Builder Action Scripts Data Model Integration Page Info" at bounding box center [441, 70] width 799 height 19
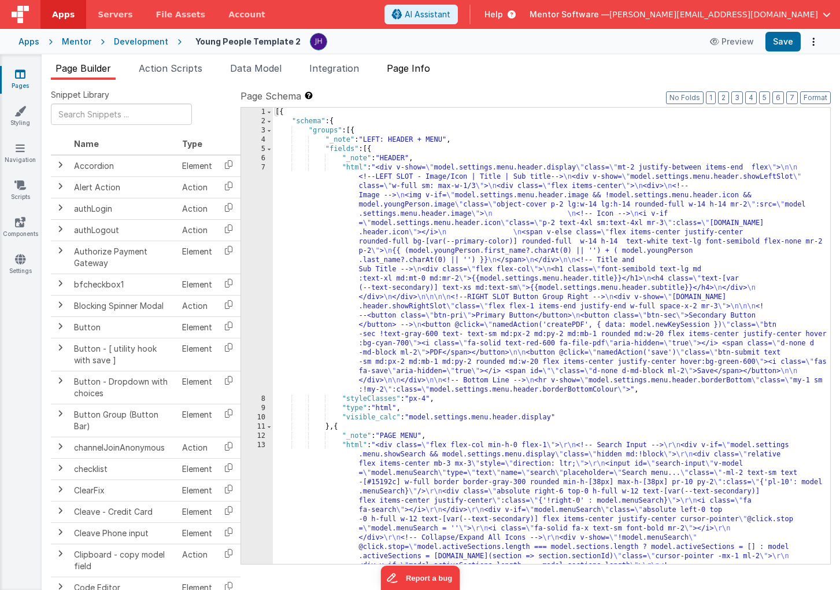
click at [417, 66] on span "Page Info" at bounding box center [408, 68] width 43 height 12
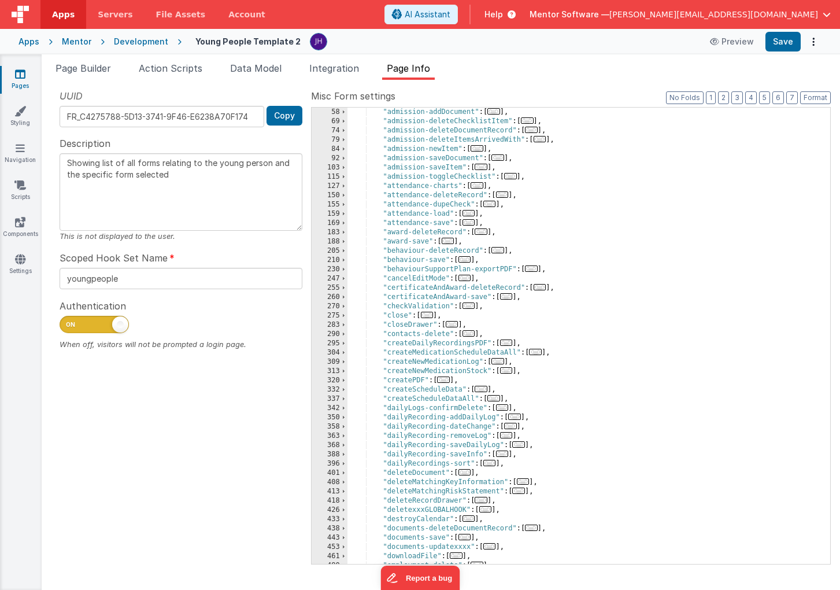
scroll to position [119, 0]
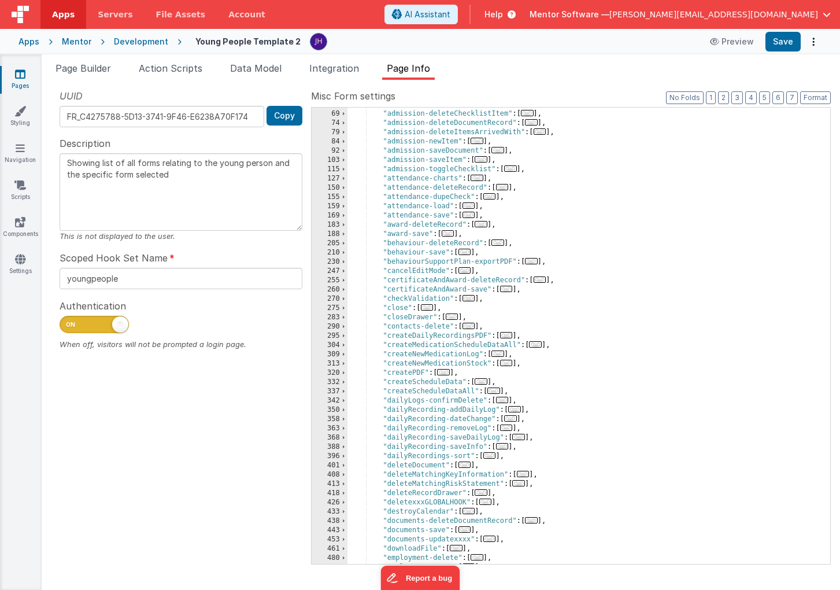
click at [512, 335] on span "..." at bounding box center [506, 335] width 13 height 6
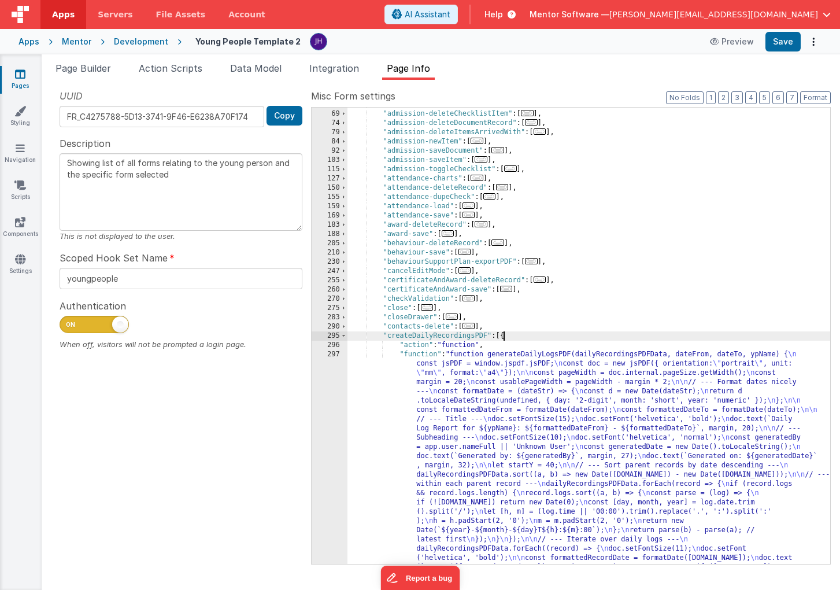
click at [487, 412] on div ""admission-addDocument" : [ ... ] , "admission-deleteChecklistItem" : [ ... ] ,…" at bounding box center [589, 592] width 483 height 984
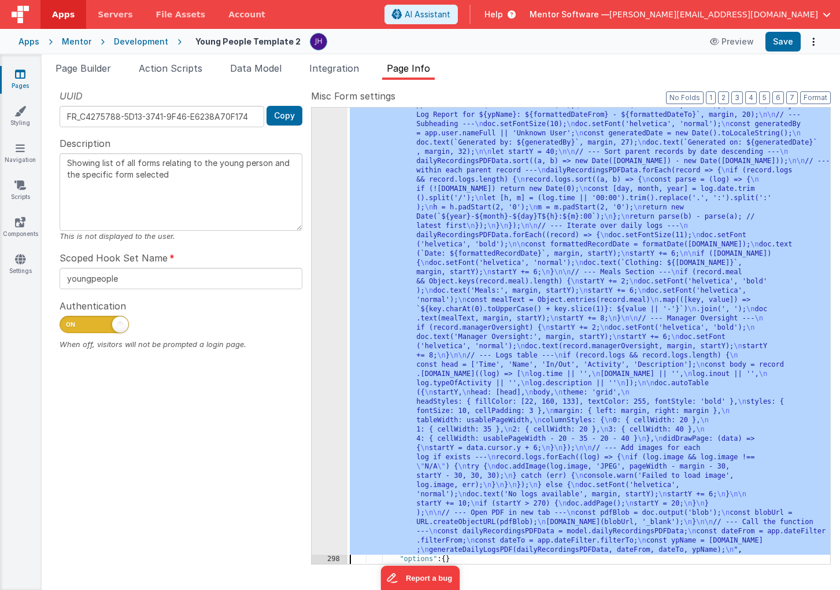
scroll to position [432, 0]
click at [326, 297] on div "297" at bounding box center [330, 295] width 36 height 518
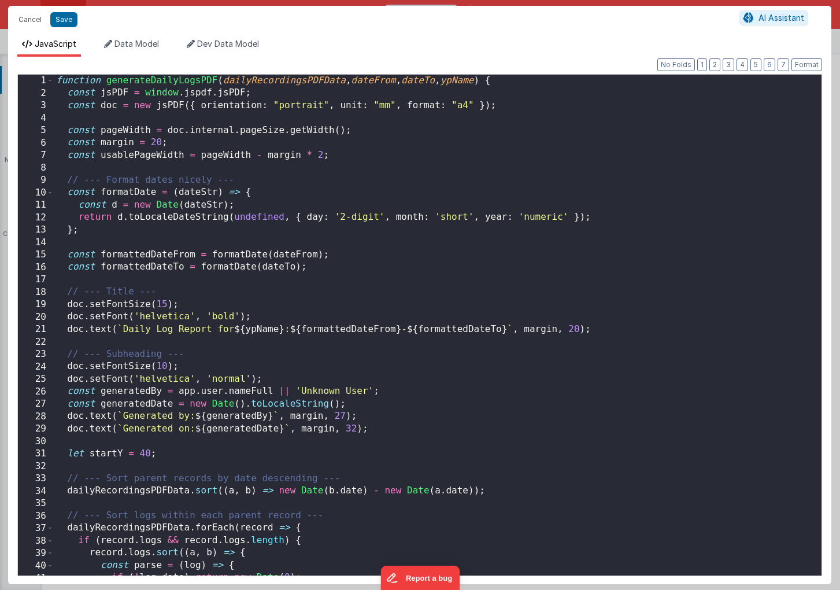
click at [350, 300] on div "function generateDailyLogsPDF ( dailyRecordingsPDFData , dateFrom , dateTo , yp…" at bounding box center [438, 338] width 768 height 526
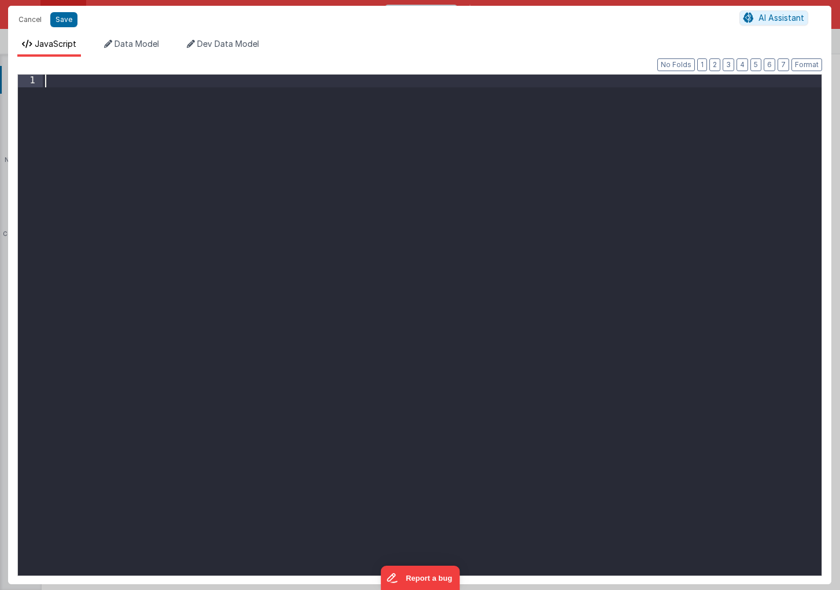
scroll to position [1513, 0]
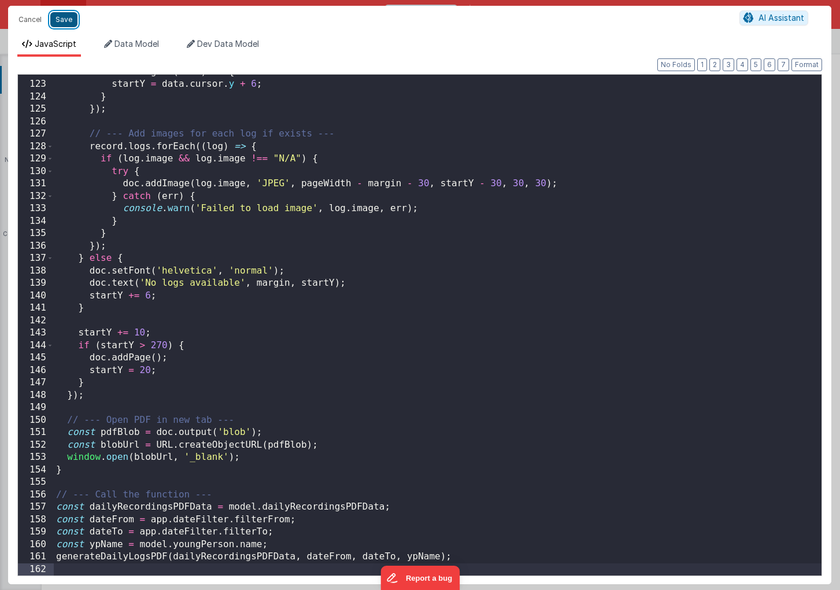
click at [65, 17] on button "Save" at bounding box center [63, 19] width 27 height 15
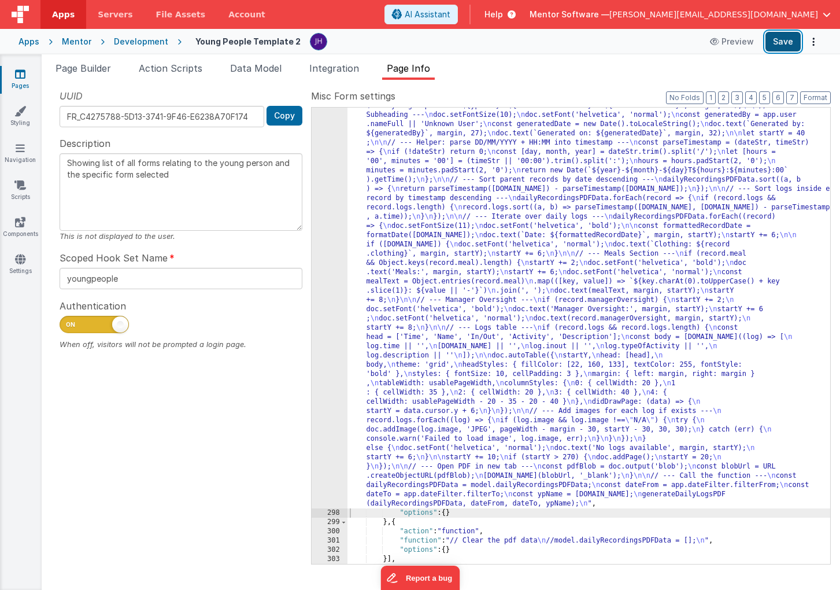
click at [775, 42] on button "Save" at bounding box center [783, 42] width 35 height 20
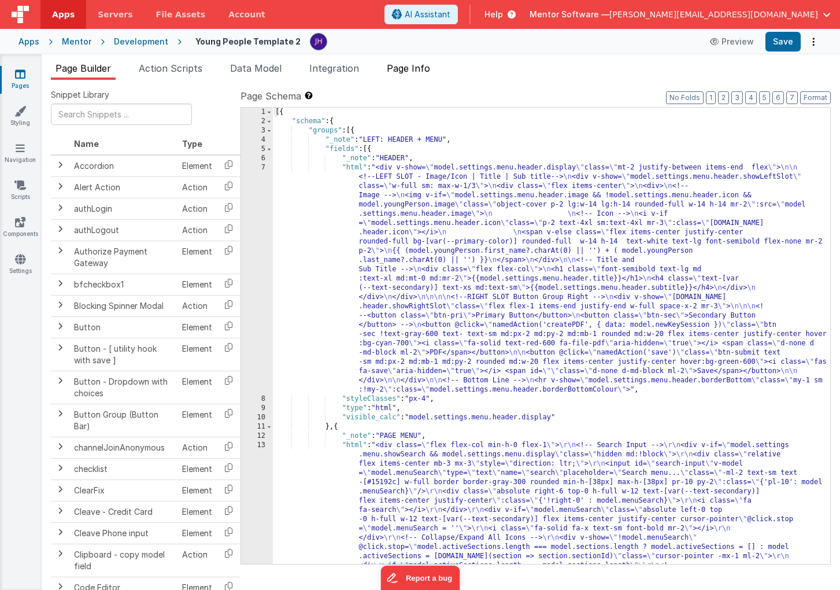
click at [406, 66] on span "Page Info" at bounding box center [408, 68] width 43 height 12
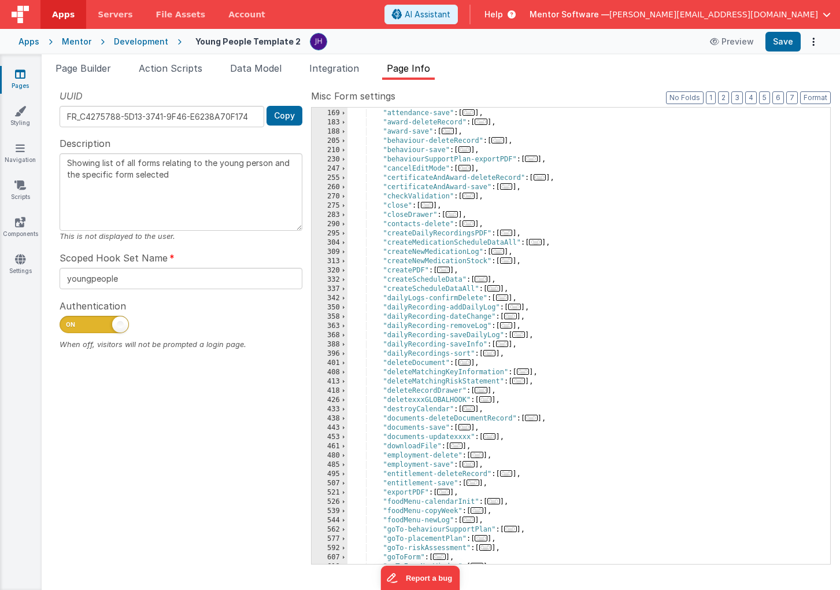
scroll to position [249, 0]
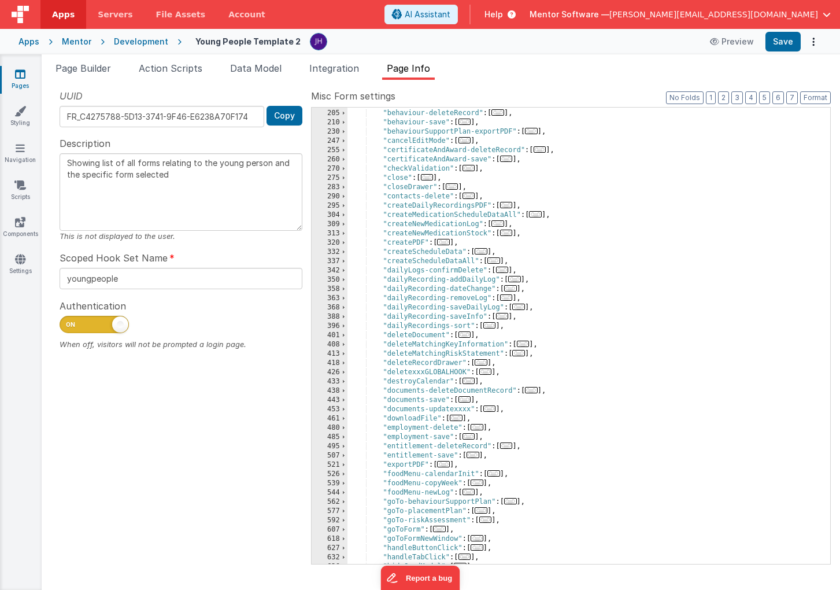
click at [509, 206] on span "..." at bounding box center [506, 205] width 13 height 6
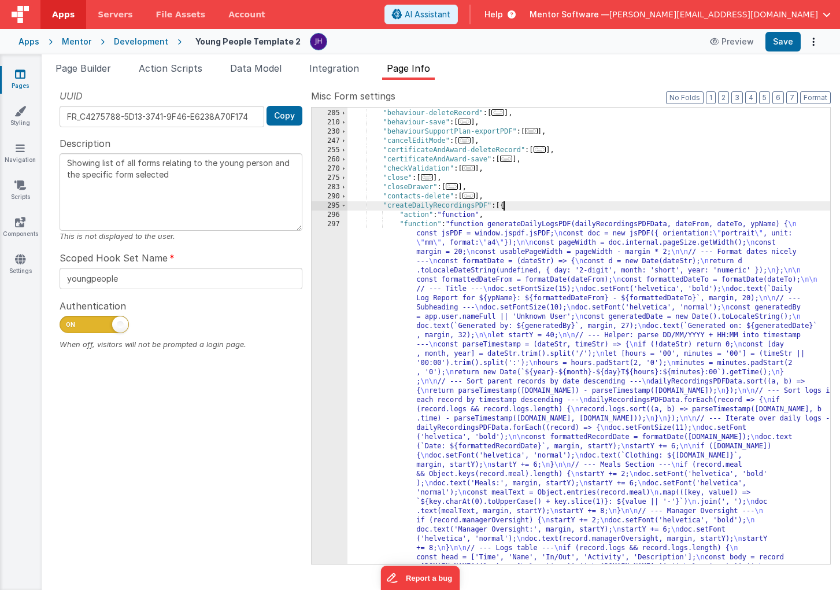
scroll to position [0, 0]
click at [472, 315] on div ""award-save" : [ ... ] , "behaviour-deleteRecord" : [ ... ] , "behaviour-save" …" at bounding box center [589, 595] width 483 height 993
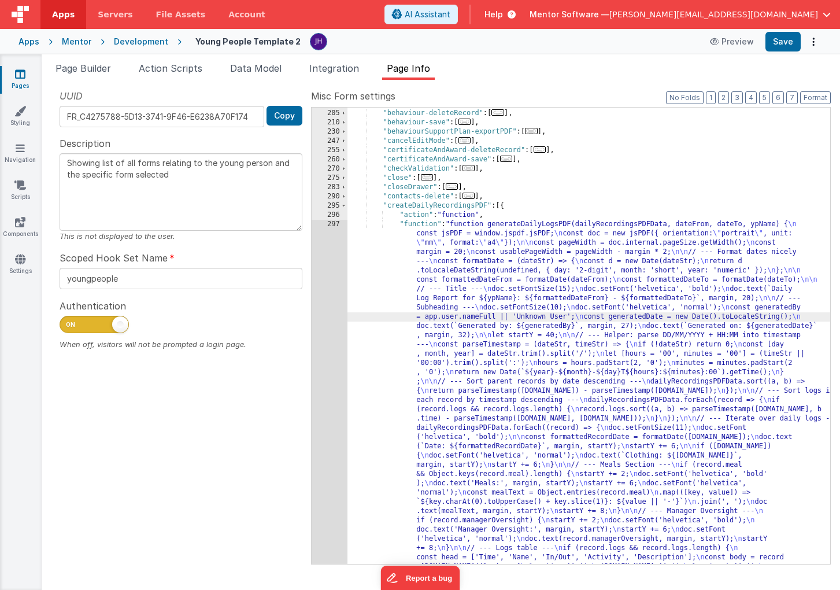
scroll to position [441, 0]
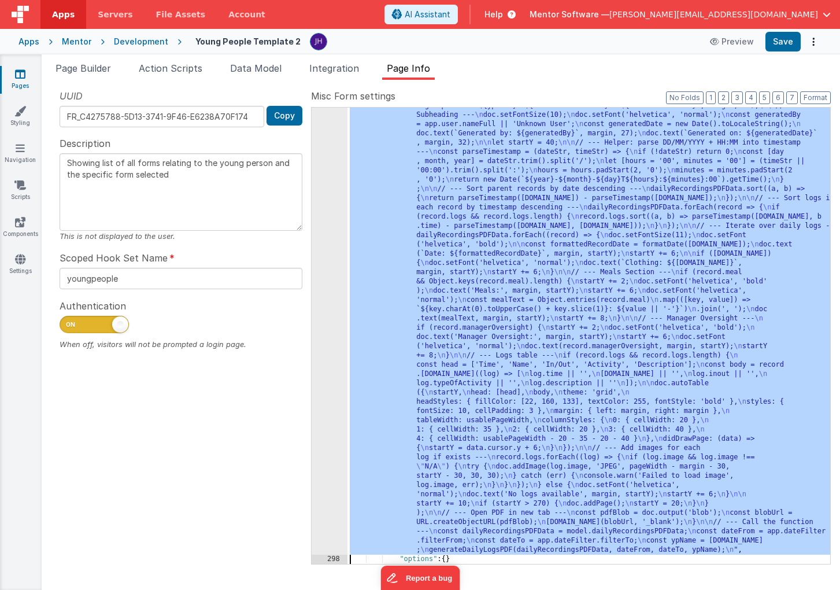
click at [413, 59] on div "Page Builder Action Scripts Data Model Integration Page Info Snippet Library Na…" at bounding box center [441, 321] width 799 height 535
click at [737, 95] on button "3" at bounding box center [737, 97] width 12 height 13
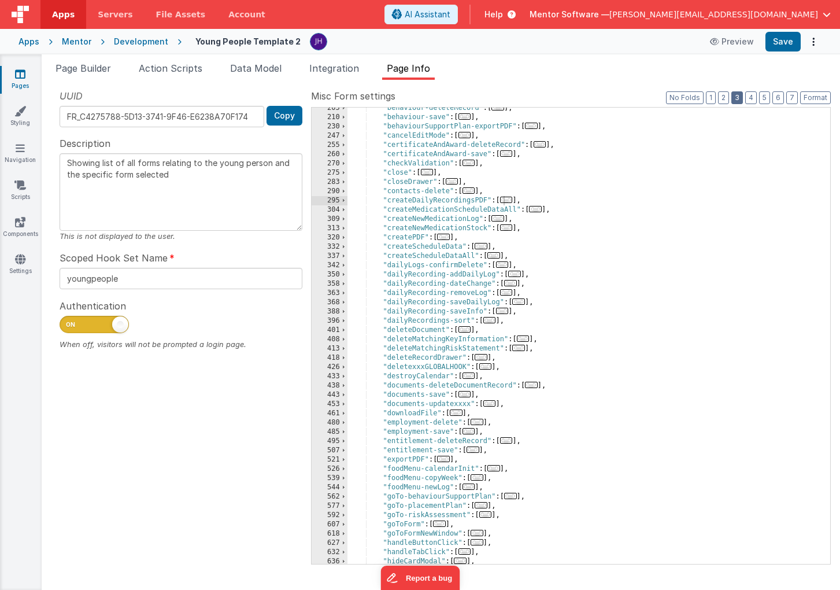
scroll to position [230, 0]
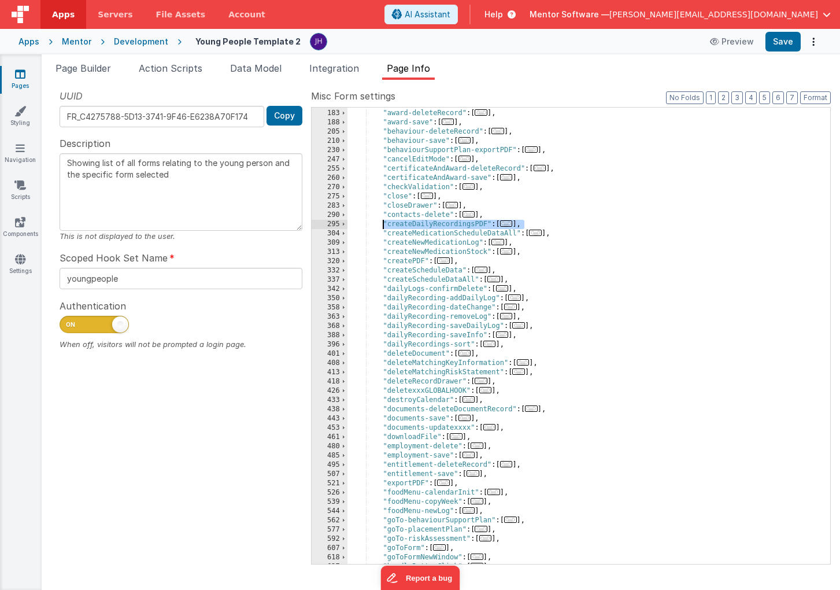
drag, startPoint x: 527, startPoint y: 226, endPoint x: 382, endPoint y: 224, distance: 145.7
click at [382, 224] on div ""attendance-save" : [ ... ] , "award-deleteRecord" : [ ... ] , "award-save" : […" at bounding box center [589, 336] width 483 height 475
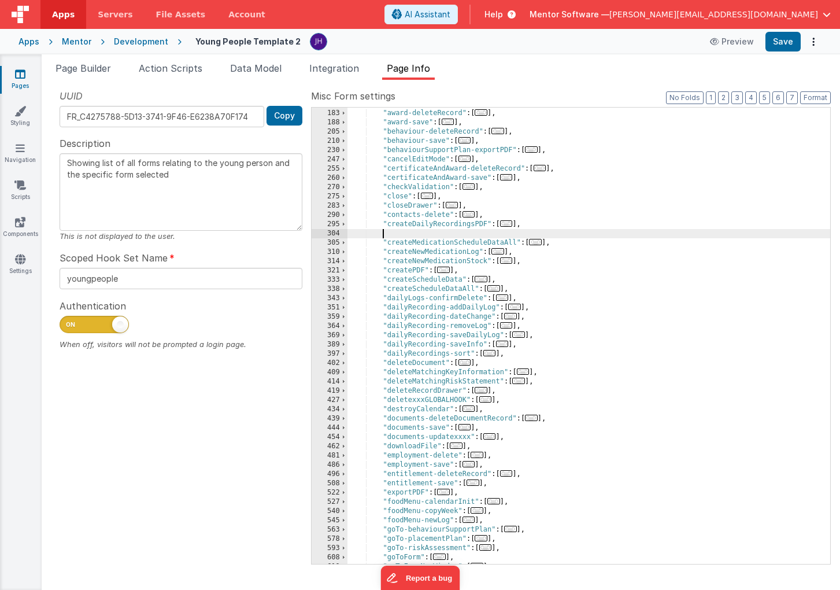
scroll to position [497, 0]
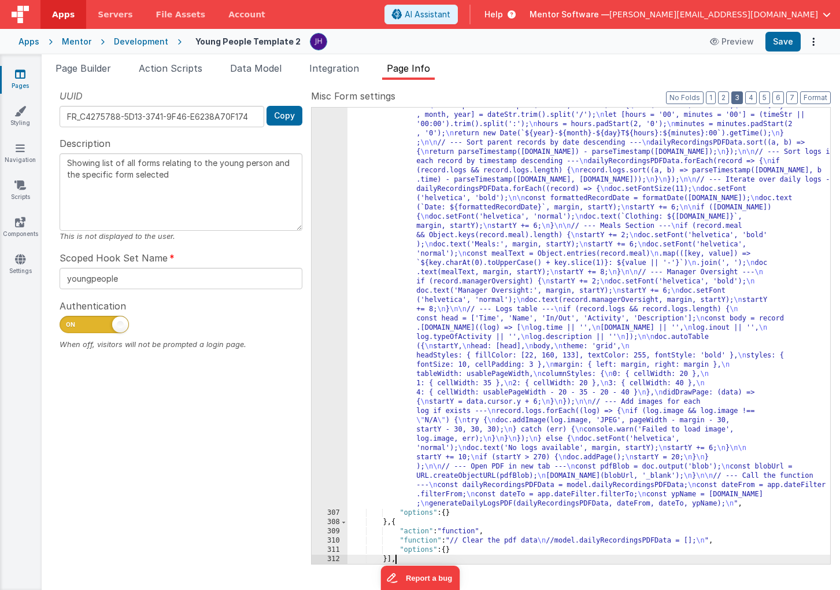
click at [742, 101] on button "3" at bounding box center [737, 97] width 12 height 13
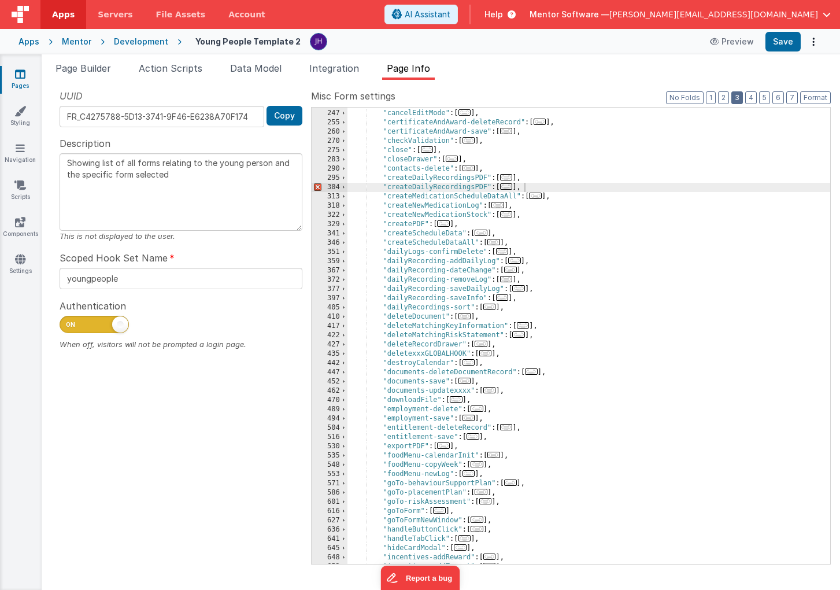
scroll to position [275, 0]
click at [485, 186] on div ""behaviourSupportPlan-exportPDF" : [ ... ] , "cancelEditMode" : [ ... ] , "cert…" at bounding box center [589, 338] width 483 height 475
click at [508, 178] on span "..." at bounding box center [506, 178] width 13 height 6
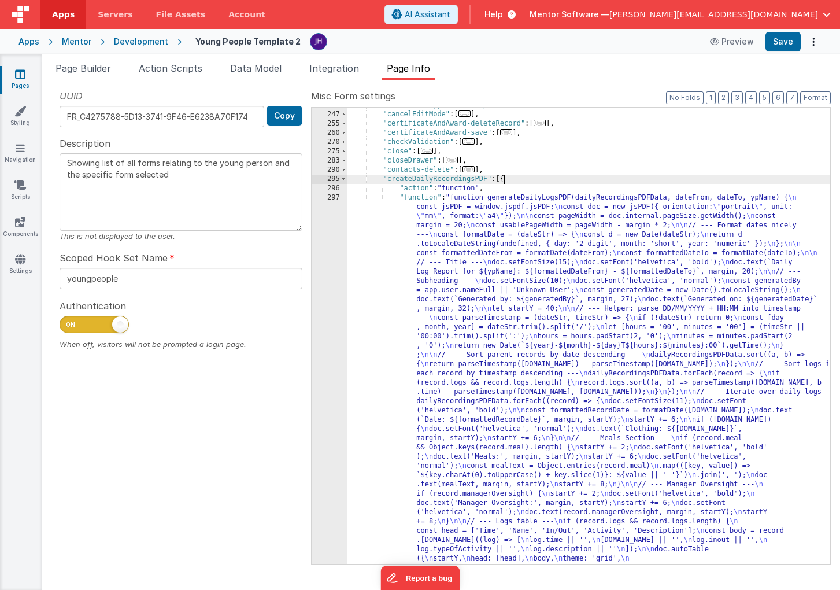
click at [447, 275] on div ""behaviourSupportPlan-exportPDF" : [ ... ] , "cancelEditMode" : [ ... ] , "cert…" at bounding box center [589, 597] width 483 height 993
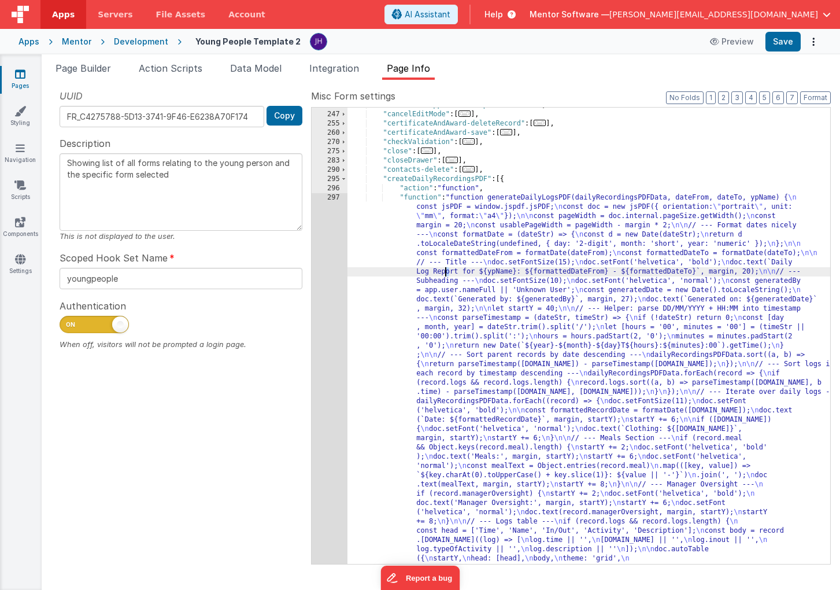
scroll to position [441, 0]
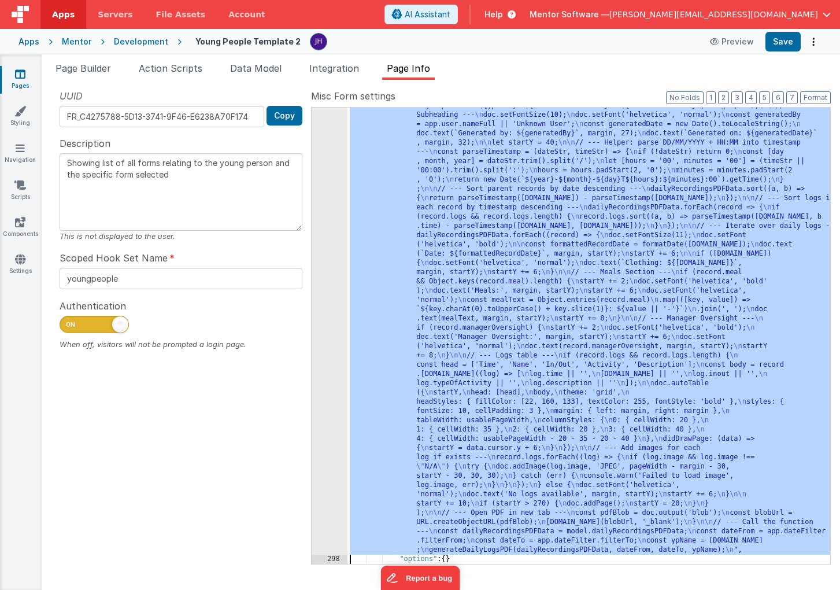
click at [323, 179] on div "297" at bounding box center [330, 290] width 36 height 527
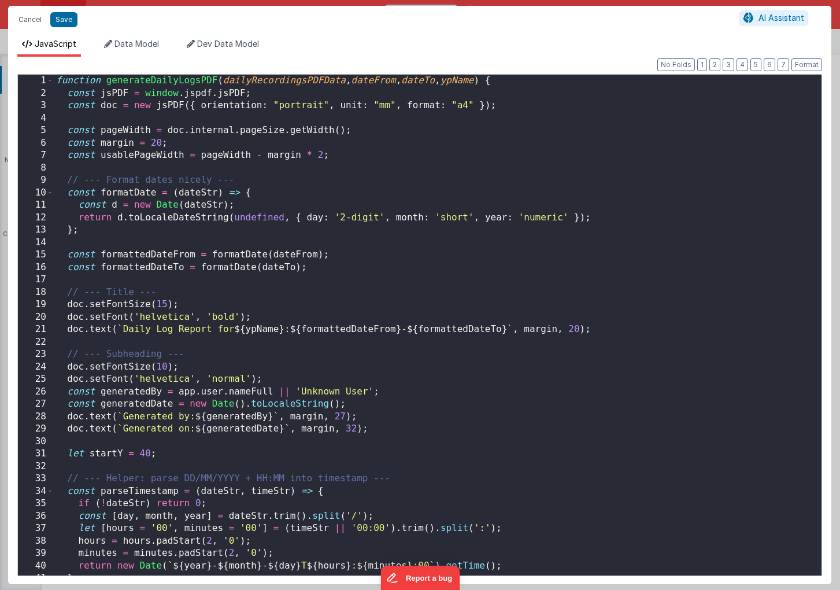
click at [371, 230] on div "function generateDailyLogsPDF ( dailyRecordingsPDFData , dateFrom , dateTo , yp…" at bounding box center [438, 338] width 768 height 526
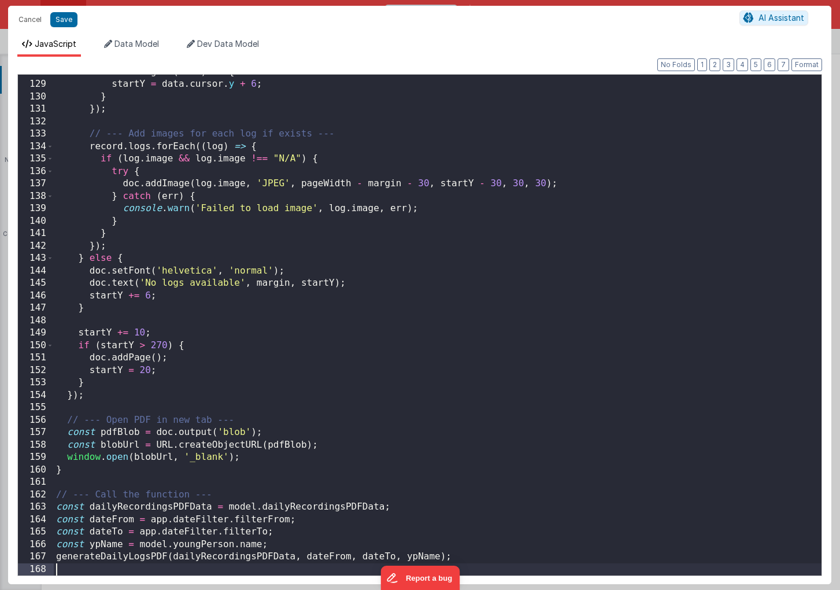
scroll to position [1588, 0]
click at [65, 17] on button "Save" at bounding box center [63, 19] width 27 height 15
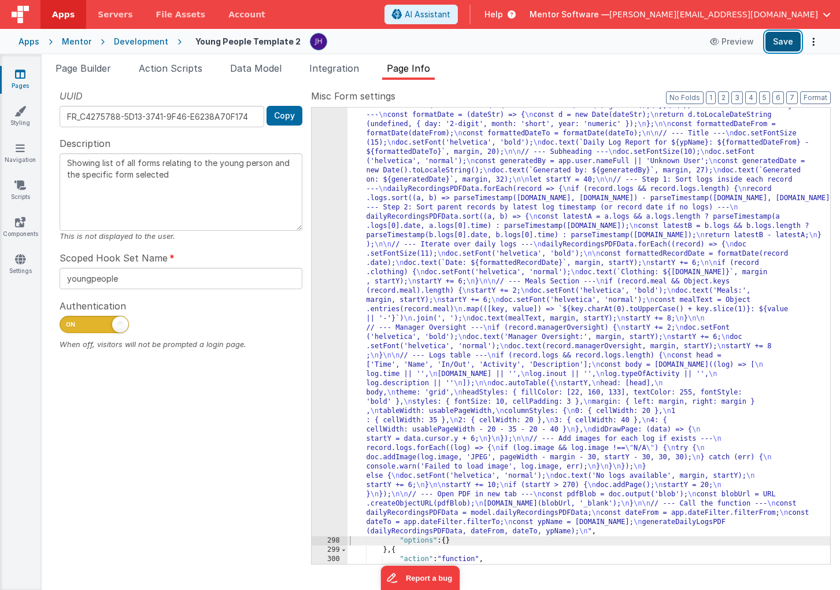
click at [778, 50] on button "Save" at bounding box center [783, 42] width 35 height 20
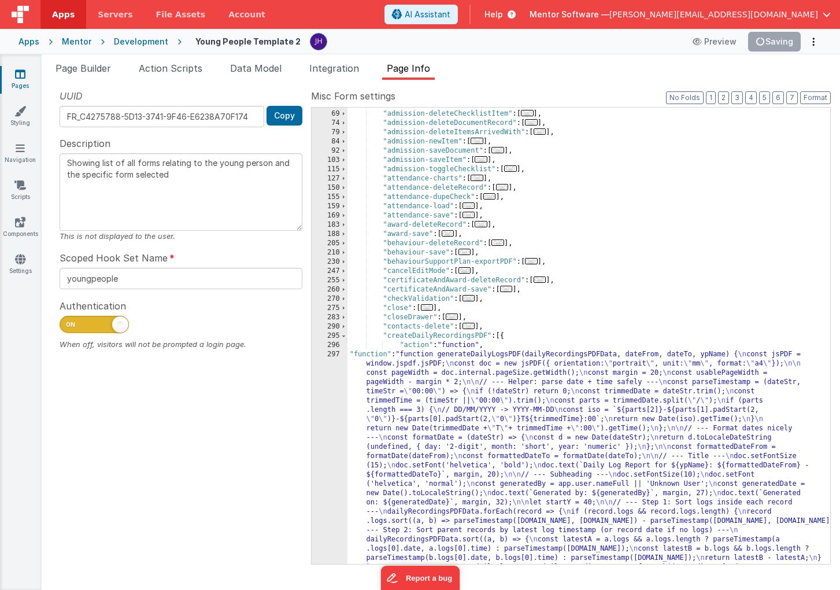
scroll to position [119, 0]
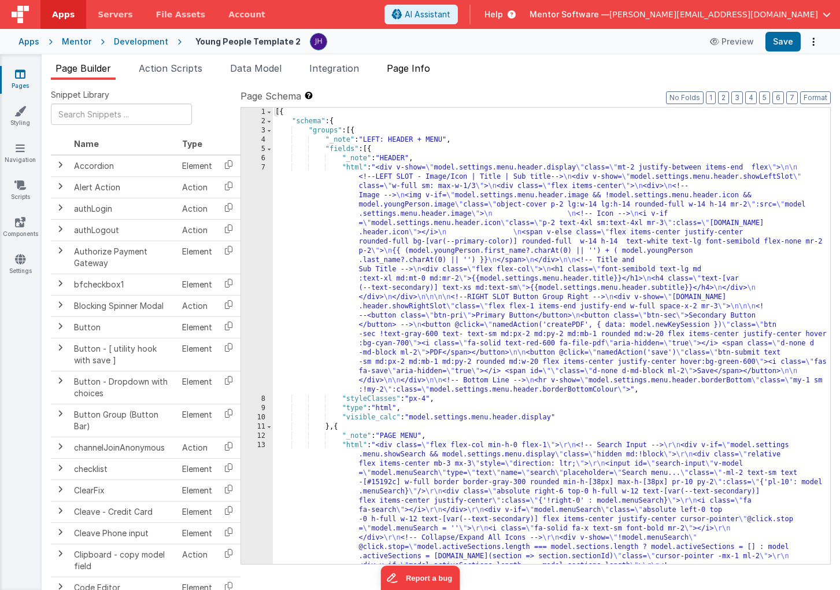
click at [402, 69] on span "Page Info" at bounding box center [408, 68] width 43 height 12
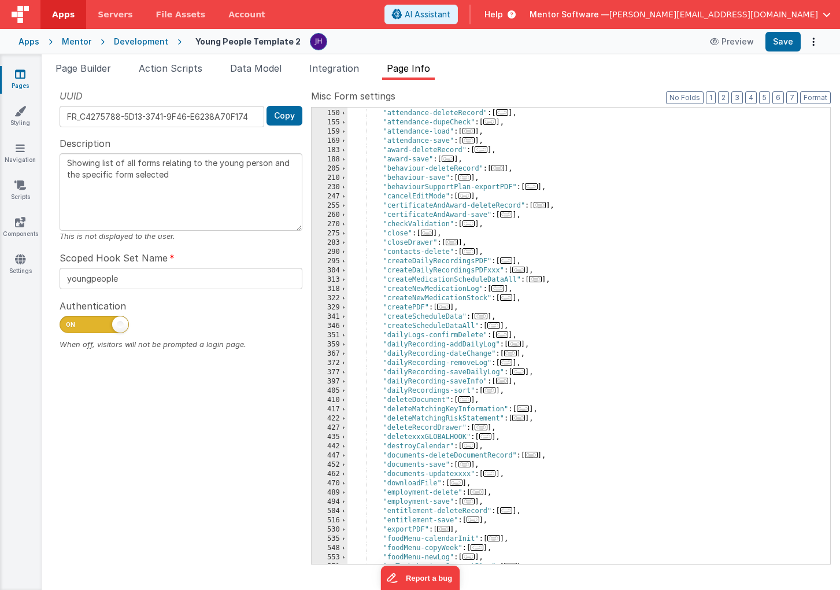
scroll to position [201, 0]
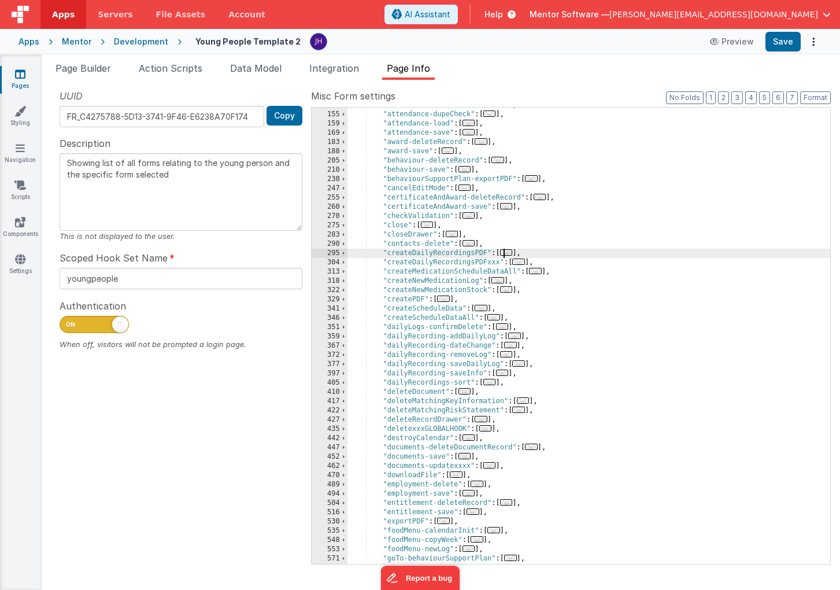
click at [512, 253] on span "..." at bounding box center [506, 252] width 13 height 6
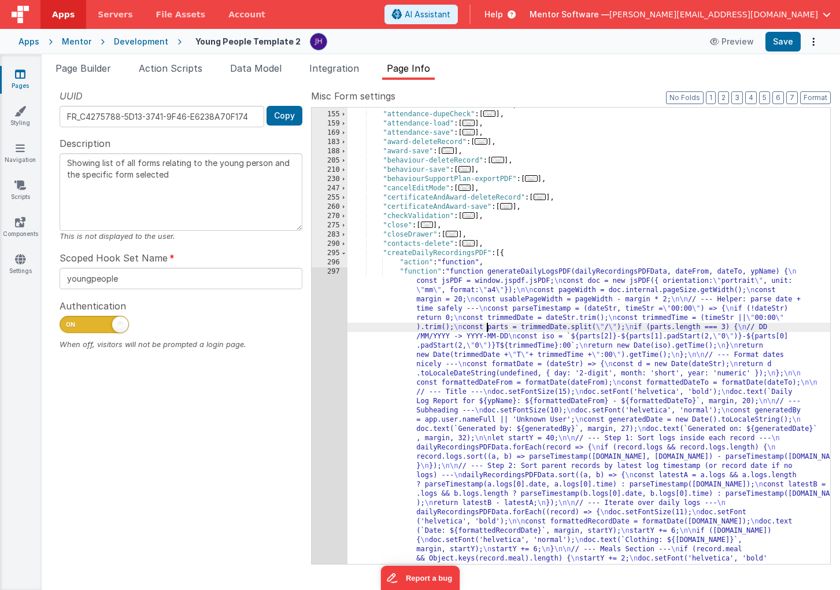
scroll to position [478, 0]
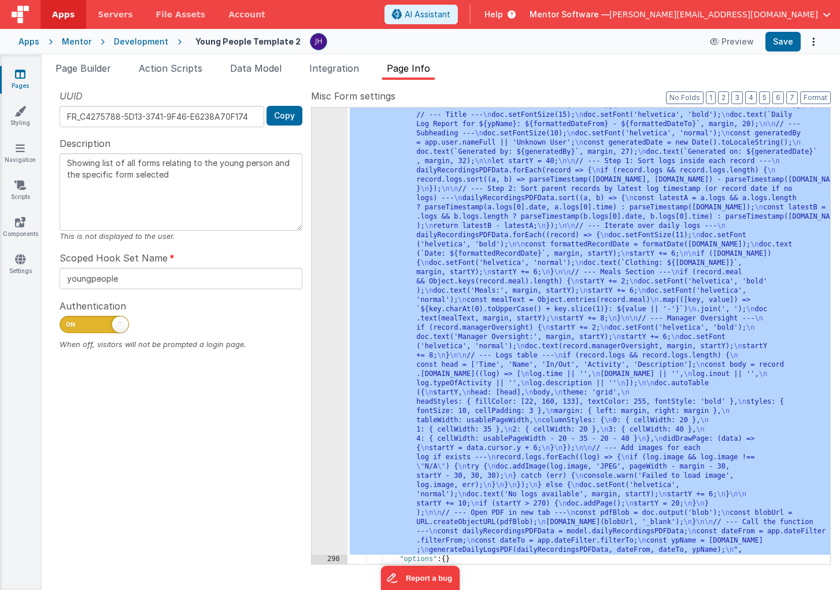
click at [328, 271] on div "297" at bounding box center [330, 272] width 36 height 564
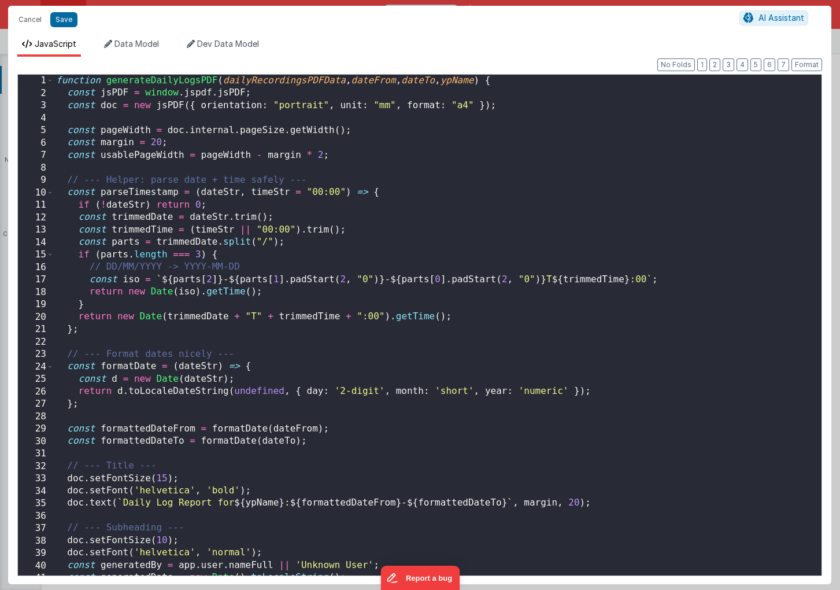
click at [375, 285] on div "function generateDailyLogsPDF ( dailyRecordingsPDFData , dateFrom , dateTo , yp…" at bounding box center [438, 338] width 768 height 526
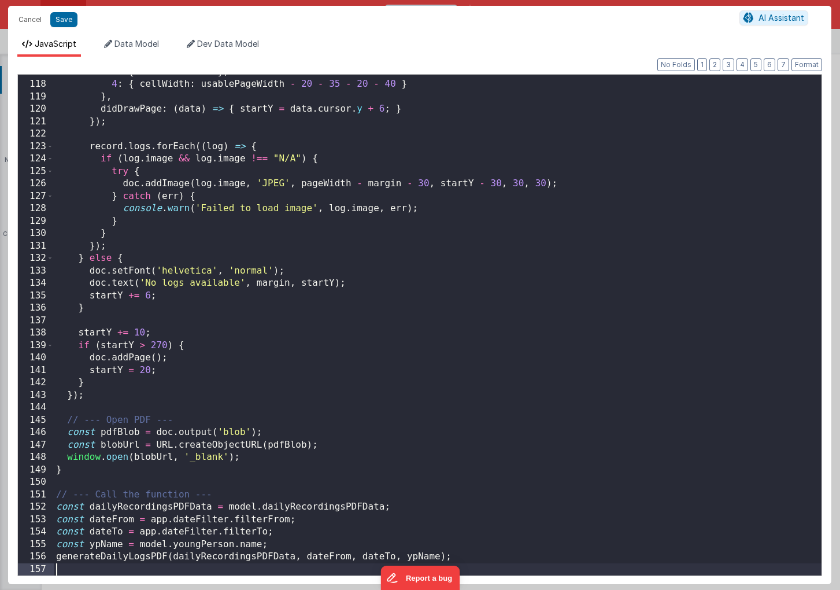
scroll to position [1451, 0]
click at [69, 21] on button "Save" at bounding box center [63, 19] width 27 height 15
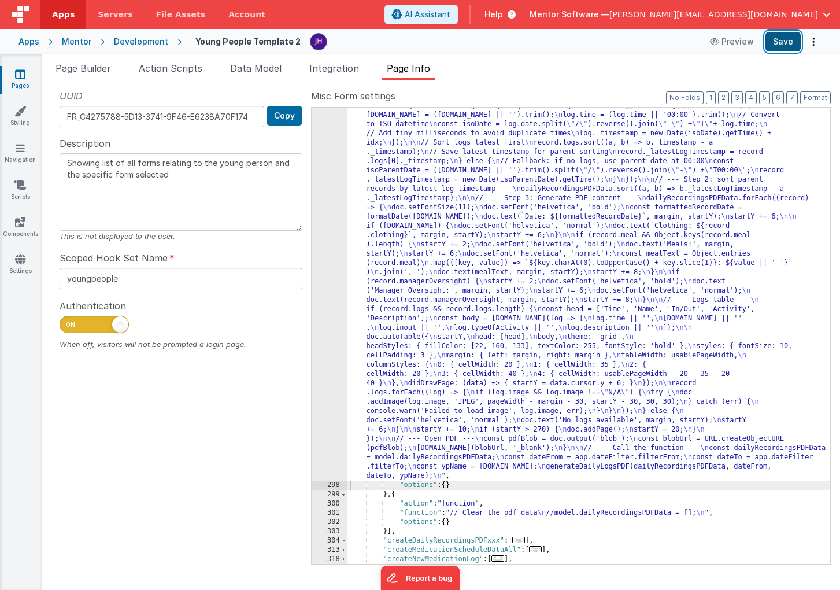
click at [785, 41] on button "Save" at bounding box center [783, 42] width 35 height 20
drag, startPoint x: 772, startPoint y: 40, endPoint x: 837, endPoint y: 40, distance: 64.8
click at [772, 40] on button "Save" at bounding box center [783, 42] width 35 height 20
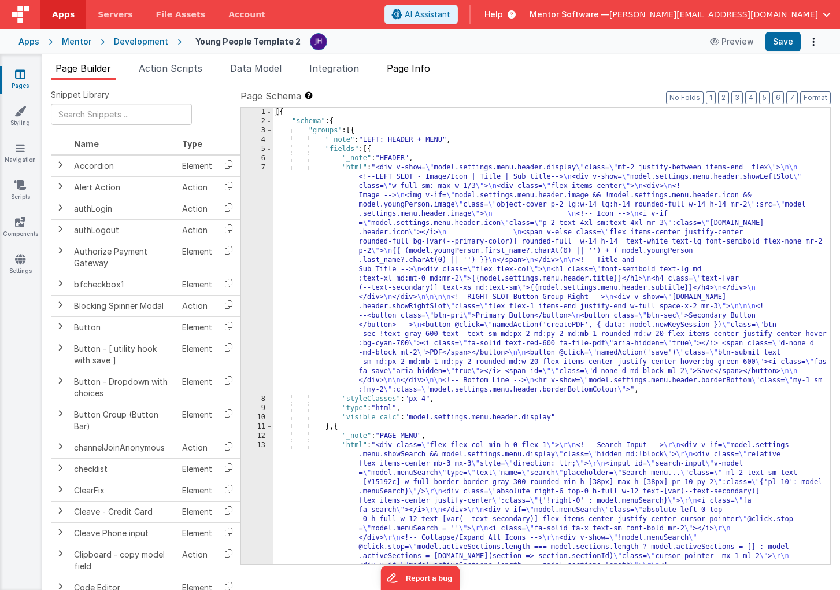
click at [402, 64] on span "Page Info" at bounding box center [408, 68] width 43 height 12
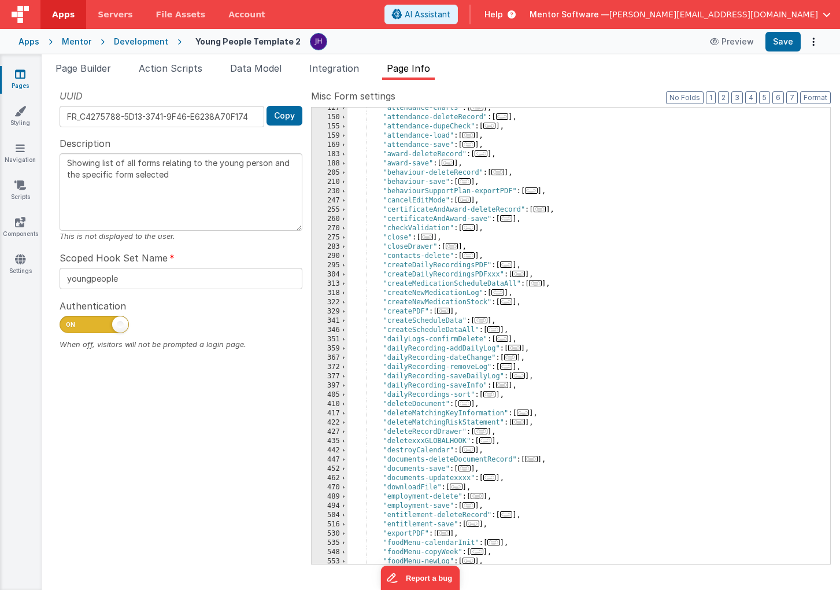
scroll to position [202, 0]
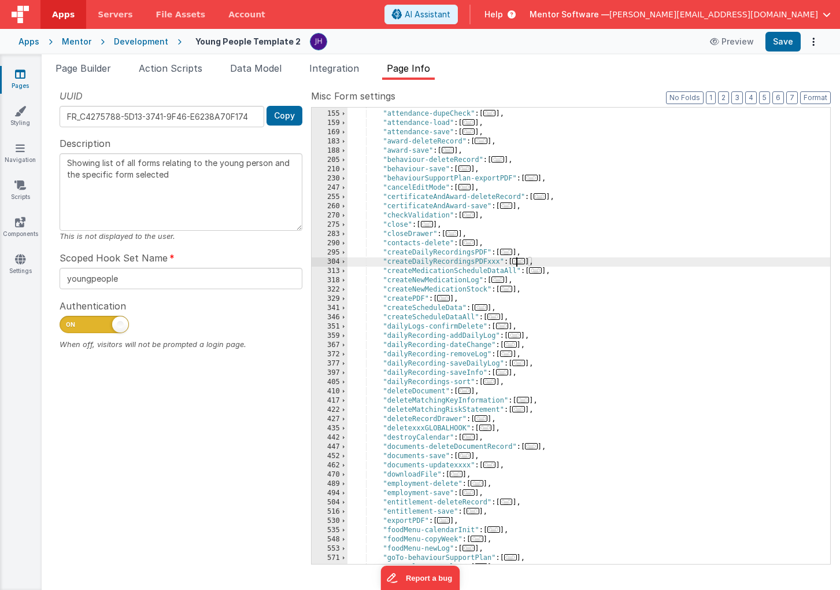
click at [520, 260] on span "..." at bounding box center [518, 261] width 13 height 6
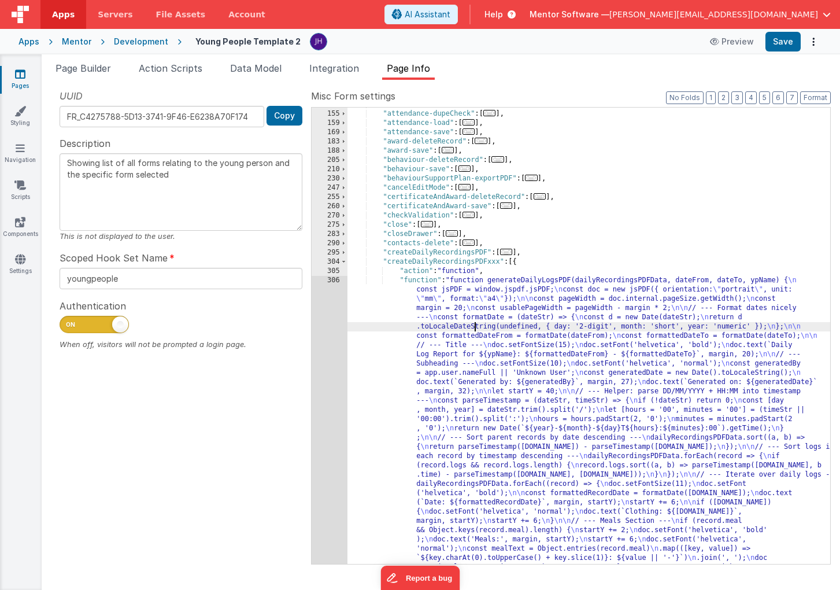
click at [476, 330] on div ""attendance-deleteRecord" : [ ... ] , "attendance-dupeCheck" : [ ... ] , "atten…" at bounding box center [589, 596] width 483 height 993
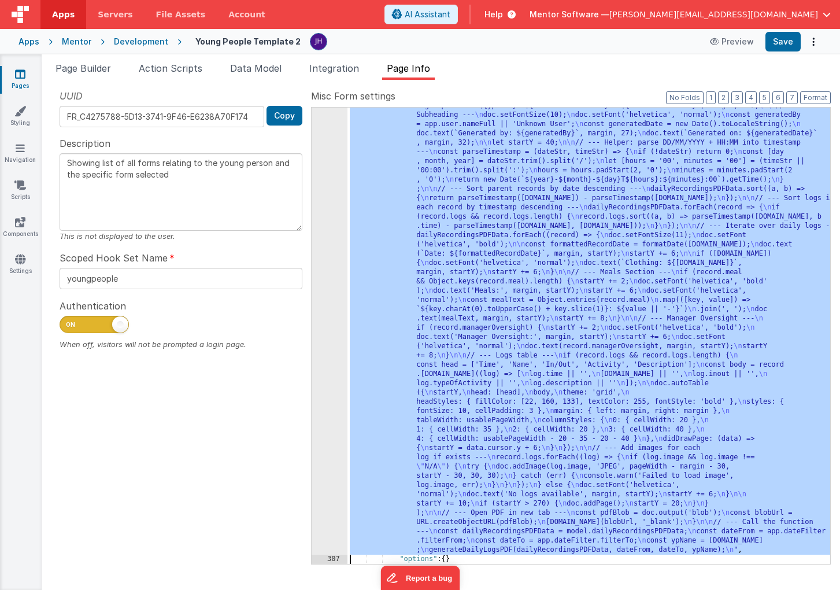
scroll to position [450, 0]
click at [326, 292] on div "306" at bounding box center [330, 290] width 36 height 527
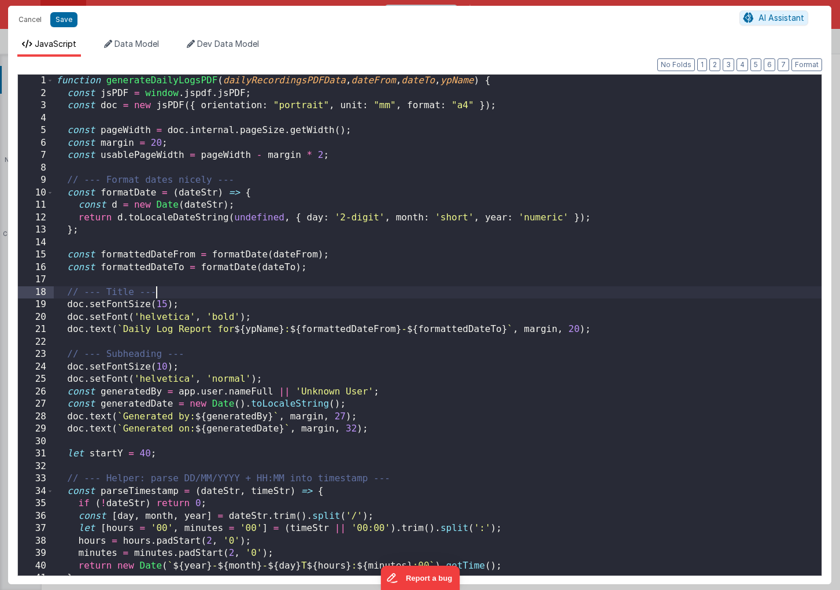
click at [363, 288] on div "function generateDailyLogsPDF ( dailyRecordingsPDFData , dateFrom , dateTo , yp…" at bounding box center [438, 338] width 768 height 526
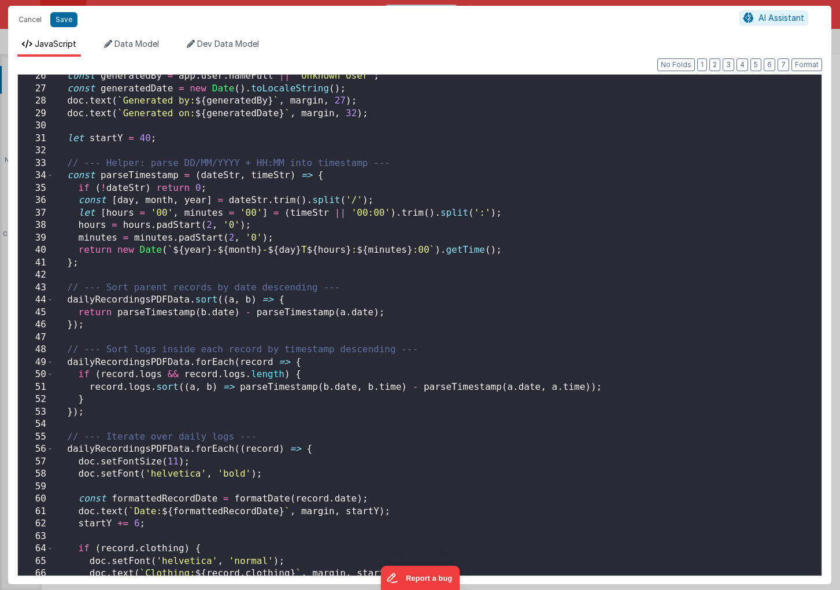
scroll to position [318, 0]
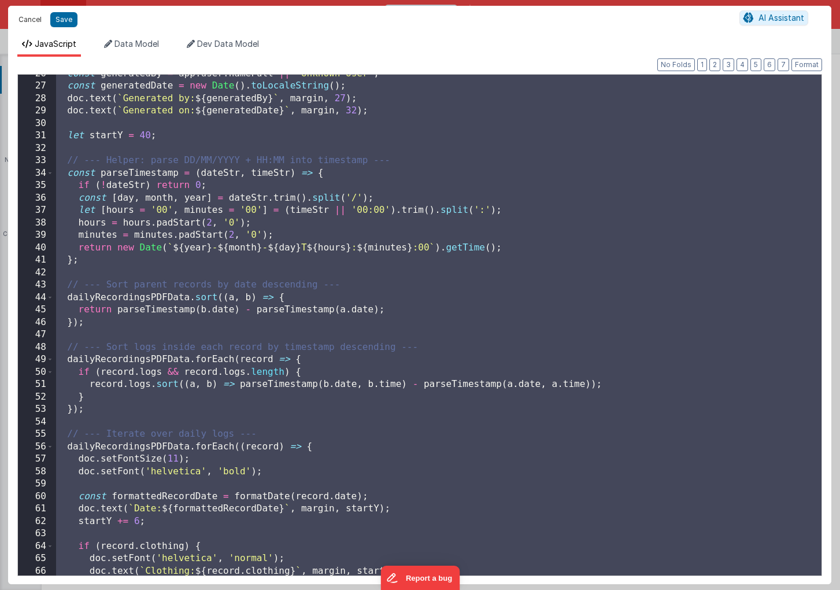
click at [34, 17] on button "Cancel" at bounding box center [30, 20] width 35 height 16
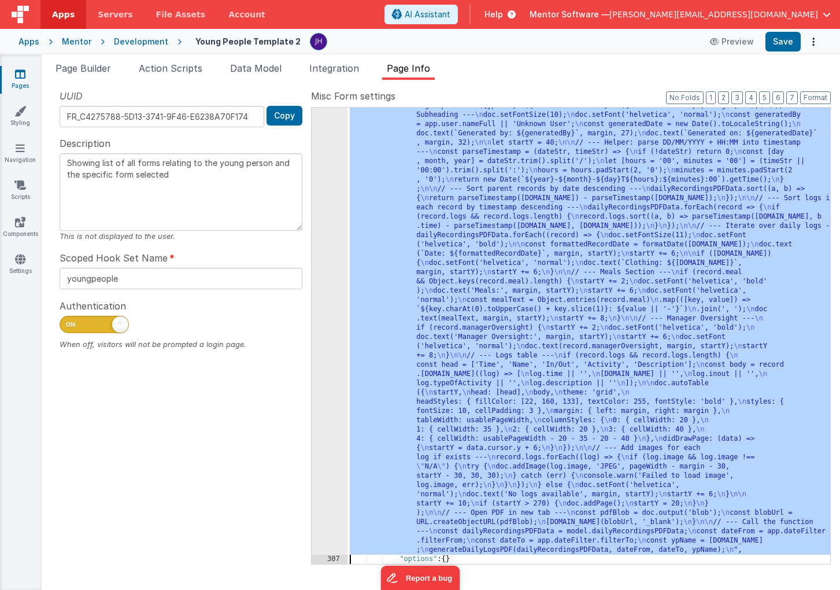
click at [453, 204] on div ""function" : "function generateDailyLogsPDF(dailyRecordingsPDFData, dateFrom, d…" at bounding box center [589, 523] width 483 height 993
click at [331, 205] on div "306" at bounding box center [330, 290] width 36 height 527
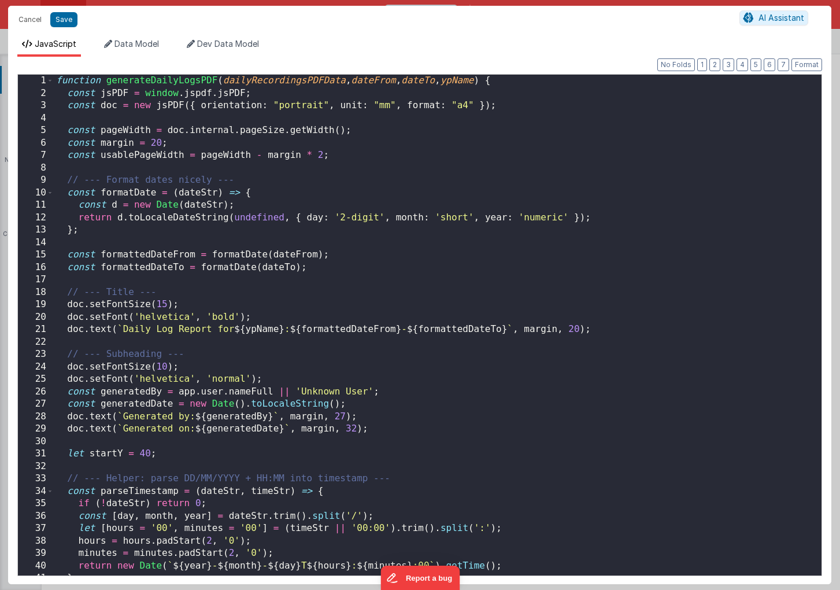
click at [338, 197] on div "function generateDailyLogsPDF ( dailyRecordingsPDFData , dateFrom , dateTo , yp…" at bounding box center [438, 338] width 768 height 526
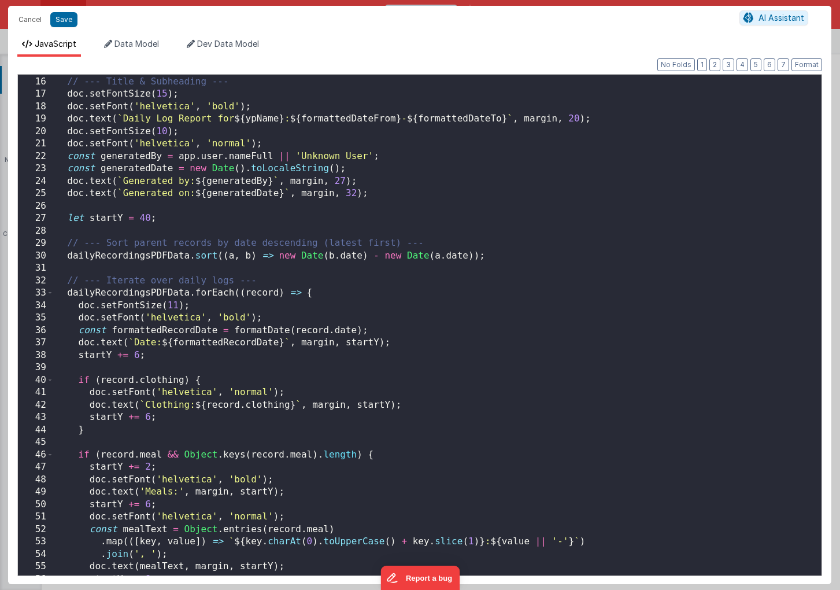
scroll to position [193, 0]
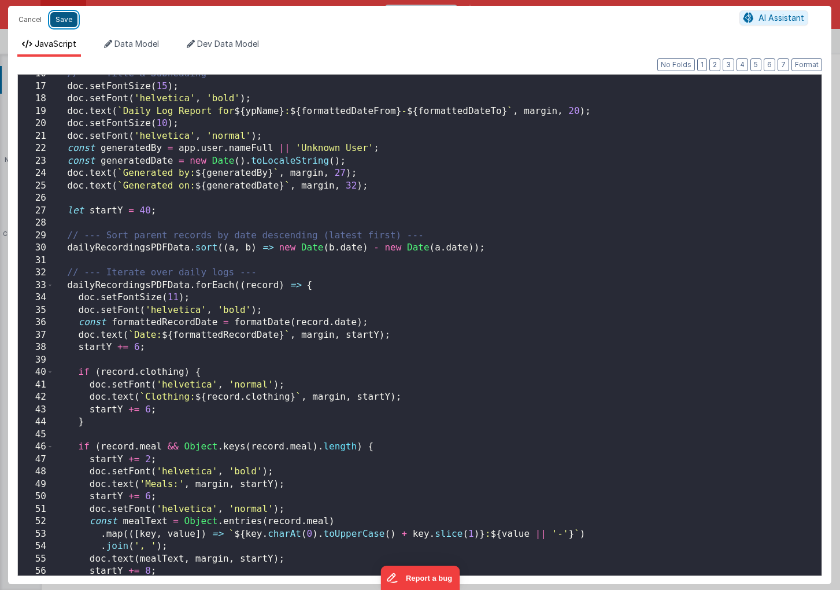
click at [64, 21] on button "Save" at bounding box center [63, 19] width 27 height 15
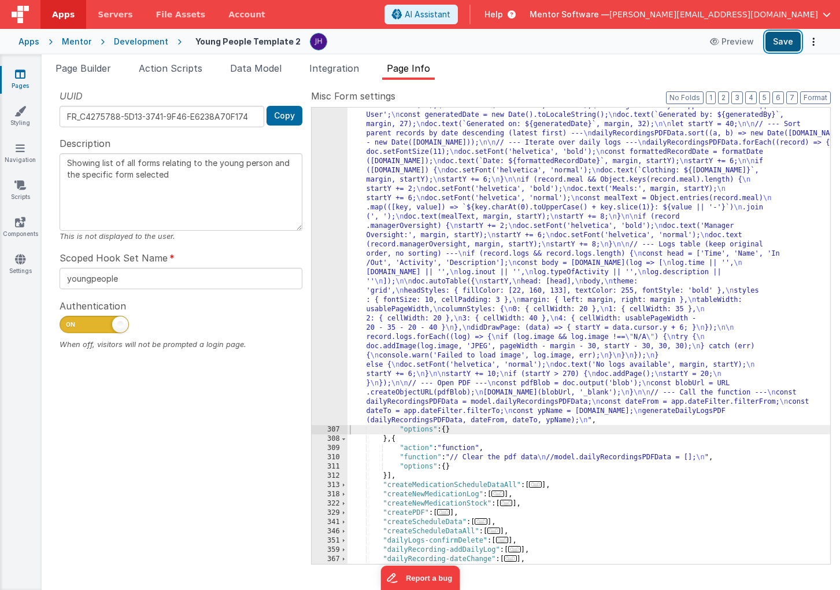
click at [778, 42] on button "Save" at bounding box center [783, 42] width 35 height 20
